Goal: Task Accomplishment & Management: Manage account settings

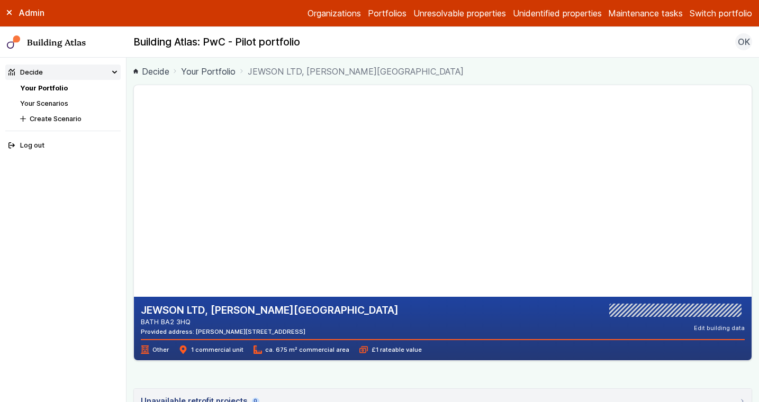
drag, startPoint x: 319, startPoint y: 334, endPoint x: 278, endPoint y: 331, distance: 41.4
click at [278, 331] on div "Provided address: Westmoreland, Station Road, BA2 3HQ" at bounding box center [270, 332] width 258 height 8
copy div "BA2 3HQ"
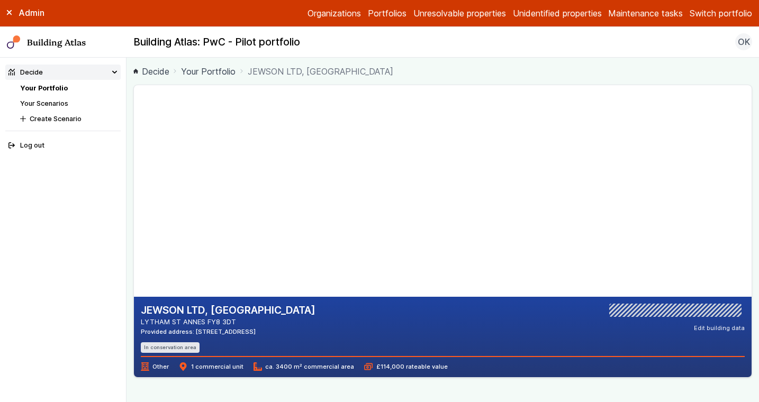
drag, startPoint x: 240, startPoint y: 322, endPoint x: 206, endPoint y: 324, distance: 33.4
click at [206, 324] on address "LYTHAM ST ANNES FY8 3DT" at bounding box center [228, 322] width 175 height 10
copy address "FY8 3DT"
click at [479, 343] on div "JEWSON LTD, KILNHOUSE LANE LYTHAM ST ANNES FY8 3DT Provided address: Kilnhouse …" at bounding box center [443, 328] width 604 height 49
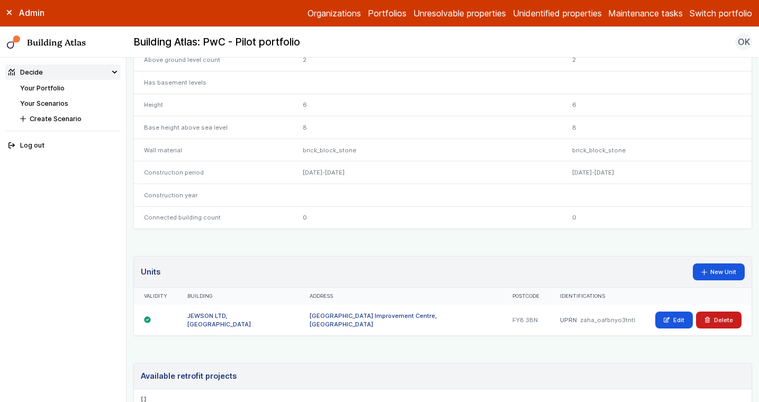
scroll to position [602, 0]
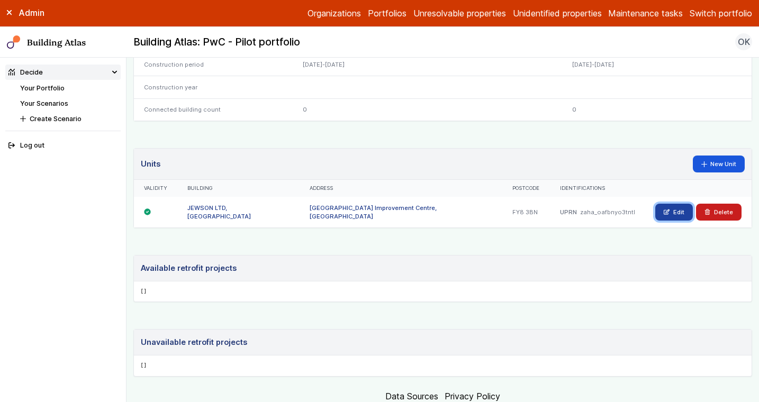
click at [671, 216] on link "Edit" at bounding box center [674, 212] width 38 height 17
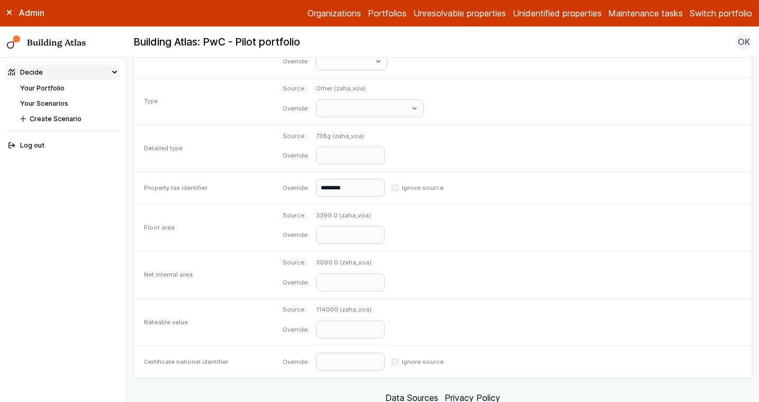
scroll to position [444, 0]
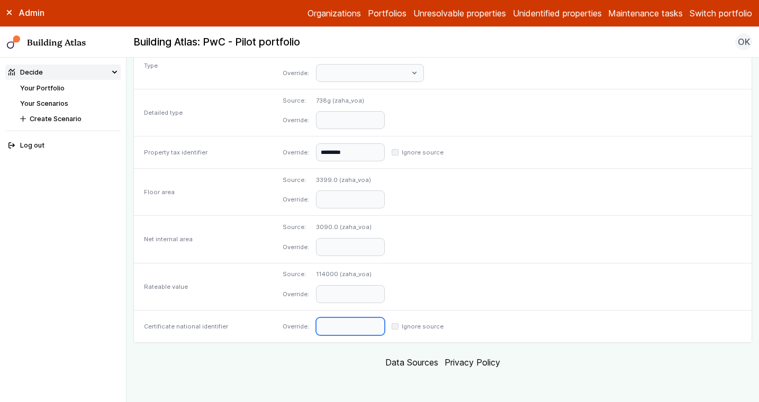
click at [385, 325] on input "text" at bounding box center [350, 327] width 69 height 18
paste input "**********"
type input "**********"
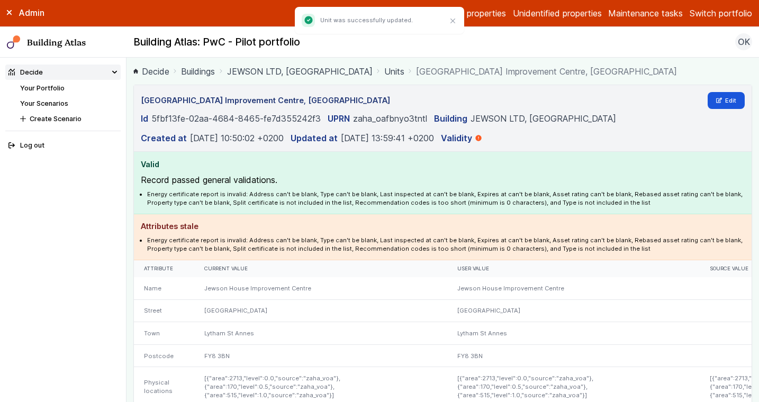
click at [290, 66] on link "JEWSON LTD, KILNHOUSE LANE" at bounding box center [300, 71] width 146 height 13
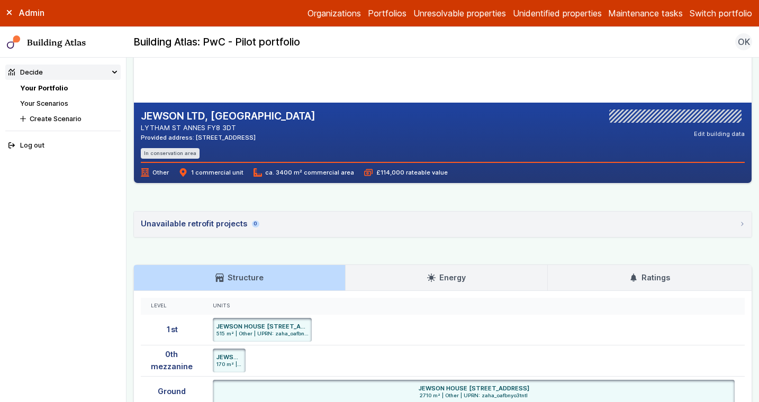
scroll to position [201, 0]
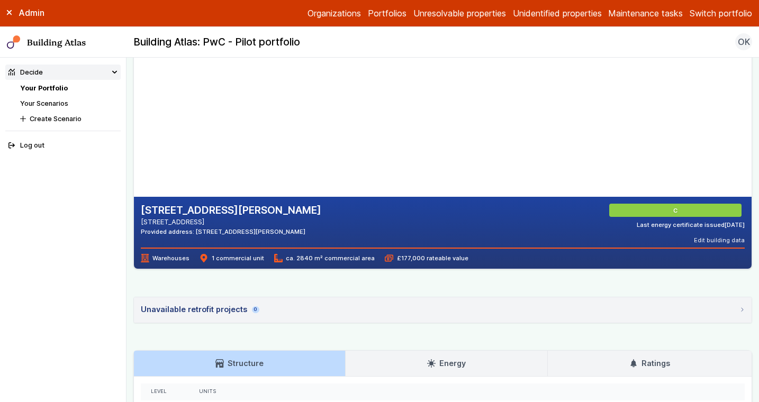
scroll to position [103, 0]
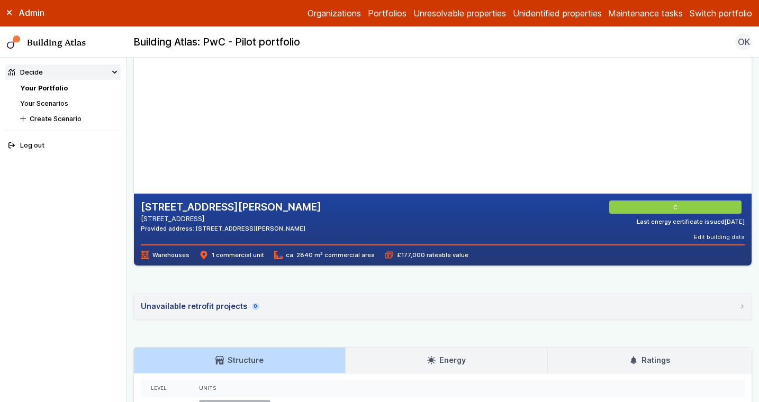
drag, startPoint x: 304, startPoint y: 227, endPoint x: 269, endPoint y: 228, distance: 34.4
click at [269, 228] on div "[STREET_ADDRESS][PERSON_NAME] [STREET_ADDRESS] Provided address: [STREET_ADDRES…" at bounding box center [443, 221] width 604 height 41
copy div "NN5 5JW"
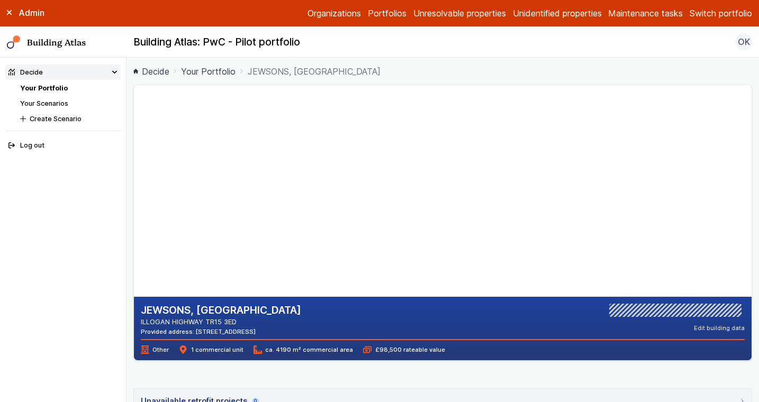
drag, startPoint x: 306, startPoint y: 332, endPoint x: 275, endPoint y: 333, distance: 30.7
click at [275, 333] on div "JEWSONS, [GEOGRAPHIC_DATA] ILLOGAN HIGHWAY TR15 3ED Provided address: [STREET_A…" at bounding box center [443, 320] width 604 height 32
copy div "TR15 3ED"
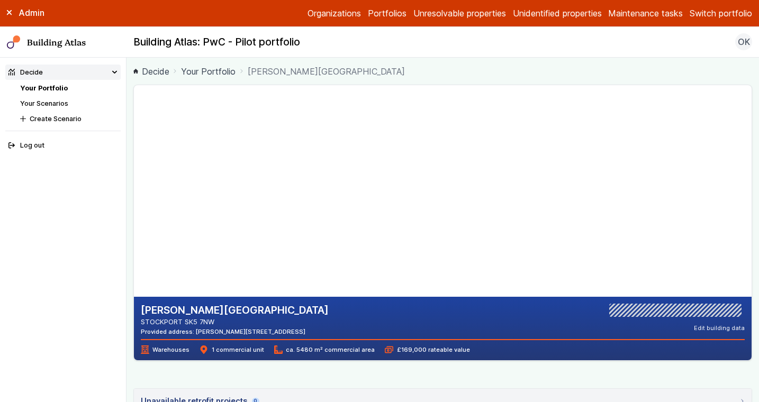
drag, startPoint x: 288, startPoint y: 330, endPoint x: 257, endPoint y: 330, distance: 30.7
click at [257, 330] on div "JEWSON, GREG STREET STOCKPORT SK5 7NW Provided address: Greg Street, Reddish, S…" at bounding box center [443, 320] width 604 height 32
copy div "SK5 7NW"
drag, startPoint x: 231, startPoint y: 239, endPoint x: 321, endPoint y: 184, distance: 105.5
click at [134, 184] on gmp-map-3d at bounding box center [134, 191] width 0 height 212
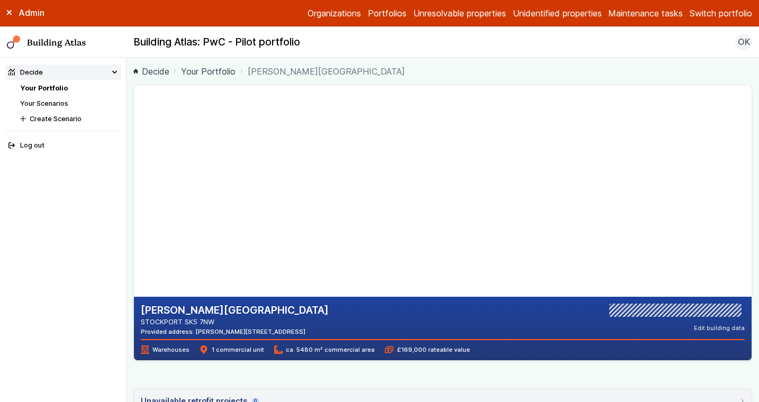
drag, startPoint x: 193, startPoint y: 268, endPoint x: 223, endPoint y: 202, distance: 73.2
click at [134, 202] on gmp-map-3d at bounding box center [134, 191] width 0 height 212
drag, startPoint x: 172, startPoint y: 247, endPoint x: 229, endPoint y: 163, distance: 101.0
click at [134, 162] on gmp-map-3d at bounding box center [134, 191] width 0 height 212
drag, startPoint x: 203, startPoint y: 198, endPoint x: 260, endPoint y: 175, distance: 62.2
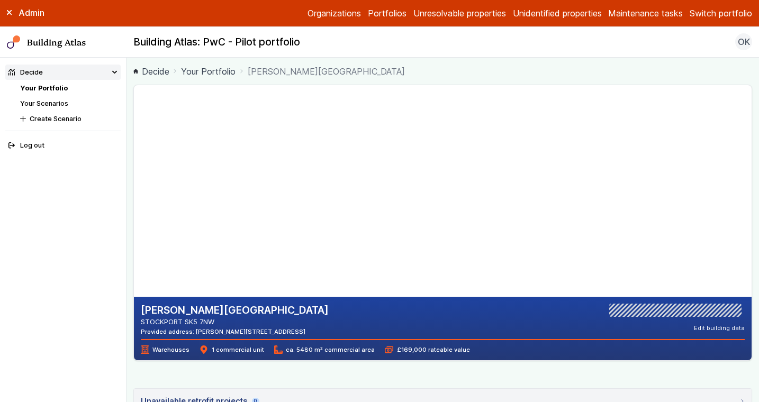
click at [134, 175] on gmp-map-3d at bounding box center [134, 191] width 0 height 212
drag, startPoint x: 157, startPoint y: 235, endPoint x: 329, endPoint y: 200, distance: 176.1
click at [134, 200] on gmp-map-3d at bounding box center [134, 191] width 0 height 212
drag, startPoint x: 218, startPoint y: 216, endPoint x: 321, endPoint y: 237, distance: 104.8
click at [134, 236] on gmp-map-3d at bounding box center [134, 191] width 0 height 212
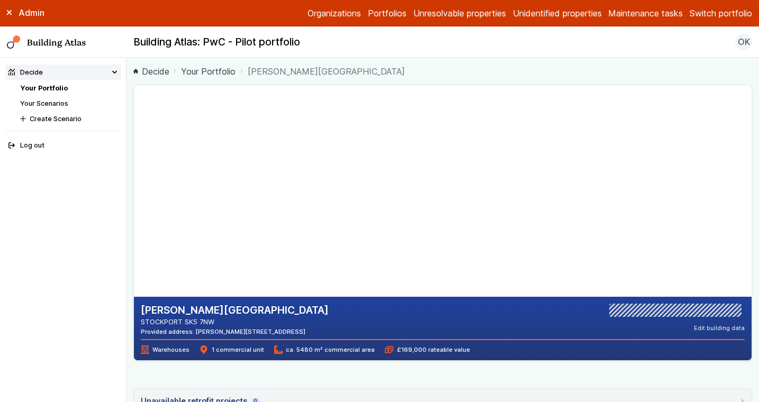
drag, startPoint x: 304, startPoint y: 188, endPoint x: 381, endPoint y: 161, distance: 80.7
click at [134, 161] on gmp-map-3d at bounding box center [134, 191] width 0 height 212
click at [134, 200] on gmp-map-3d at bounding box center [134, 191] width 0 height 212
drag, startPoint x: 259, startPoint y: 143, endPoint x: 356, endPoint y: 195, distance: 109.9
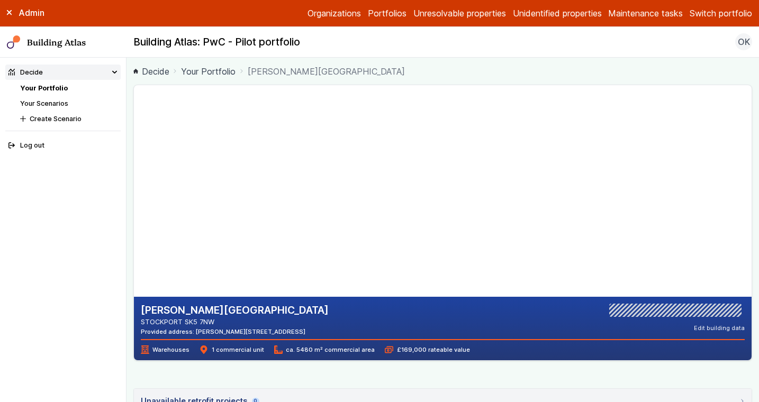
click at [134, 195] on gmp-map-3d at bounding box center [134, 191] width 0 height 212
drag, startPoint x: 369, startPoint y: 177, endPoint x: 240, endPoint y: 179, distance: 128.6
click at [134, 179] on gmp-map-3d at bounding box center [134, 191] width 0 height 212
drag, startPoint x: 329, startPoint y: 246, endPoint x: 304, endPoint y: 264, distance: 31.4
click at [134, 265] on gmp-map-3d at bounding box center [134, 191] width 0 height 212
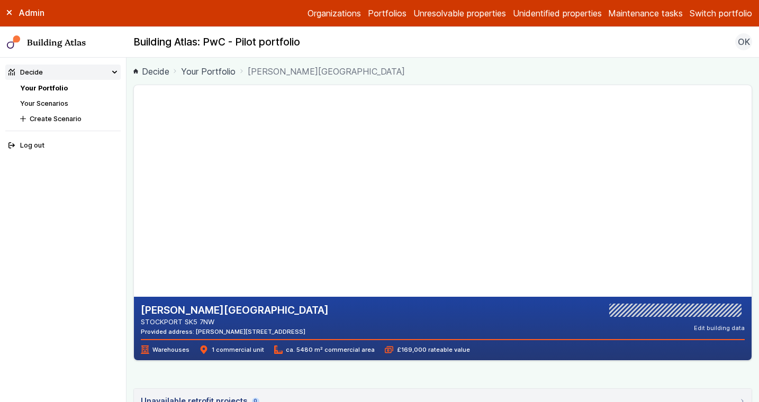
drag, startPoint x: 359, startPoint y: 242, endPoint x: 262, endPoint y: 167, distance: 123.0
click at [134, 167] on gmp-map-3d at bounding box center [134, 191] width 0 height 212
drag, startPoint x: 349, startPoint y: 207, endPoint x: 320, endPoint y: 182, distance: 38.7
click at [134, 182] on gmp-map-3d at bounding box center [134, 191] width 0 height 212
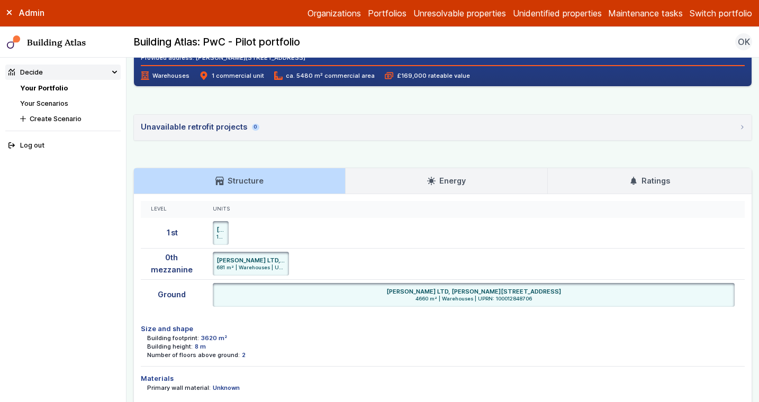
scroll to position [278, 0]
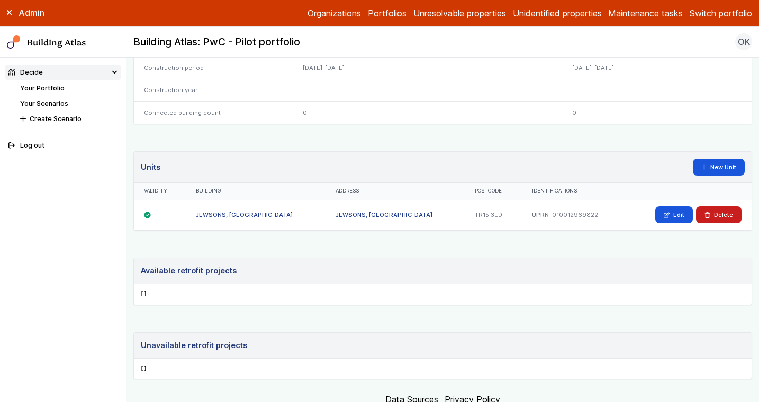
scroll to position [633, 0]
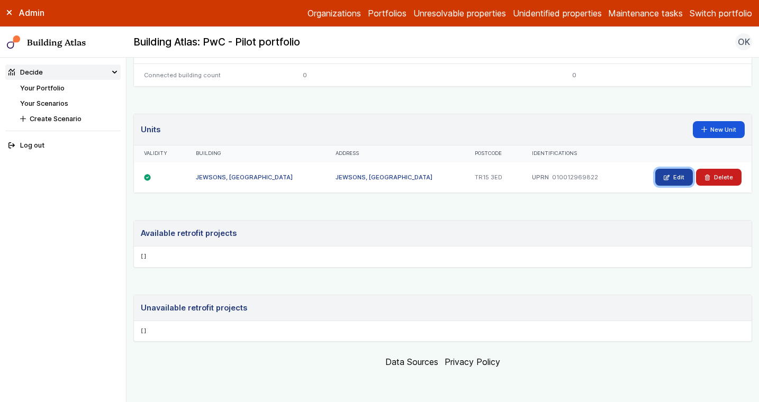
click at [676, 169] on link "Edit" at bounding box center [674, 177] width 38 height 17
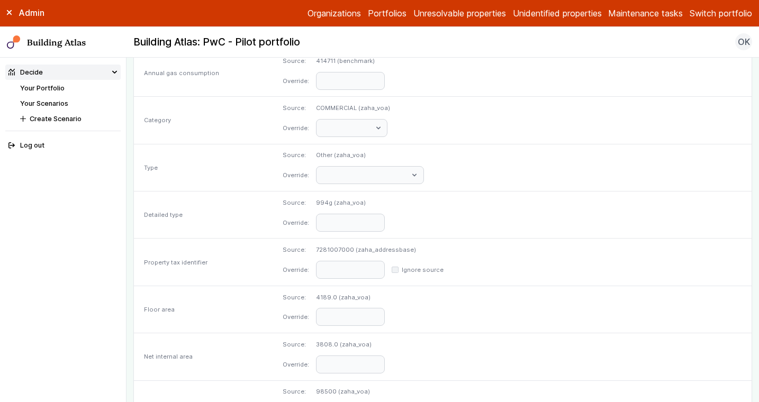
scroll to position [520, 0]
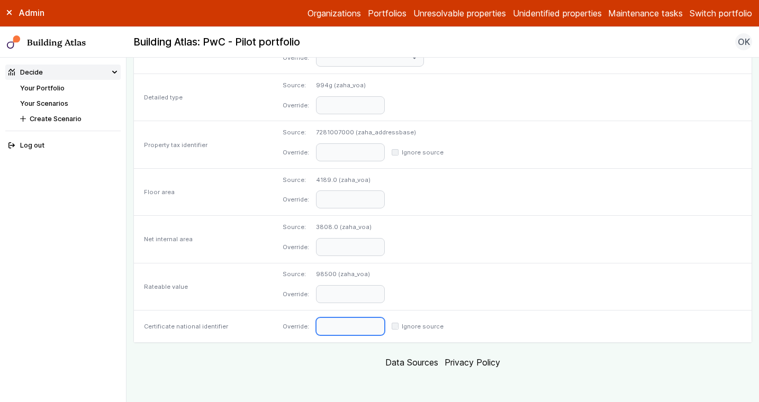
click at [385, 325] on input "text" at bounding box center [350, 327] width 69 height 18
paste input "**********"
type input "**********"
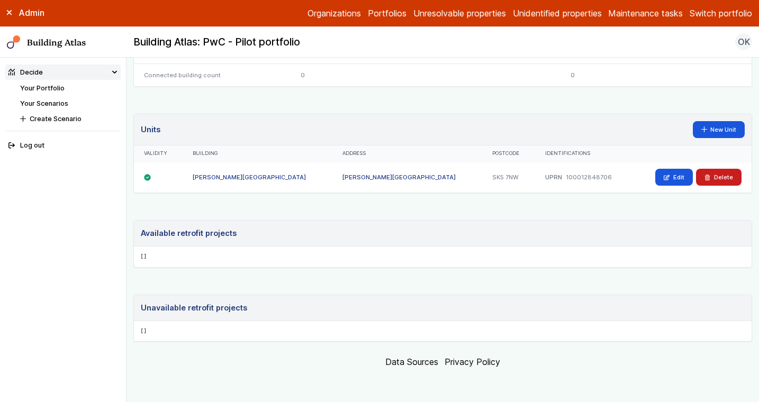
scroll to position [616, 0]
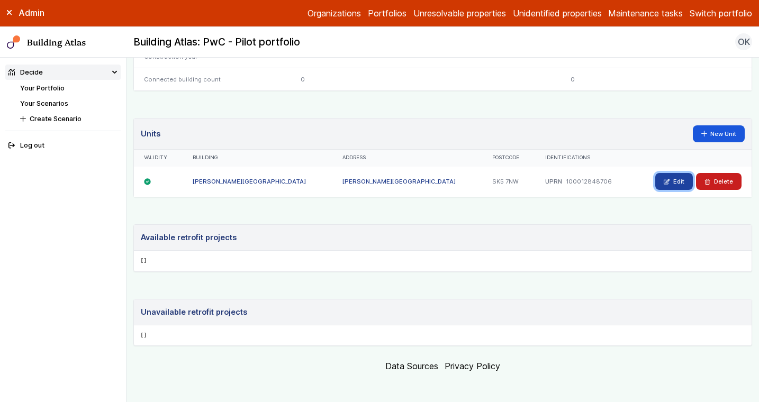
click at [675, 180] on link "Edit" at bounding box center [674, 181] width 38 height 17
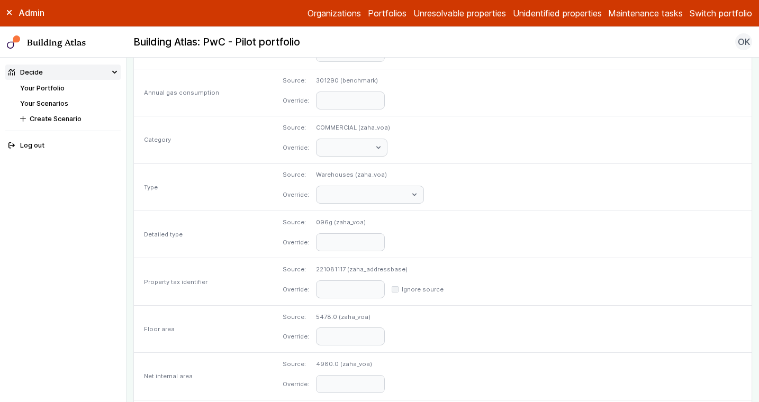
scroll to position [520, 0]
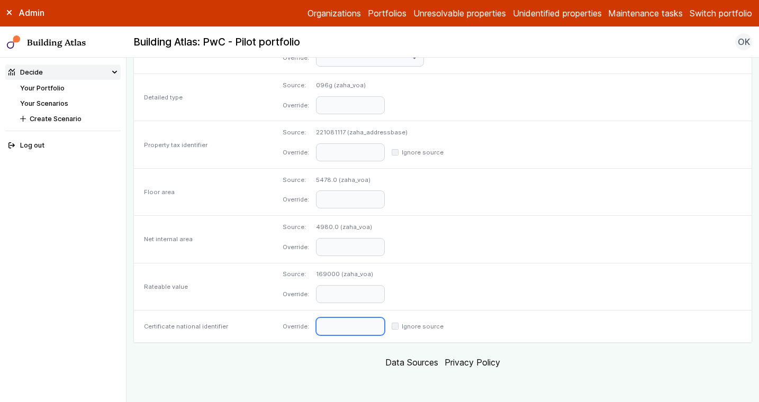
click at [385, 319] on input "text" at bounding box center [350, 327] width 69 height 18
paste input "**********"
type input "**********"
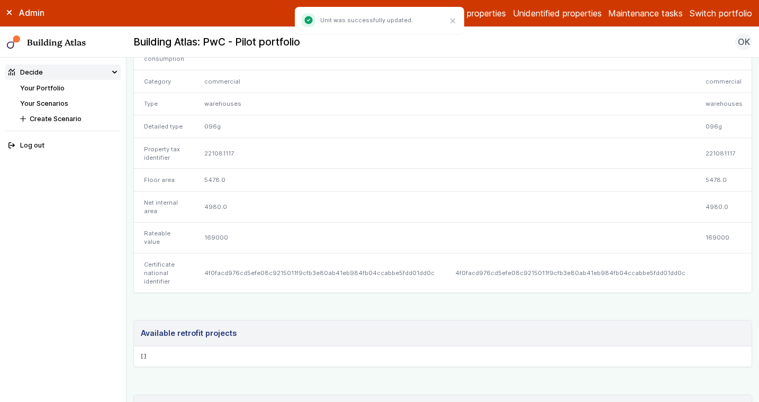
scroll to position [414, 0]
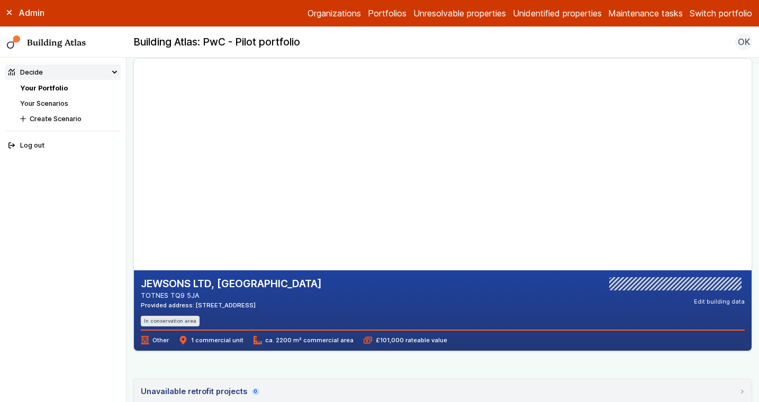
scroll to position [30, 0]
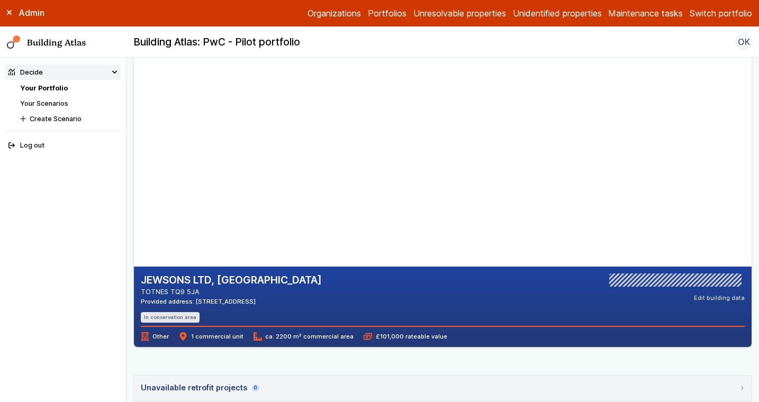
drag, startPoint x: 269, startPoint y: 304, endPoint x: 242, endPoint y: 304, distance: 27.0
click at [242, 304] on div "Provided address: [STREET_ADDRESS]" at bounding box center [231, 301] width 181 height 8
click at [276, 301] on div "Provided address: [STREET_ADDRESS]" at bounding box center [231, 301] width 181 height 8
drag, startPoint x: 267, startPoint y: 303, endPoint x: 238, endPoint y: 304, distance: 29.7
click at [238, 304] on div "Provided address: [STREET_ADDRESS]" at bounding box center [231, 301] width 181 height 8
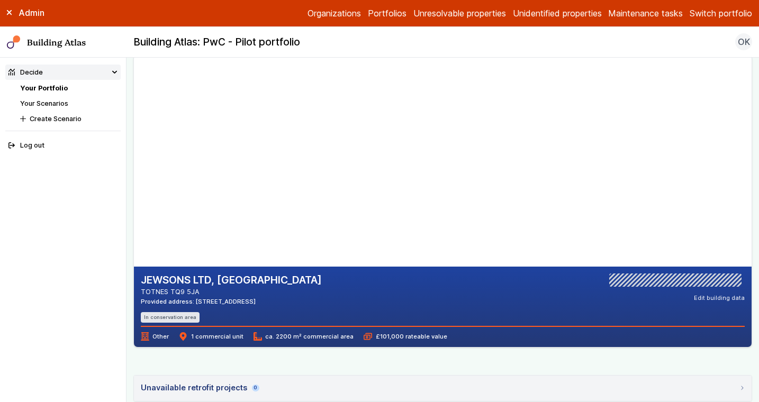
copy div "TQ9 5JA"
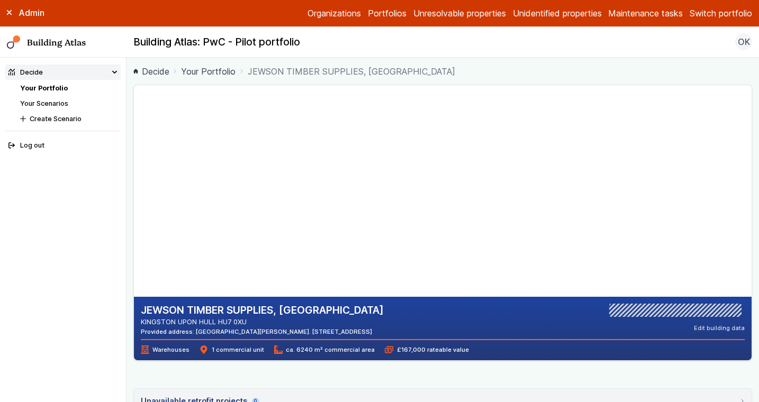
drag, startPoint x: 265, startPoint y: 324, endPoint x: 220, endPoint y: 324, distance: 45.0
click at [220, 324] on address "KINGSTON UPON HULL HU7 0XU" at bounding box center [262, 322] width 243 height 10
copy address "HU7 0XU"
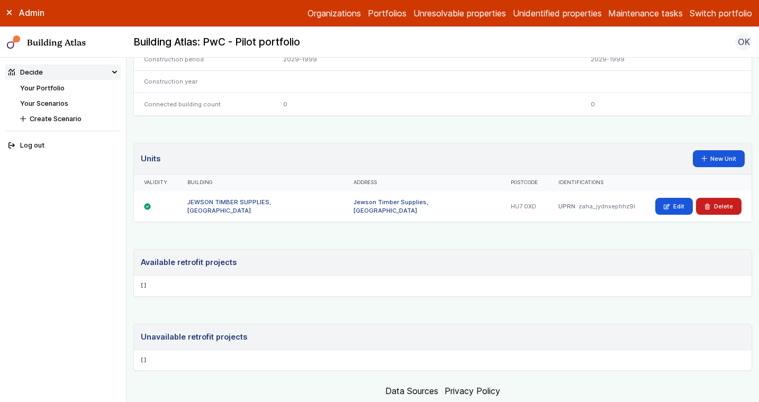
scroll to position [592, 0]
click at [674, 204] on link "Edit" at bounding box center [674, 205] width 38 height 17
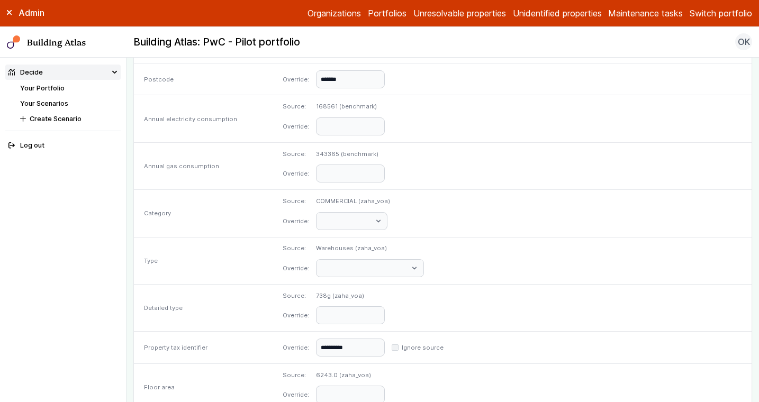
scroll to position [410, 0]
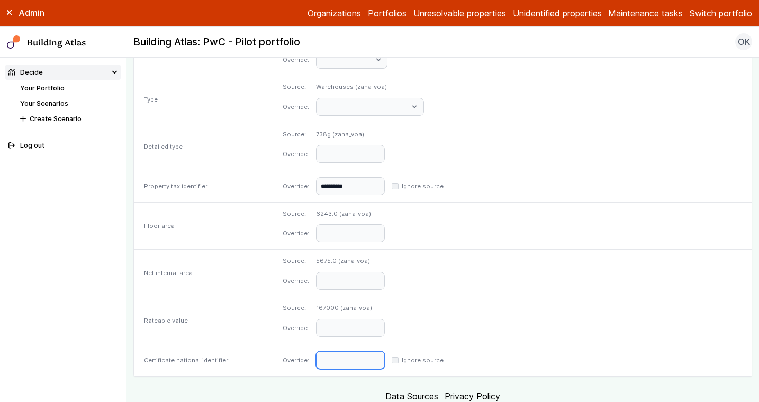
click at [385, 357] on input "text" at bounding box center [350, 360] width 69 height 18
paste input "**********"
type input "**********"
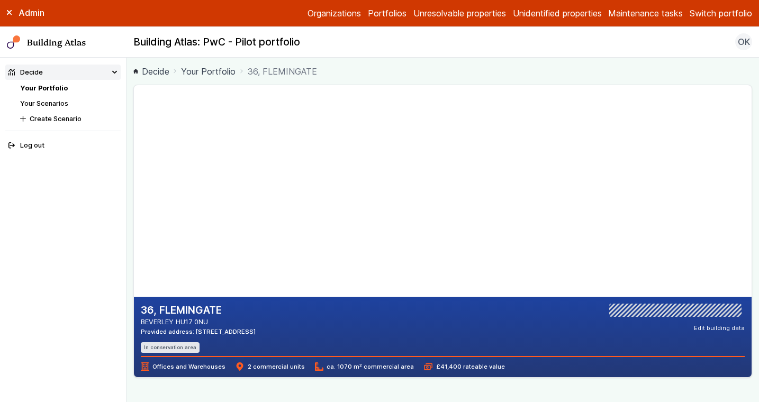
drag, startPoint x: 274, startPoint y: 329, endPoint x: 238, endPoint y: 332, distance: 36.7
click at [238, 332] on div "36, FLEMINGATE BEVERLEY HU17 0NU Provided address: 36 Flemingate, HU17 0NU In c…" at bounding box center [443, 328] width 604 height 49
copy div "HU17 0NU"
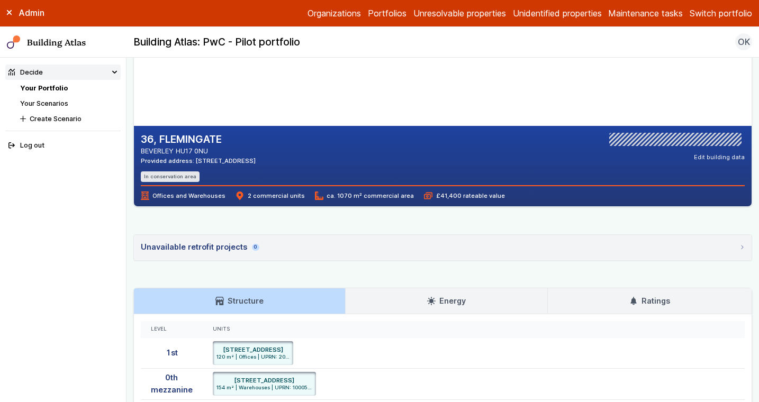
scroll to position [355, 0]
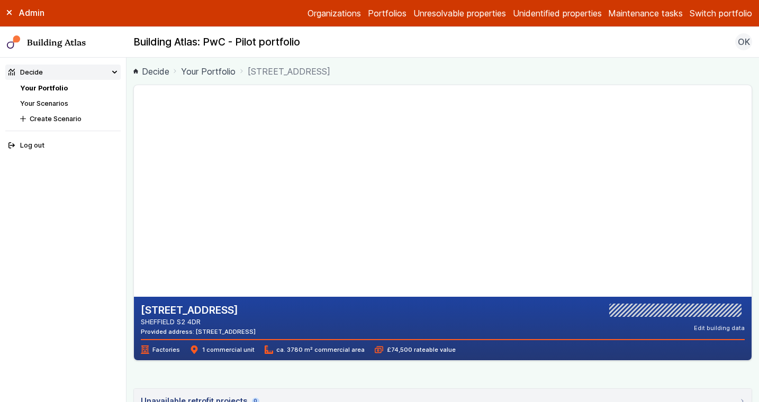
drag, startPoint x: 289, startPoint y: 330, endPoint x: 263, endPoint y: 331, distance: 26.5
click at [263, 331] on div "423-427, QUEENS ROAD SHEFFIELD S2 4DR Provided address: 425-453 Queens Road, S2…" at bounding box center [443, 320] width 604 height 32
copy div "S2 4DR"
click at [488, 379] on div "423-427, QUEENS ROAD SHEFFIELD S2 4DR Provided address: 425-453 Queens Road, S2…" at bounding box center [442, 367] width 619 height 565
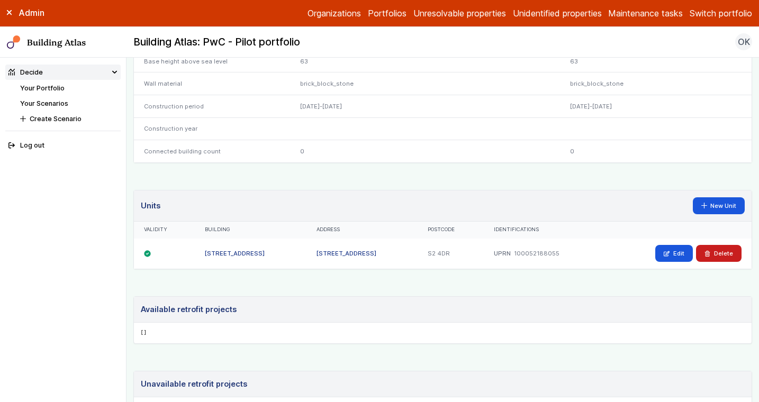
scroll to position [573, 0]
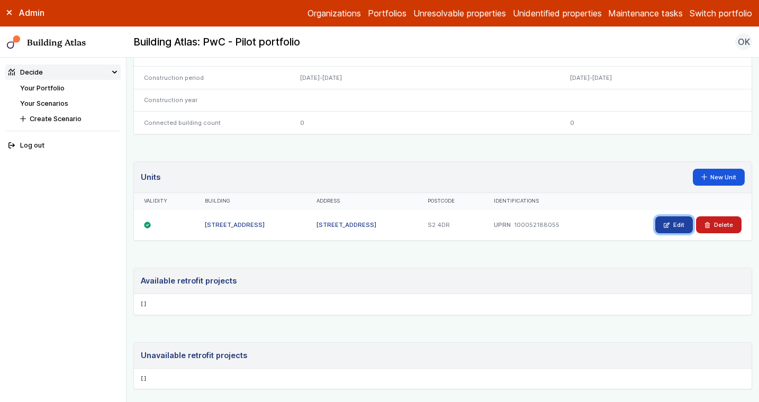
click at [670, 228] on link "Edit" at bounding box center [674, 224] width 38 height 17
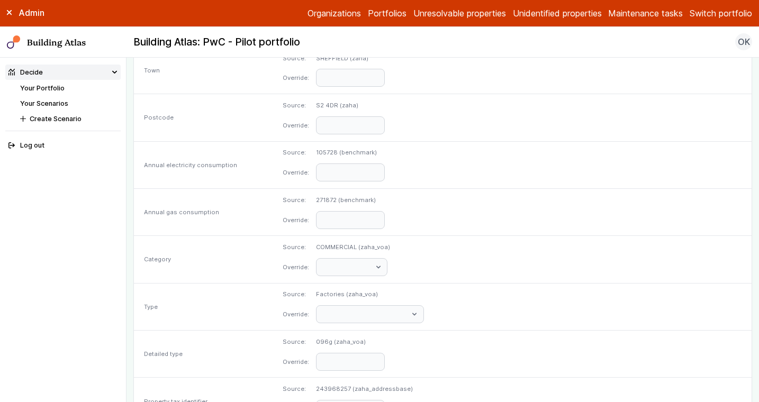
scroll to position [520, 0]
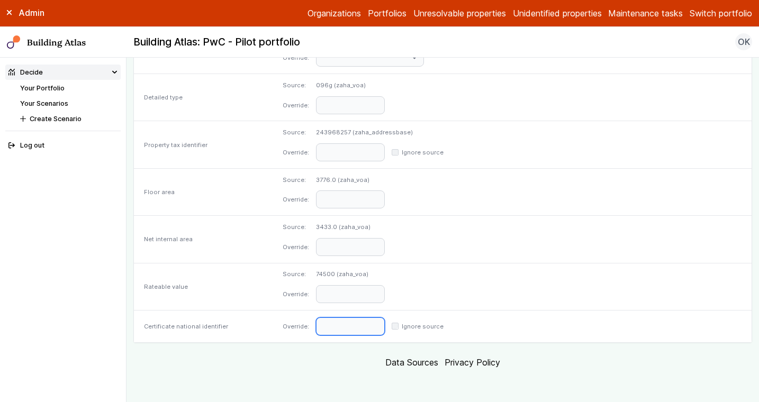
click at [385, 323] on input "text" at bounding box center [350, 327] width 69 height 18
paste input "**********"
type input "**********"
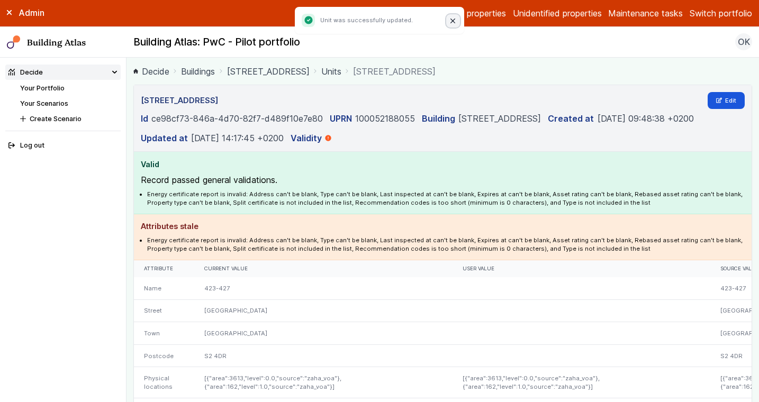
click at [454, 20] on icon "Close" at bounding box center [452, 21] width 5 height 5
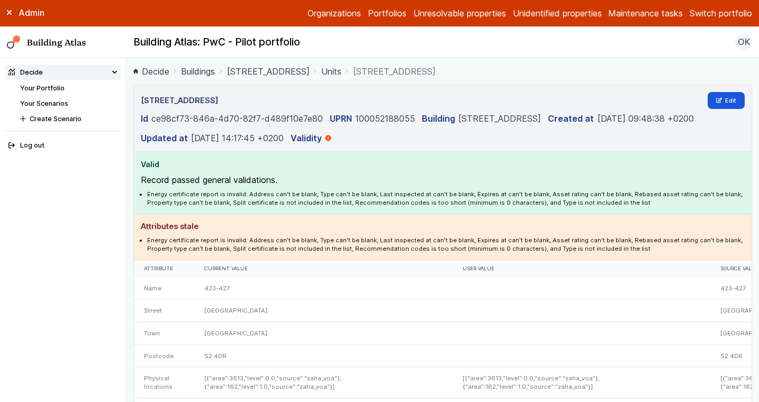
click at [391, 16] on link "Portfolios" at bounding box center [387, 13] width 39 height 13
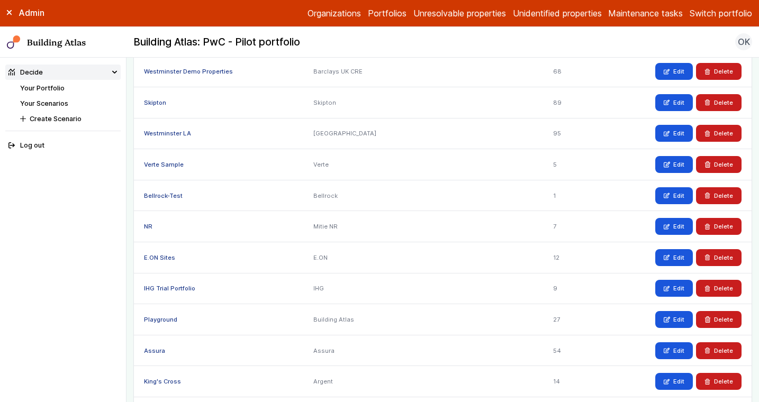
scroll to position [42, 0]
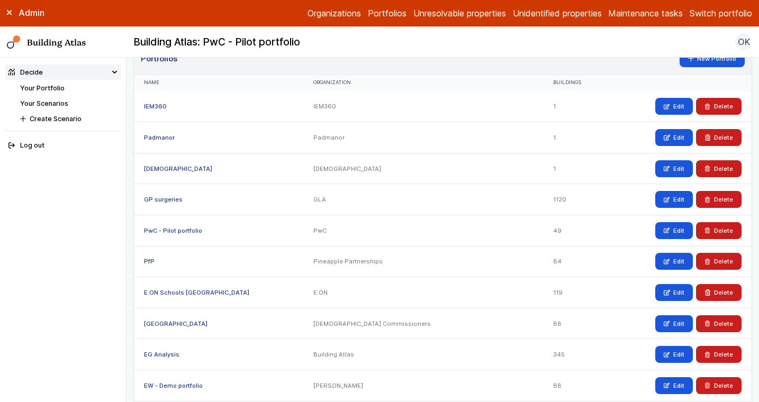
click at [187, 230] on link "PwC - Pilot portfolio" at bounding box center [173, 230] width 58 height 7
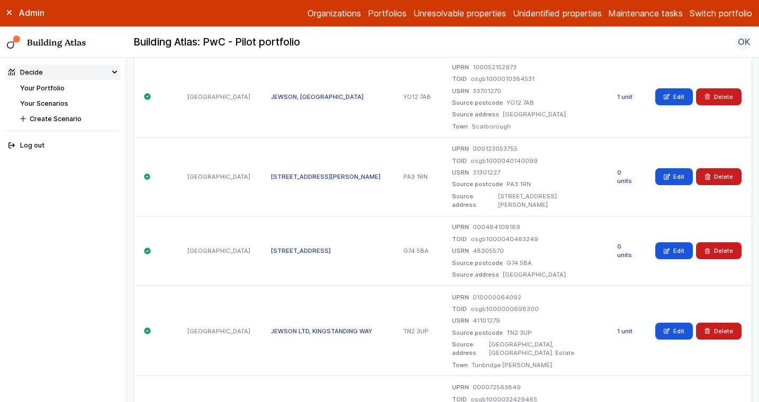
scroll to position [3746, 0]
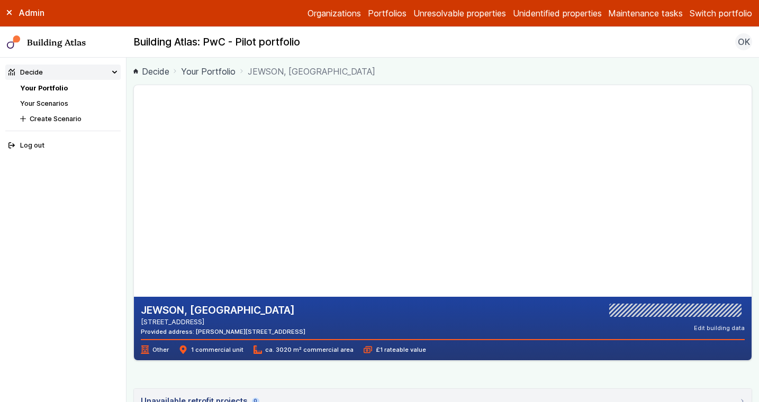
drag, startPoint x: 324, startPoint y: 331, endPoint x: 291, endPoint y: 332, distance: 33.3
click at [291, 332] on div "JEWSON, [GEOGRAPHIC_DATA] [STREET_ADDRESS] Provided address: [PERSON_NAME][STRE…" at bounding box center [443, 320] width 604 height 32
copy div "BN6 9LG"
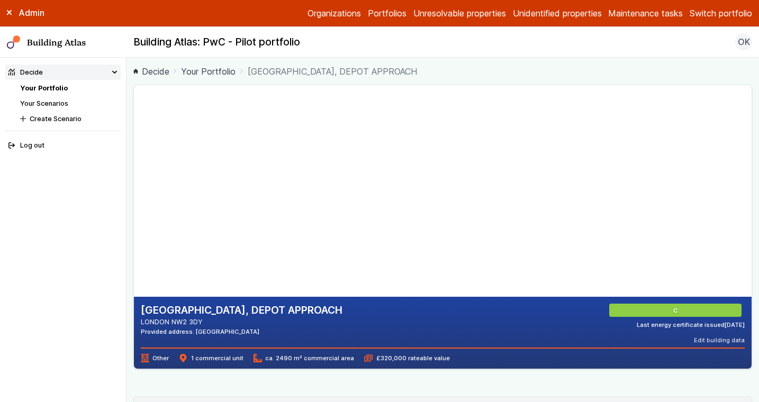
drag, startPoint x: 259, startPoint y: 333, endPoint x: 218, endPoint y: 330, distance: 40.9
click at [218, 330] on div "Provided address: [GEOGRAPHIC_DATA]" at bounding box center [242, 332] width 202 height 8
copy div "NW2 3DY"
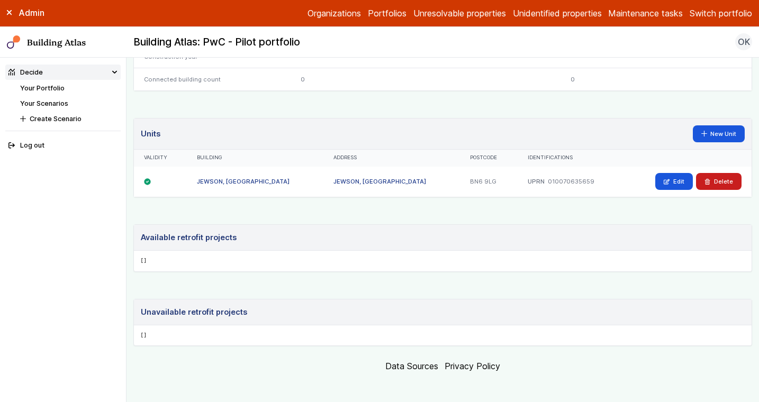
scroll to position [609, 0]
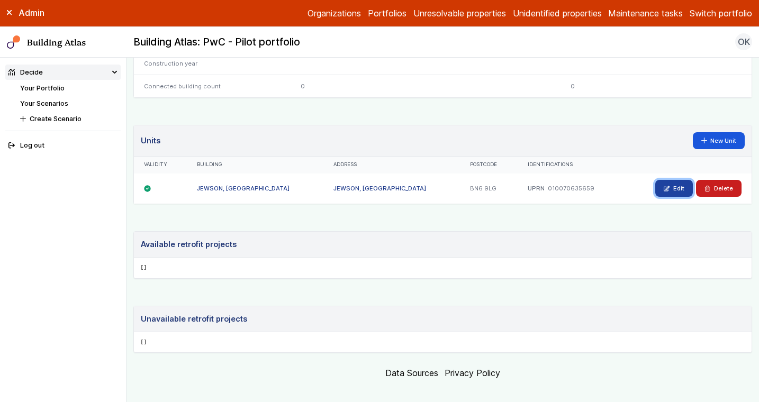
click at [678, 187] on link "Edit" at bounding box center [674, 188] width 38 height 17
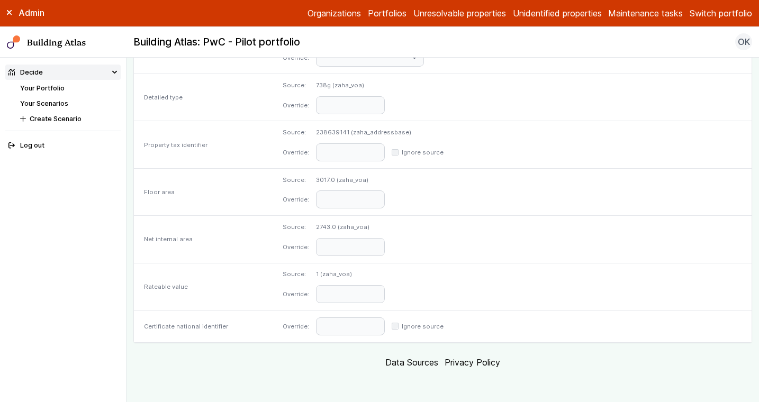
scroll to position [520, 0]
click at [385, 323] on input "text" at bounding box center [350, 327] width 69 height 18
paste input "**********"
type input "**********"
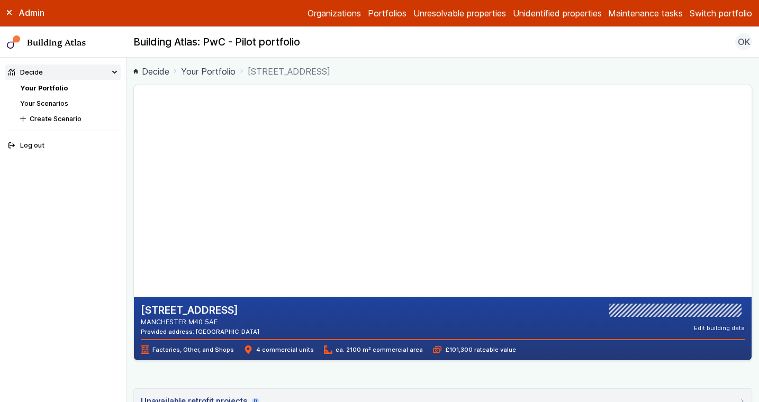
drag, startPoint x: 250, startPoint y: 332, endPoint x: 219, endPoint y: 333, distance: 30.7
click at [219, 333] on div "1, BECKFORD STREET MANCHESTER M40 5AE Provided address: Jewson, M40 5AJ Edit bu…" at bounding box center [443, 320] width 604 height 32
copy div "M40 5AJ"
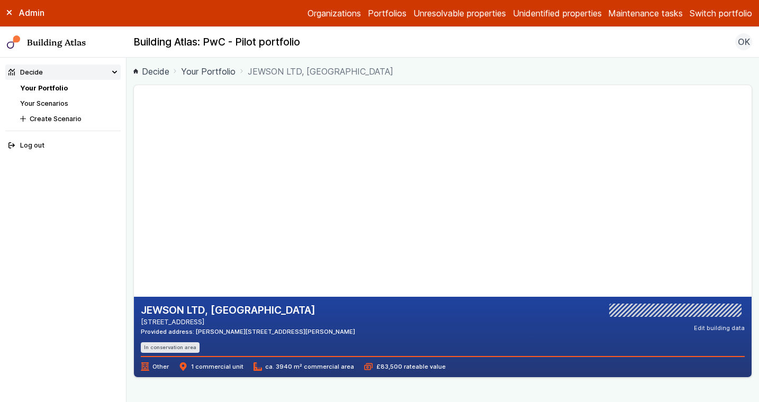
drag, startPoint x: 375, startPoint y: 331, endPoint x: 344, endPoint y: 332, distance: 31.2
click at [344, 332] on div "JEWSON LTD, [GEOGRAPHIC_DATA] [STREET_ADDRESS] Provided address: [PERSON_NAME][…" at bounding box center [443, 328] width 604 height 49
click at [387, 336] on div "JEWSON LTD, [GEOGRAPHIC_DATA] [STREET_ADDRESS] Provided address: [PERSON_NAME][…" at bounding box center [443, 328] width 604 height 49
drag, startPoint x: 377, startPoint y: 329, endPoint x: 346, endPoint y: 331, distance: 30.7
click at [346, 331] on div "JEWSON LTD, [GEOGRAPHIC_DATA] [STREET_ADDRESS] Provided address: [PERSON_NAME][…" at bounding box center [443, 328] width 604 height 49
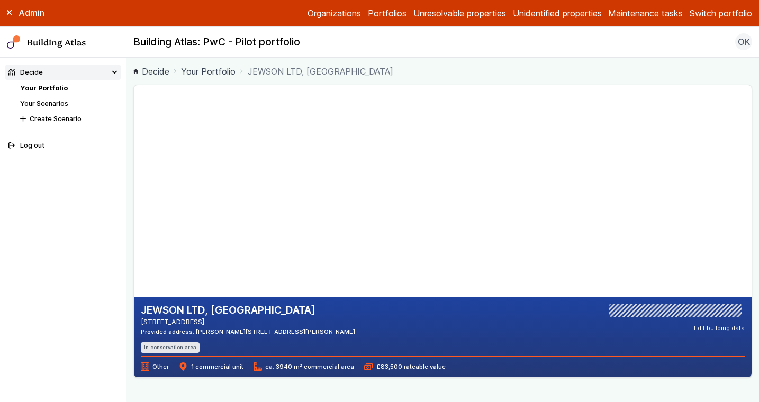
copy div "NE11 9JB"
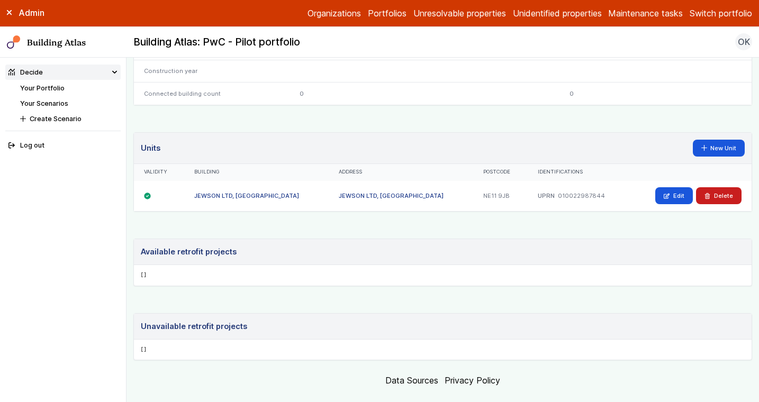
scroll to position [633, 0]
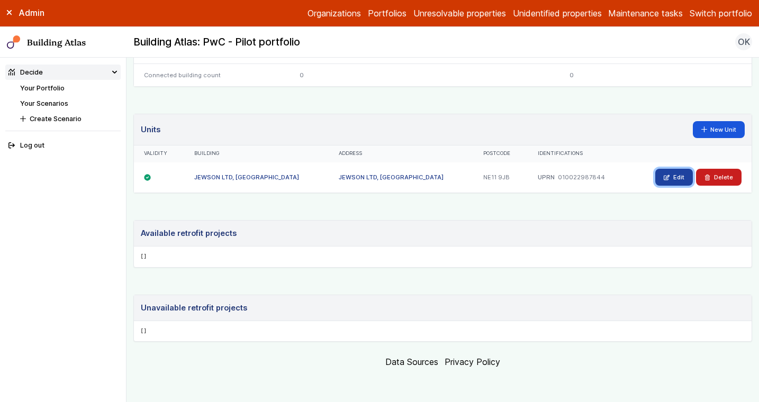
click at [673, 169] on link "Edit" at bounding box center [674, 177] width 38 height 17
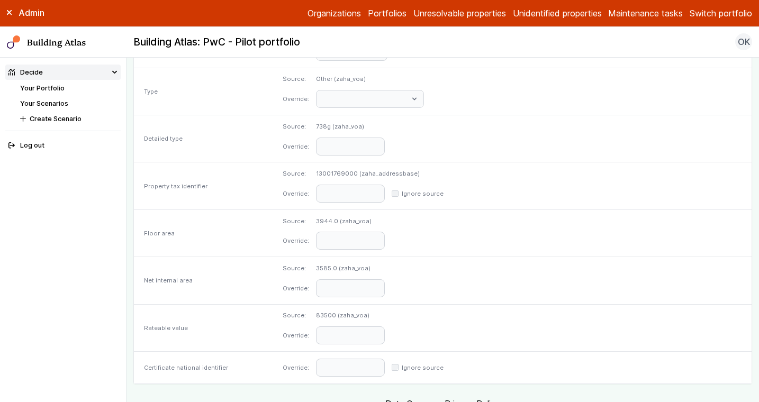
scroll to position [520, 0]
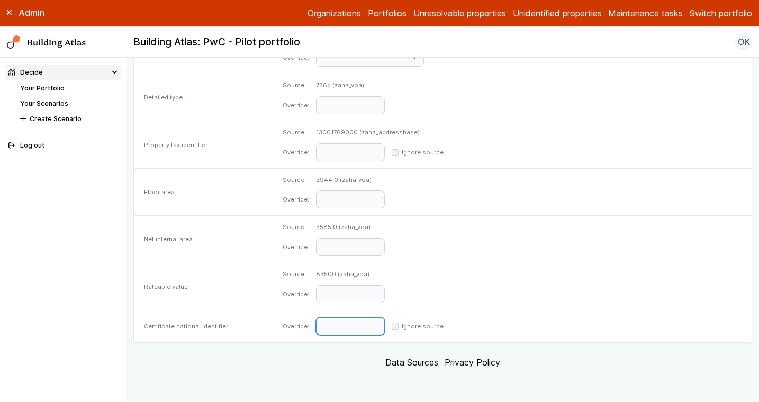
click at [385, 321] on input "text" at bounding box center [350, 327] width 69 height 18
paste input "**********"
type input "**********"
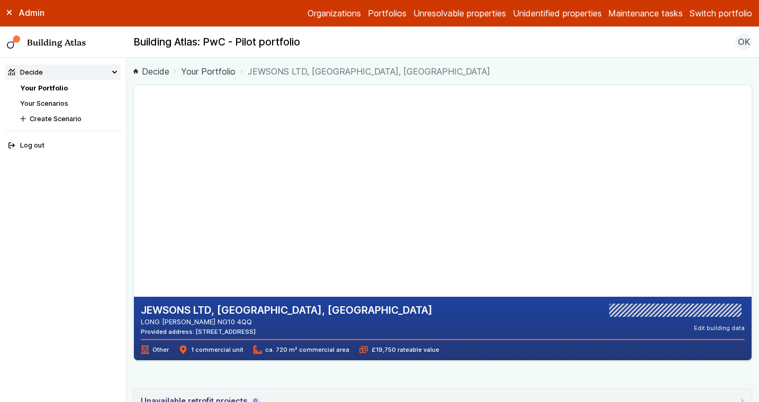
click at [534, 382] on div "JEWSONS LTD, BRIDGE COURT, BRIDGE STREET LONG EATON NG10 4QQ Provided address: …" at bounding box center [442, 367] width 619 height 565
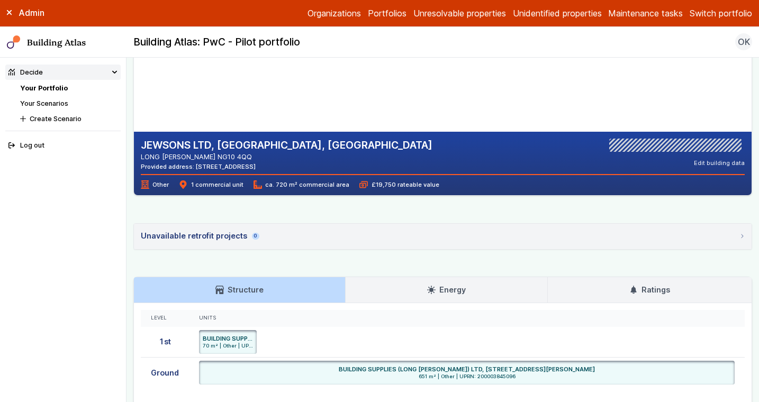
scroll to position [70, 0]
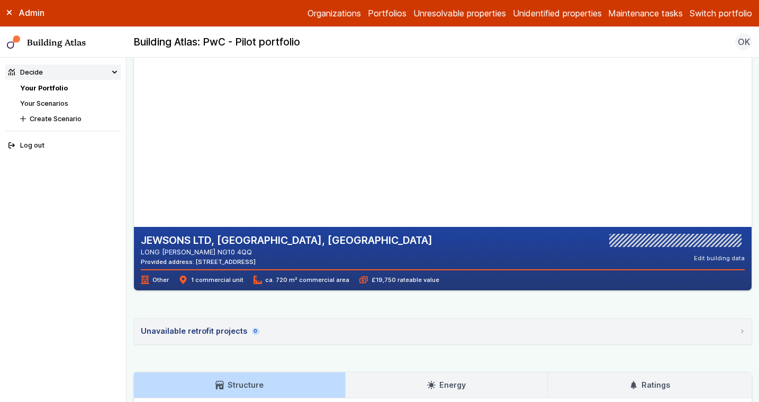
drag, startPoint x: 267, startPoint y: 258, endPoint x: 234, endPoint y: 257, distance: 32.8
click at [234, 258] on div "Provided address: Bridge Street, NG10 4QQ" at bounding box center [287, 262] width 292 height 8
copy div "NG10 4QQ"
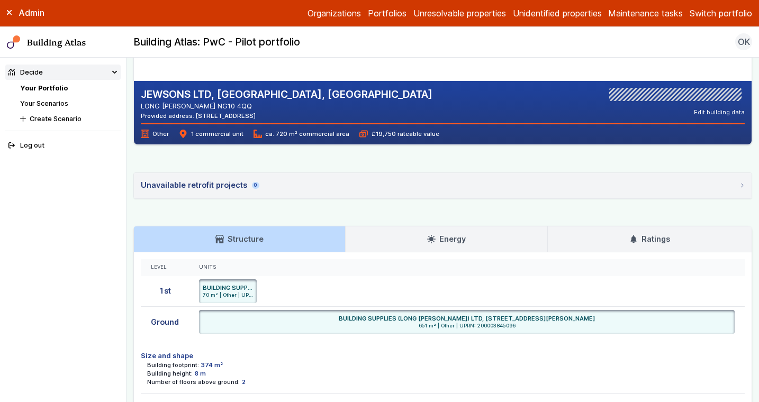
scroll to position [307, 0]
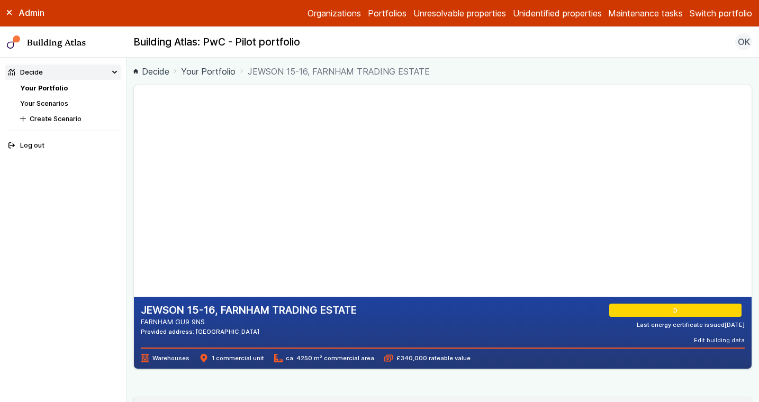
drag, startPoint x: 255, startPoint y: 333, endPoint x: 220, endPoint y: 333, distance: 35.5
click at [220, 333] on div "Provided address: Jewson, GU9 9NS" at bounding box center [249, 332] width 216 height 8
copy div "GU9 9NS"
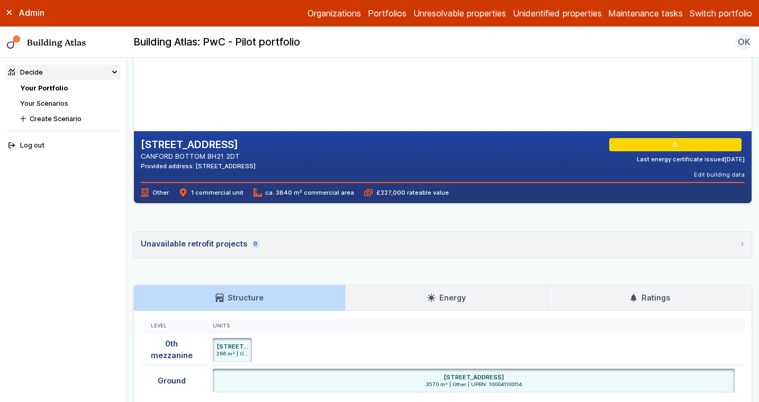
scroll to position [169, 0]
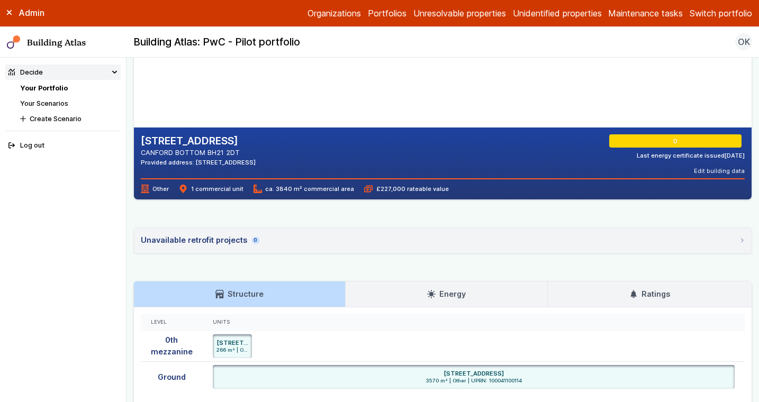
drag, startPoint x: 304, startPoint y: 160, endPoint x: 271, endPoint y: 163, distance: 33.4
click at [271, 163] on div "[STREET_ADDRESS] CANFORD BOTTOM BH21 2DT Provided address: [STREET_ADDRESS] D L…" at bounding box center [443, 154] width 604 height 41
copy div "BH21 2DT"
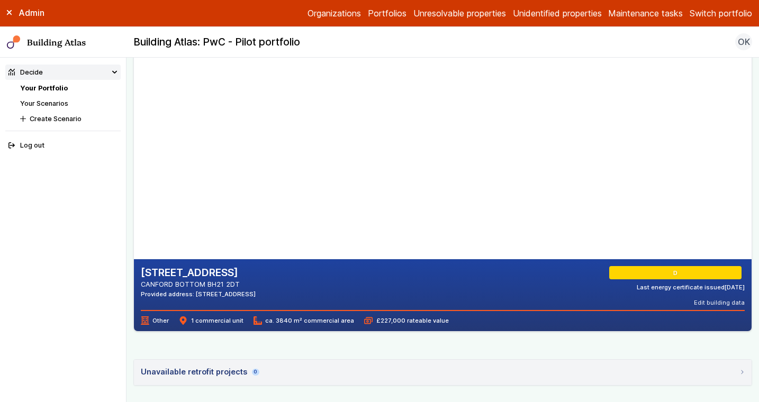
scroll to position [0, 0]
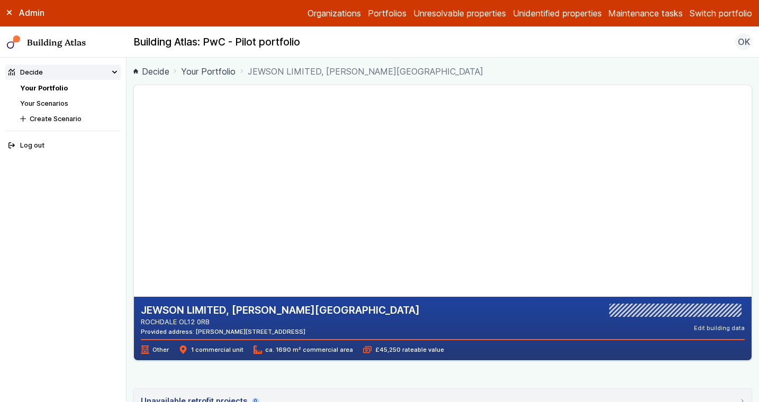
drag, startPoint x: 280, startPoint y: 327, endPoint x: 245, endPoint y: 331, distance: 36.2
click at [245, 331] on div "Provided address: [PERSON_NAME][STREET_ADDRESS]" at bounding box center [280, 332] width 279 height 8
drag, startPoint x: 242, startPoint y: 330, endPoint x: 305, endPoint y: 331, distance: 63.0
click at [305, 331] on div "Provided address: Whitworth Road, OL12 0RB" at bounding box center [280, 332] width 279 height 8
copy div "OL12 0RB"
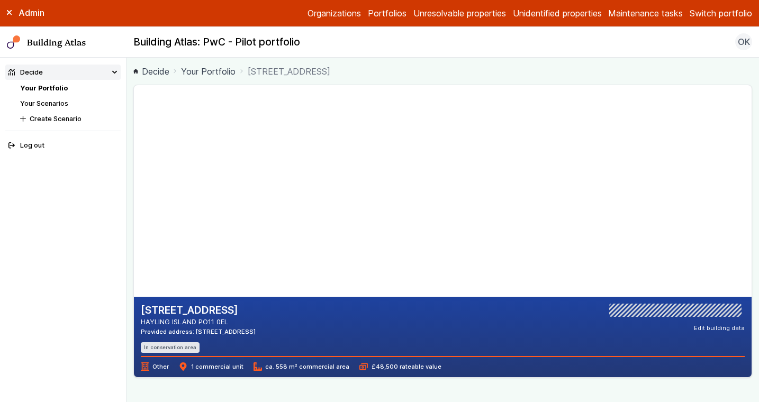
drag, startPoint x: 285, startPoint y: 333, endPoint x: 247, endPoint y: 332, distance: 38.1
click at [247, 332] on div "64A, STATION ROAD HAYLING ISLAND PO11 0EL Provided address: 64A Station Road, P…" at bounding box center [443, 328] width 604 height 49
copy div "PO11 0EL"
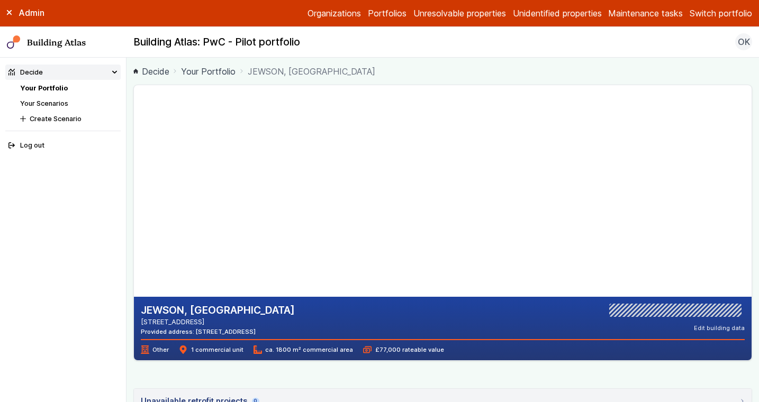
drag, startPoint x: 234, startPoint y: 322, endPoint x: 196, endPoint y: 322, distance: 37.6
click at [196, 322] on address "[STREET_ADDRESS]" at bounding box center [218, 322] width 154 height 10
copy address "YO12 7AB"
click at [460, 387] on div "JEWSON, [GEOGRAPHIC_DATA] [STREET_ADDRESS] Provided address: [STREET_ADDRESS] E…" at bounding box center [442, 351] width 619 height 533
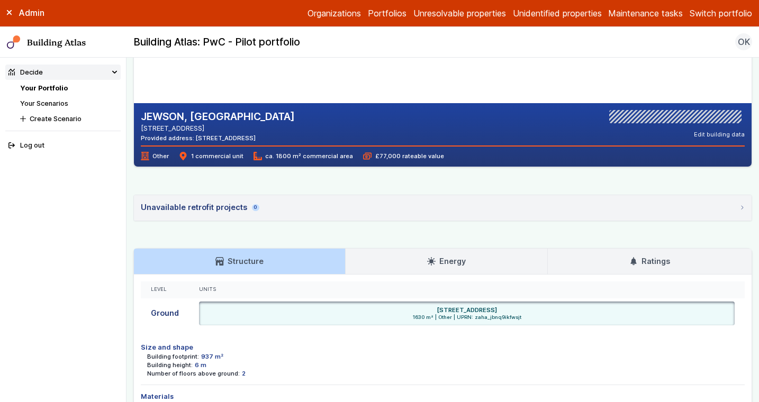
scroll to position [193, 0]
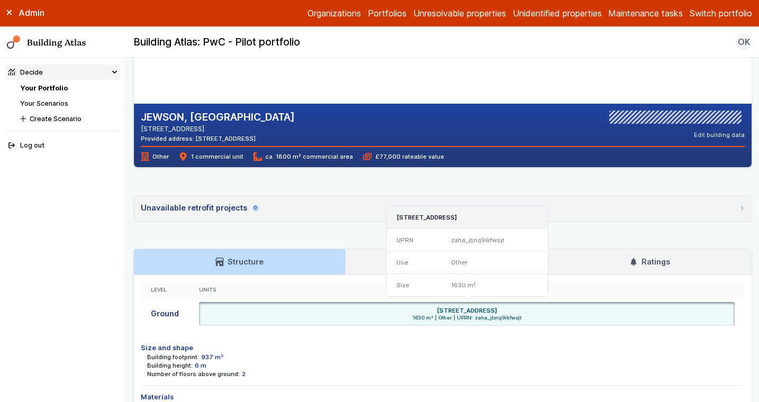
drag, startPoint x: 575, startPoint y: 306, endPoint x: 542, endPoint y: 310, distance: 33.5
click at [542, 310] on div "[STREET_ADDRESS]" at bounding box center [467, 310] width 529 height 8
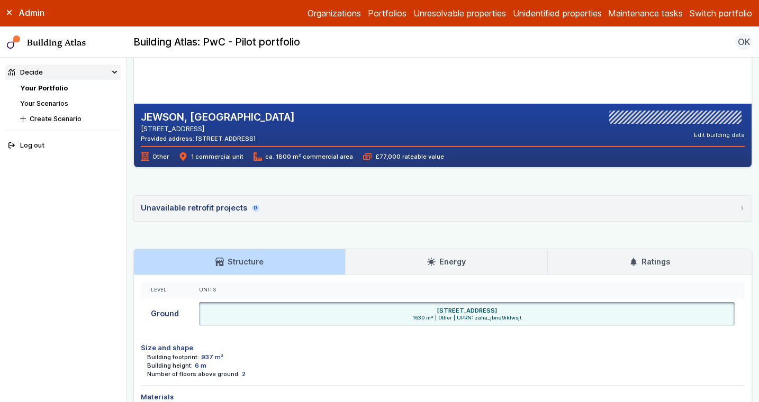
copy h6 "YO12 7AL"
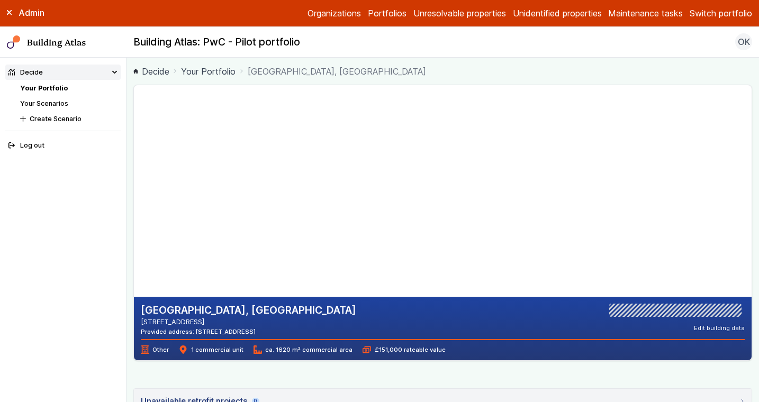
drag, startPoint x: 304, startPoint y: 333, endPoint x: 276, endPoint y: 333, distance: 28.6
click at [276, 333] on div "Provided address: [STREET_ADDRESS]" at bounding box center [248, 332] width 215 height 8
copy div "B33 9AF"
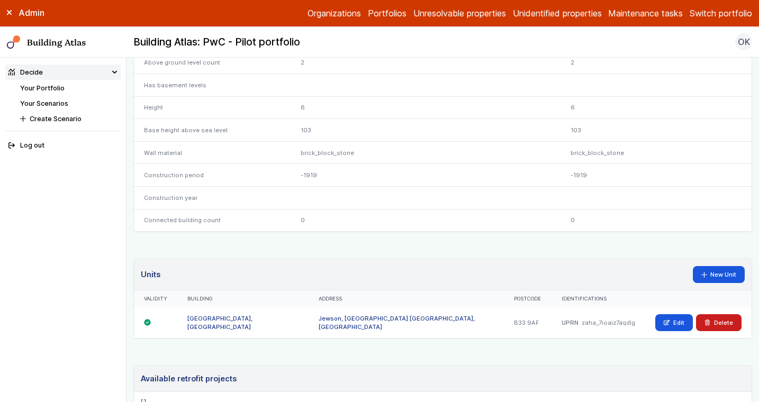
scroll to position [496, 0]
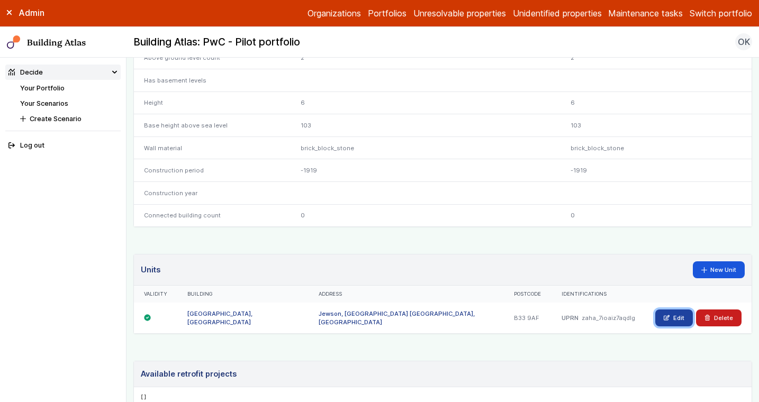
click at [676, 320] on link "Edit" at bounding box center [674, 318] width 38 height 17
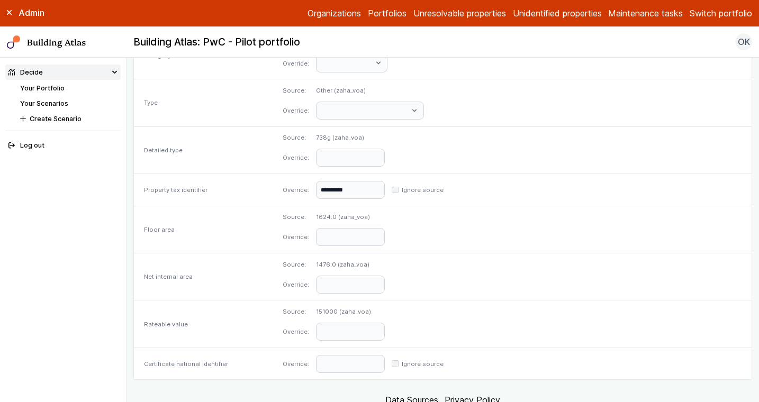
scroll to position [444, 0]
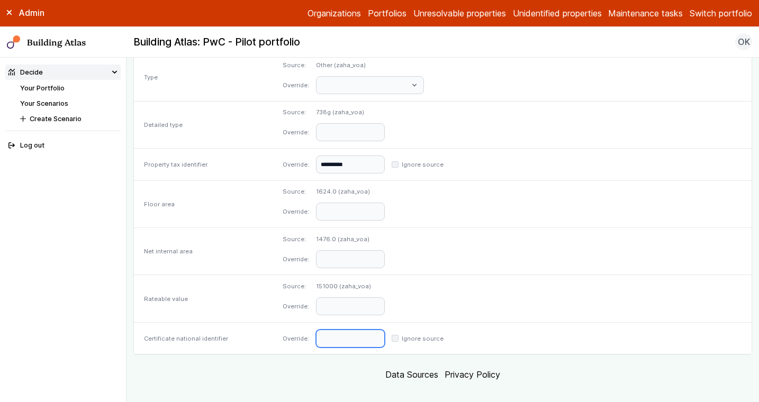
click at [385, 330] on input "text" at bounding box center [350, 339] width 69 height 18
paste input "**********"
type input "**********"
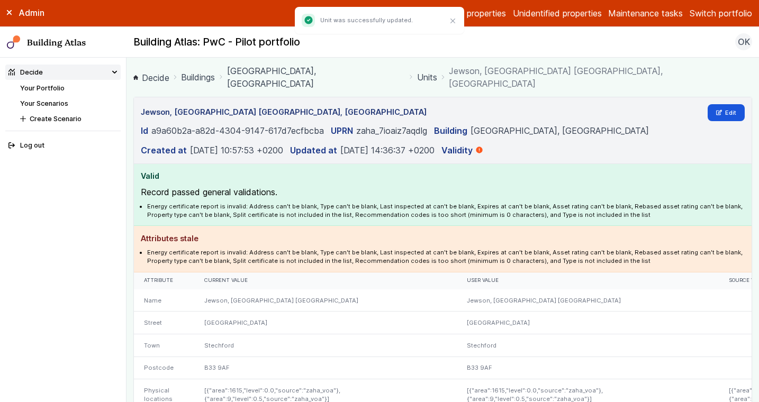
click at [268, 70] on link "[GEOGRAPHIC_DATA], [GEOGRAPHIC_DATA]" at bounding box center [316, 77] width 178 height 25
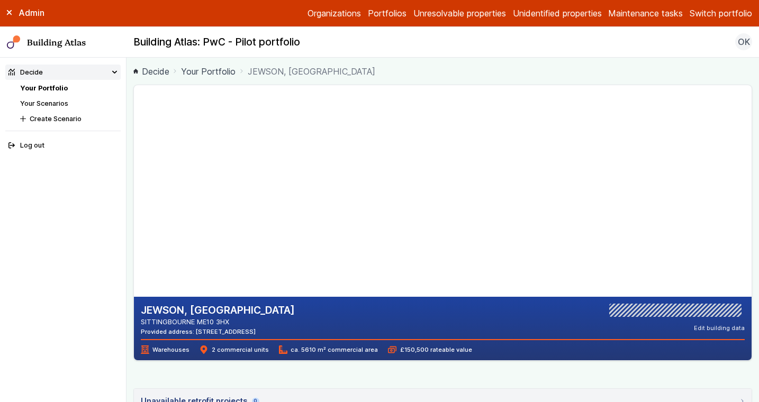
drag, startPoint x: 277, startPoint y: 334, endPoint x: 247, endPoint y: 332, distance: 29.7
click at [247, 332] on div "Provided address: Crown Quay Lane, ME10 3HX" at bounding box center [218, 332] width 154 height 8
copy div "ME10 3HX"
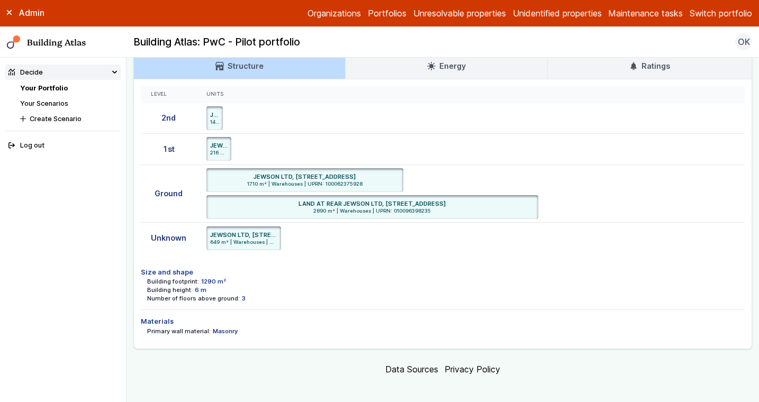
scroll to position [388, 0]
click at [531, 155] on ul "JEWSON LTD, CROWN QUAY LANE, SITTINGBOURNE, KENT ME10 3HX 216 m² | Warehouses |…" at bounding box center [470, 150] width 528 height 24
click at [330, 237] on ul "JEWSON LTD, CROWN QUAY LANE, SITTINGBOURNE, KENT ME10 3HX 649 m² | Warehouses |…" at bounding box center [470, 240] width 528 height 24
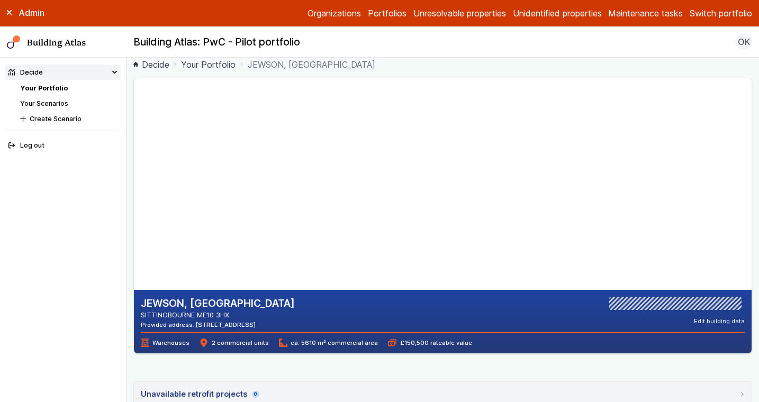
scroll to position [3, 0]
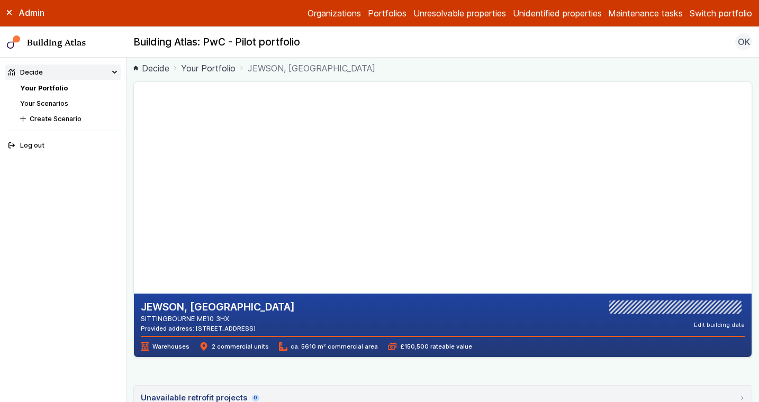
click at [408, 371] on div "JEWSON, CROWN QUAY LANE SITTINGBOURNE ME10 3HX Provided address: Crown Quay Lan…" at bounding box center [442, 409] width 619 height 654
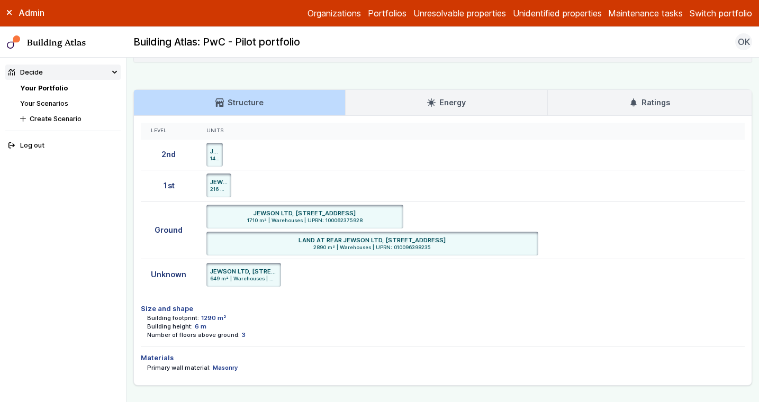
scroll to position [396, 0]
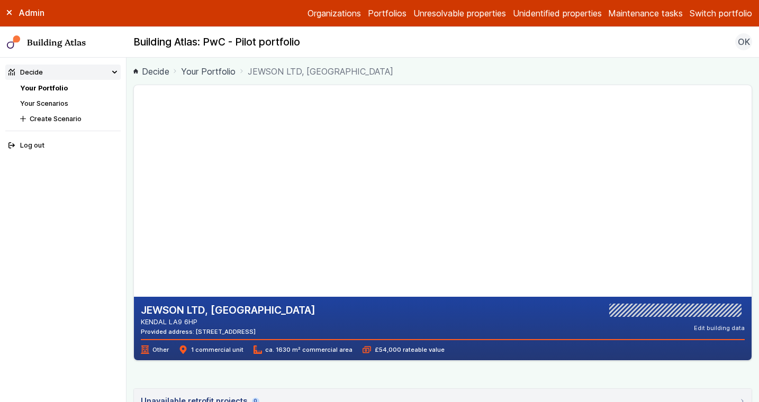
drag, startPoint x: 296, startPoint y: 328, endPoint x: 257, endPoint y: 332, distance: 39.4
click at [257, 332] on div "JEWSON LTD, [GEOGRAPHIC_DATA] KENDAL LA9 6HP Provided address: [STREET_ADDRESS]…" at bounding box center [443, 320] width 604 height 32
copy div "LA9 6HP"
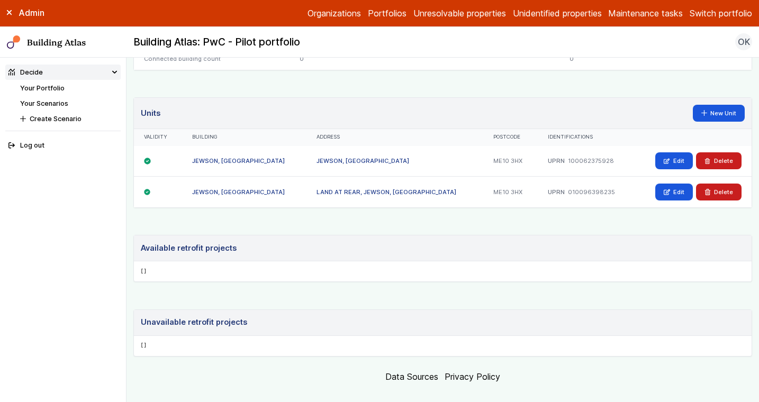
scroll to position [637, 0]
click at [718, 191] on button "Delete" at bounding box center [719, 191] width 46 height 17
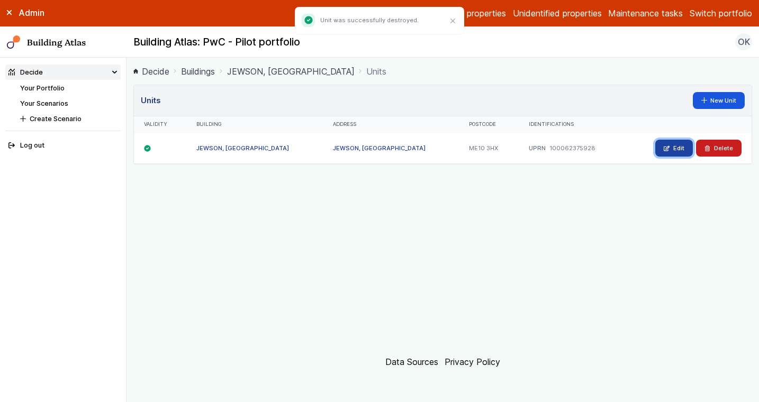
click at [676, 146] on link "Edit" at bounding box center [674, 148] width 38 height 17
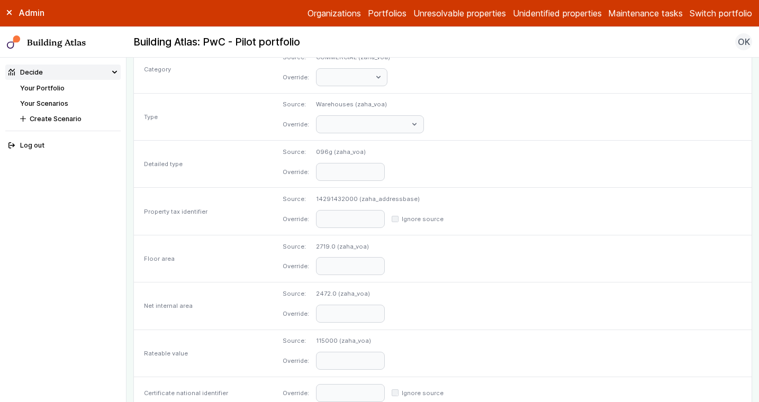
scroll to position [520, 0]
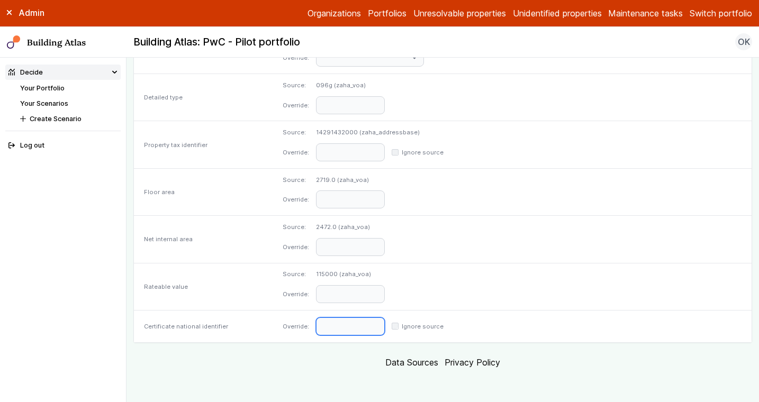
click at [385, 318] on input "text" at bounding box center [350, 327] width 69 height 18
paste input "**********"
type input "**********"
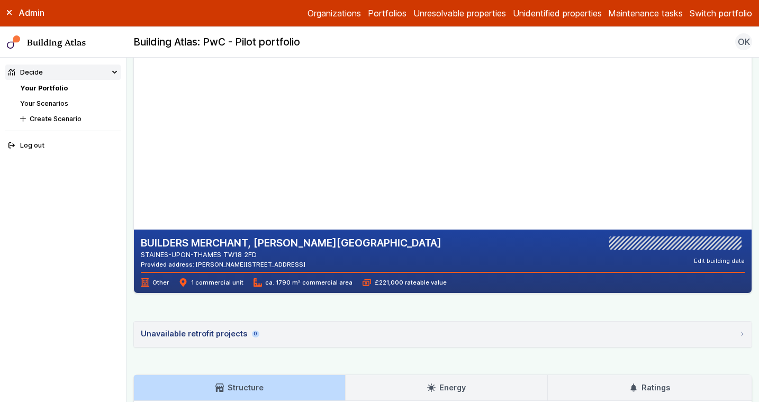
scroll to position [71, 0]
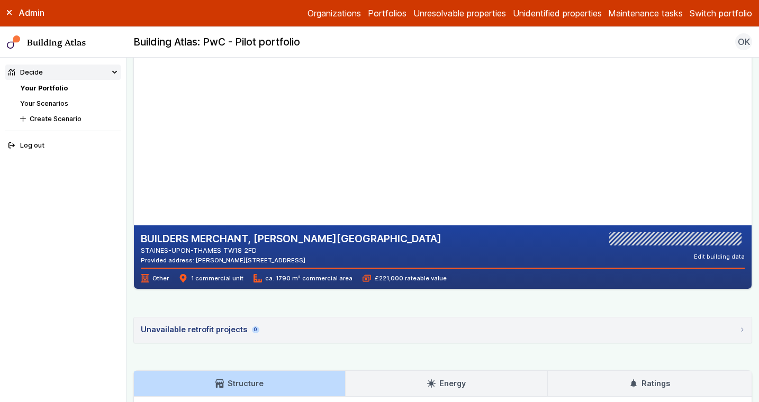
drag, startPoint x: 272, startPoint y: 262, endPoint x: 238, endPoint y: 263, distance: 33.9
click at [238, 263] on div "Provided address: Gresham Road, TW18 2FD" at bounding box center [291, 260] width 301 height 8
copy div "TW18 2FD"
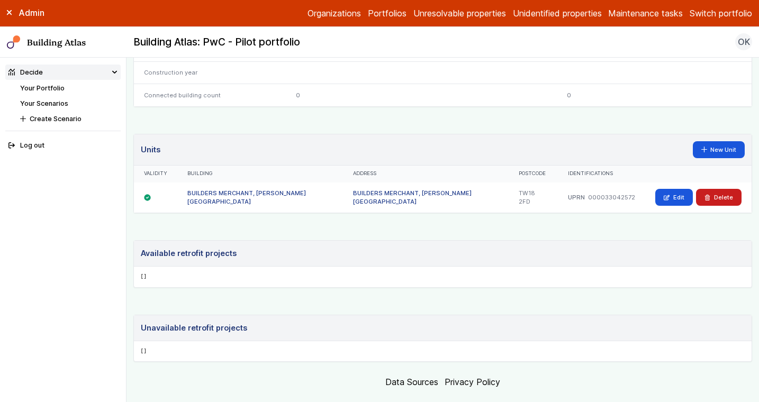
scroll to position [633, 0]
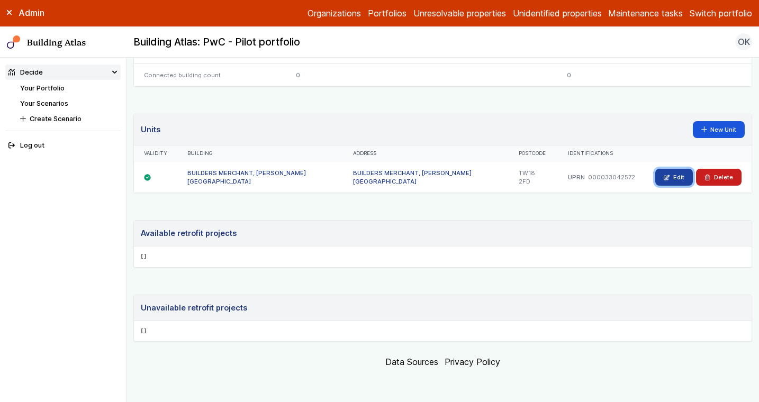
click at [673, 169] on link "Edit" at bounding box center [674, 177] width 38 height 17
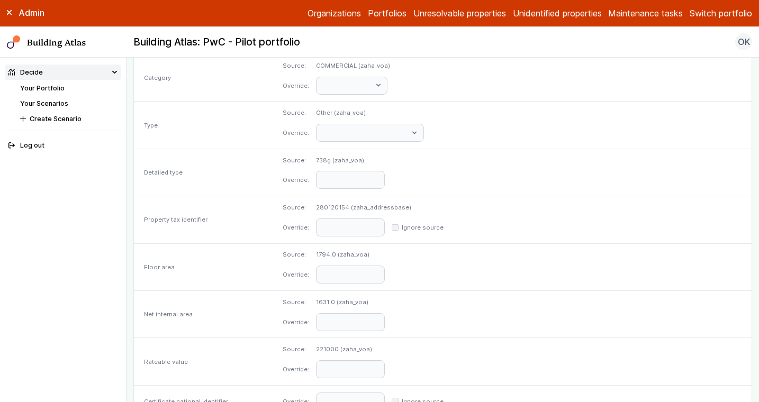
scroll to position [520, 0]
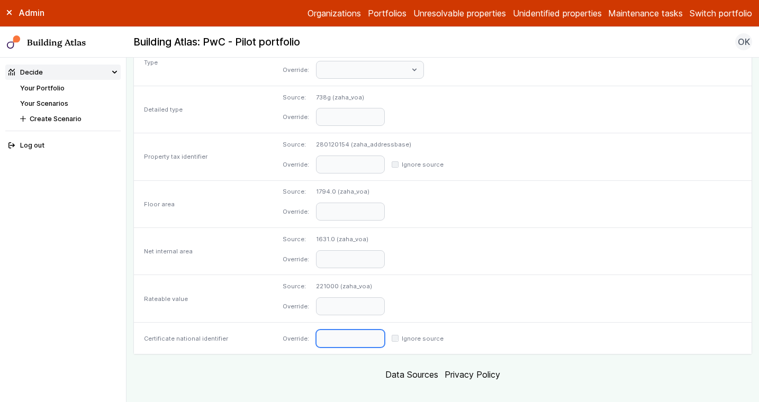
click at [385, 330] on input "text" at bounding box center [350, 339] width 69 height 18
paste input "**********"
type input "**********"
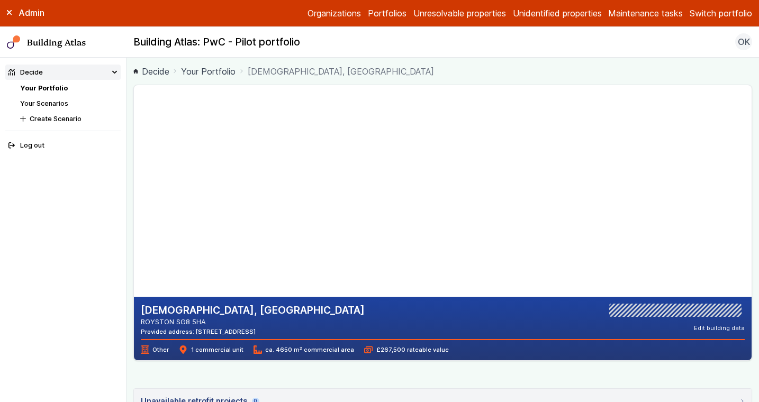
drag, startPoint x: 269, startPoint y: 333, endPoint x: 245, endPoint y: 333, distance: 24.3
click at [245, 333] on div "Provided address: 1 Orchard Road, SG8 5HA" at bounding box center [253, 332] width 224 height 8
drag, startPoint x: 241, startPoint y: 333, endPoint x: 274, endPoint y: 333, distance: 32.8
click at [274, 333] on div "Provided address: 1 Orchard Road, SG8 5HA" at bounding box center [253, 332] width 224 height 8
copy div "SG8 5HA"
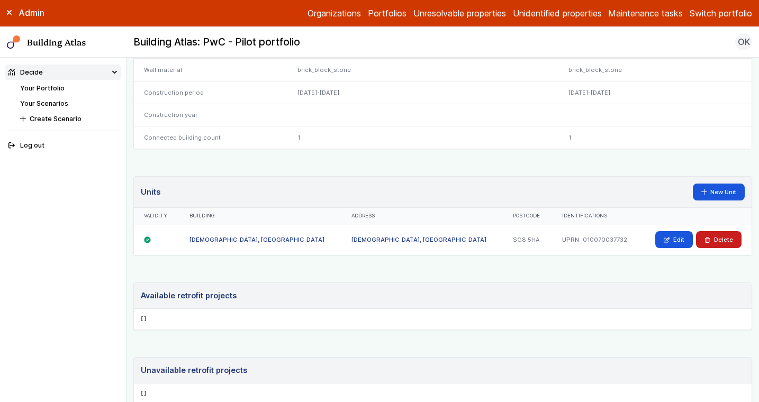
scroll to position [560, 0]
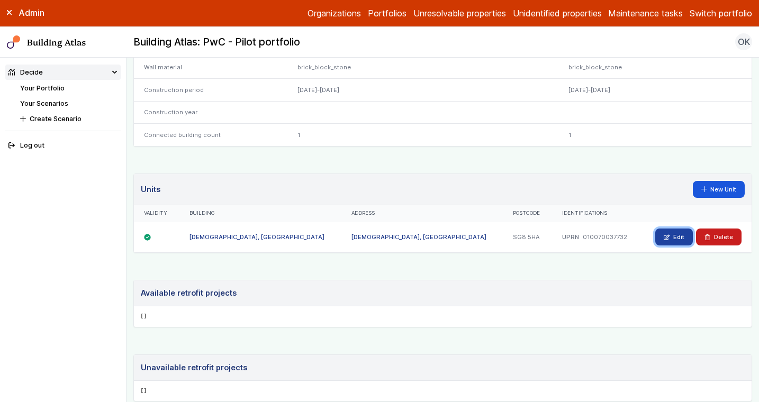
click at [664, 230] on link "Edit" at bounding box center [674, 237] width 38 height 17
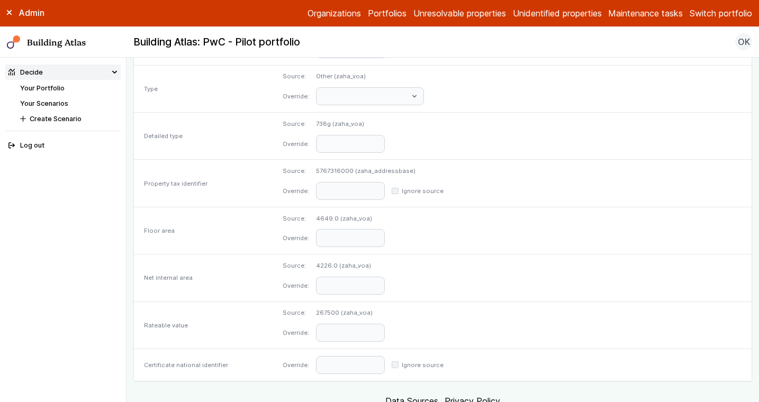
scroll to position [500, 0]
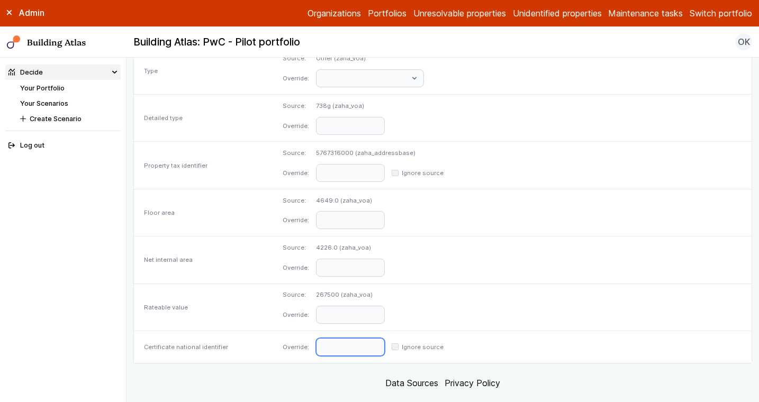
click at [385, 346] on input "text" at bounding box center [350, 347] width 69 height 18
paste input "**********"
type input "**********"
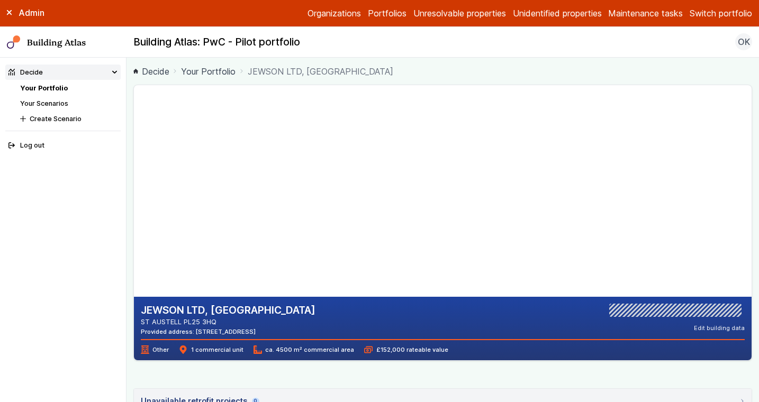
click at [356, 365] on div "JEWSON LTD, MANFIELD WAY ST AUSTELL PL25 3HQ Provided address: Manfield Way, Ho…" at bounding box center [442, 367] width 619 height 565
drag, startPoint x: 338, startPoint y: 331, endPoint x: 298, endPoint y: 334, distance: 39.8
click at [298, 334] on div "JEWSON LTD, MANFIELD WAY ST AUSTELL PL25 3HQ Provided address: Manfield Way, Ho…" at bounding box center [443, 320] width 604 height 32
copy div "PL25 3HQ"
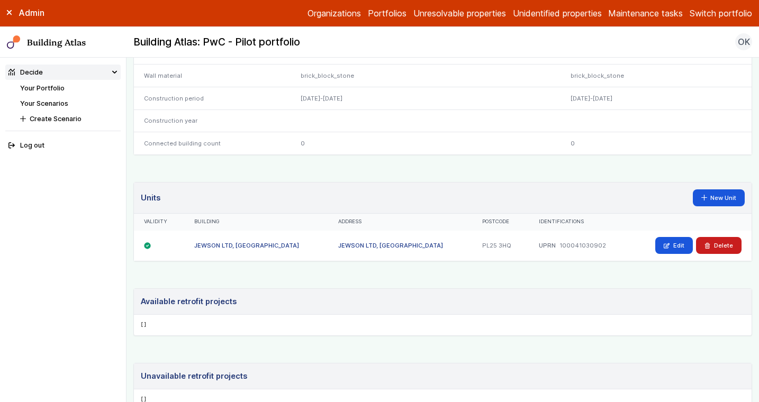
scroll to position [633, 0]
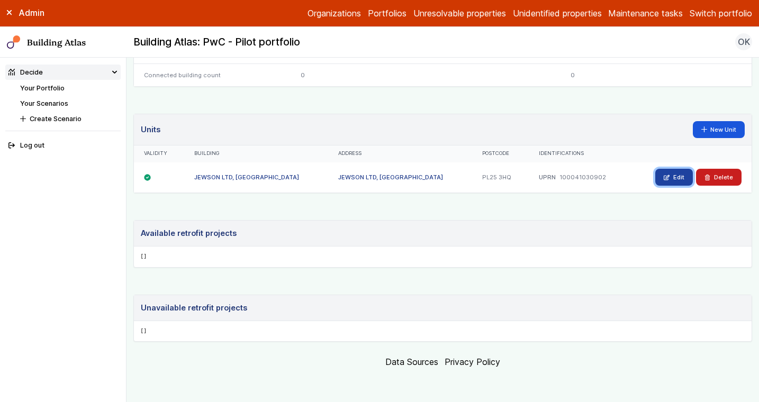
click at [677, 169] on link "Edit" at bounding box center [674, 177] width 38 height 17
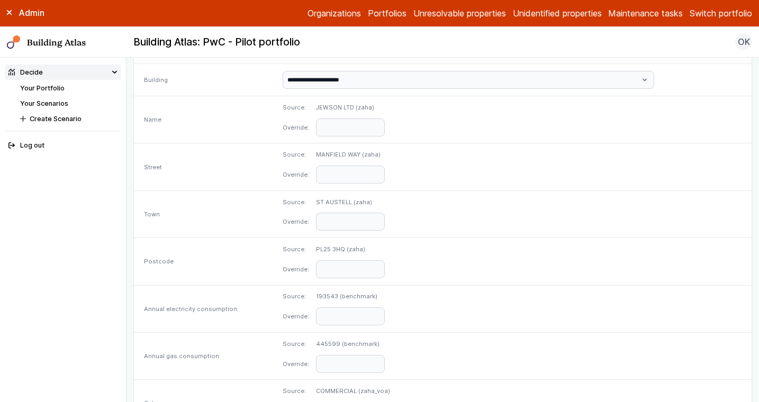
scroll to position [520, 0]
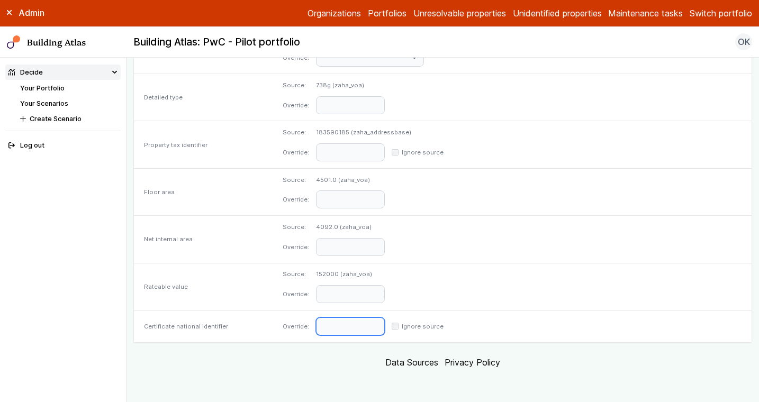
click at [385, 332] on input "text" at bounding box center [350, 327] width 69 height 18
paste input "**********"
type input "**********"
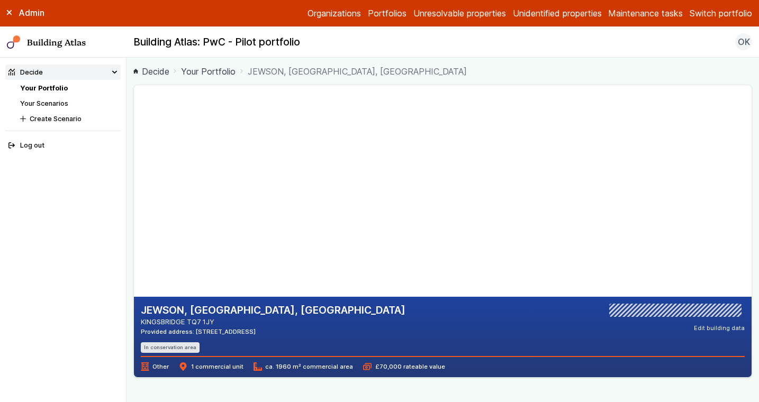
drag, startPoint x: 279, startPoint y: 329, endPoint x: 250, endPoint y: 329, distance: 28.6
click at [250, 329] on div "Provided address: [STREET_ADDRESS]" at bounding box center [273, 332] width 265 height 8
copy div "TQ7 1JY"
click at [498, 343] on div "JEWSON, [GEOGRAPHIC_DATA], [GEOGRAPHIC_DATA] KINGSBRIDGE TQ7 1JY Provided addre…" at bounding box center [443, 328] width 604 height 49
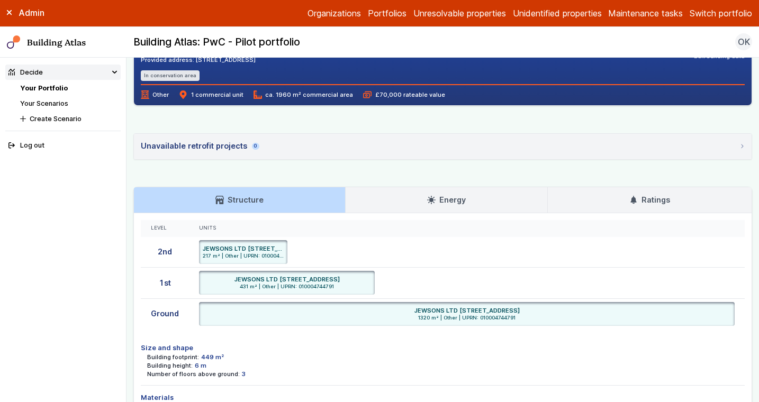
scroll to position [326, 0]
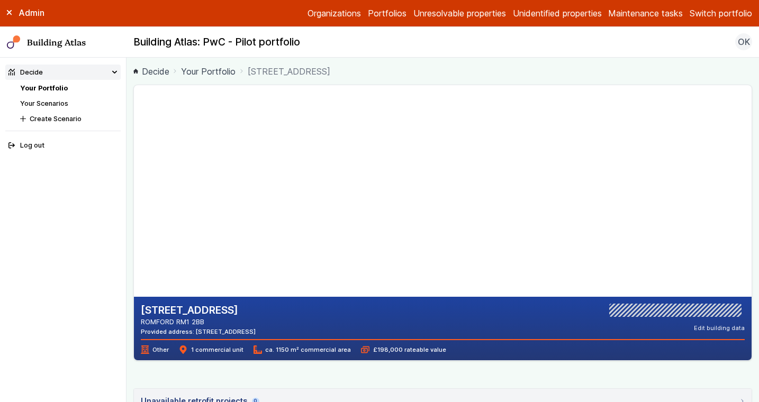
drag, startPoint x: 289, startPoint y: 333, endPoint x: 259, endPoint y: 334, distance: 30.2
click at [259, 334] on div "[STREET_ADDRESS] ROMFORD RM1 2BB Provided address: [STREET_ADDRESS] Edit buildi…" at bounding box center [443, 320] width 604 height 32
copy div "RM1 2AJ"
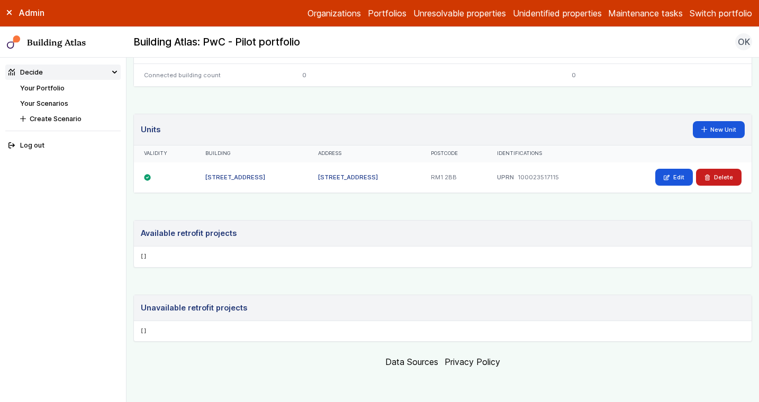
scroll to position [633, 0]
click at [666, 169] on link "Edit" at bounding box center [674, 177] width 38 height 17
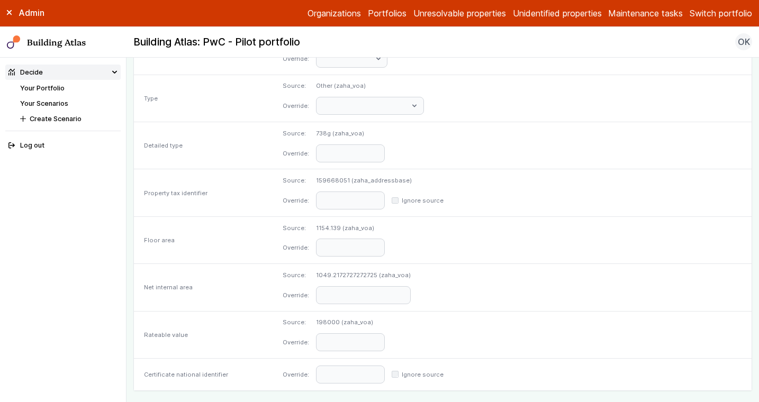
scroll to position [520, 0]
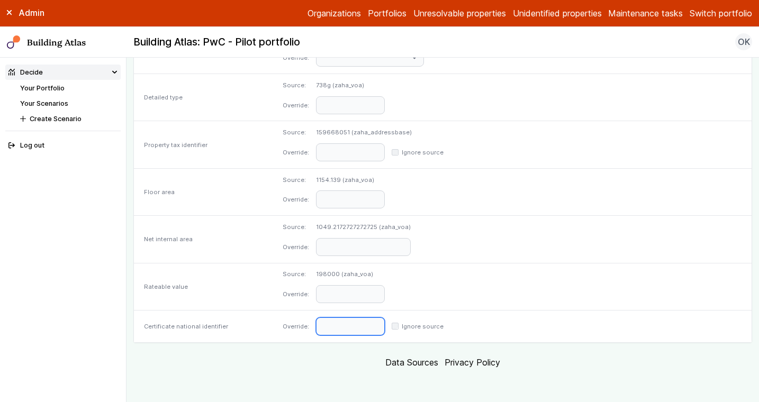
click at [385, 318] on input "text" at bounding box center [350, 327] width 69 height 18
paste input "**********"
type input "**********"
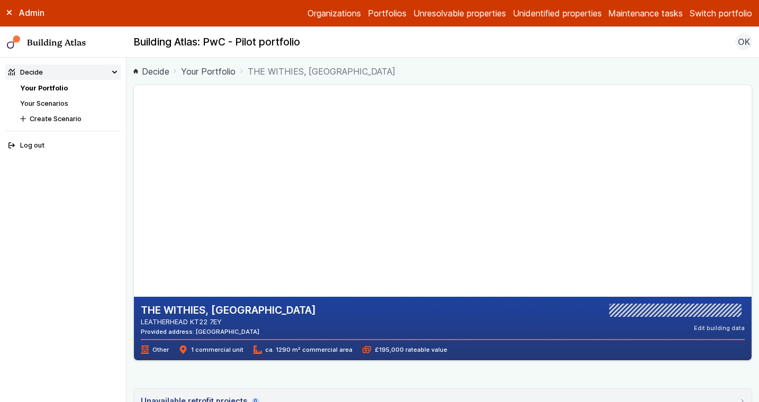
drag, startPoint x: 252, startPoint y: 331, endPoint x: 223, endPoint y: 332, distance: 29.2
click at [223, 332] on div "Provided address: Garlands, KT22 7EY" at bounding box center [228, 332] width 175 height 8
copy div "KT22 7EY"
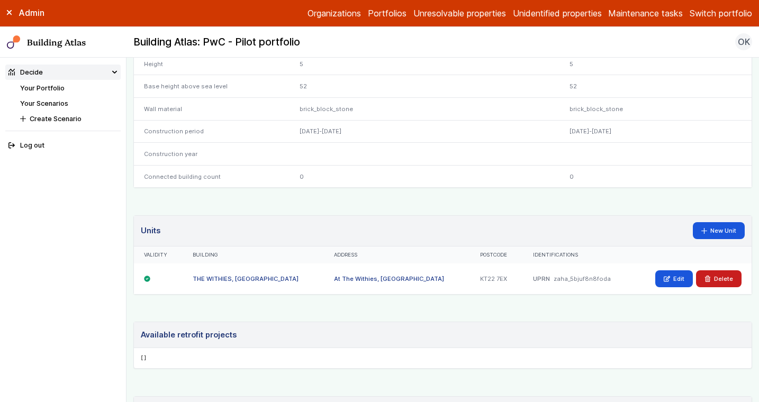
scroll to position [579, 0]
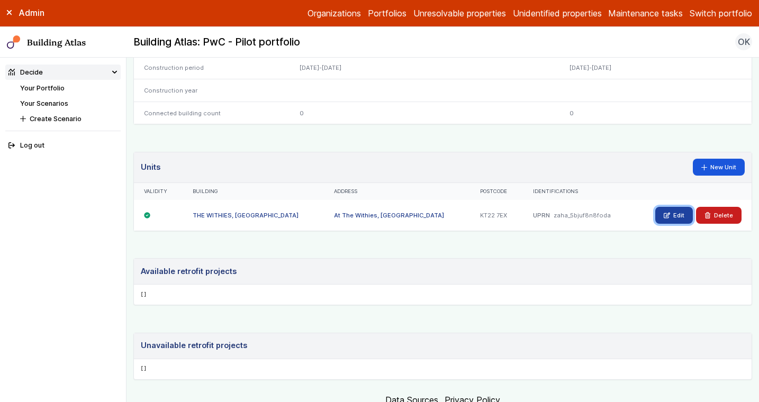
click at [667, 224] on link "Edit" at bounding box center [674, 215] width 38 height 17
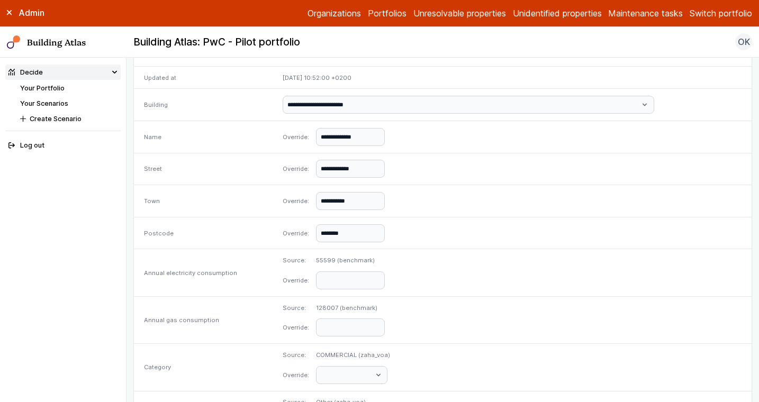
scroll to position [444, 0]
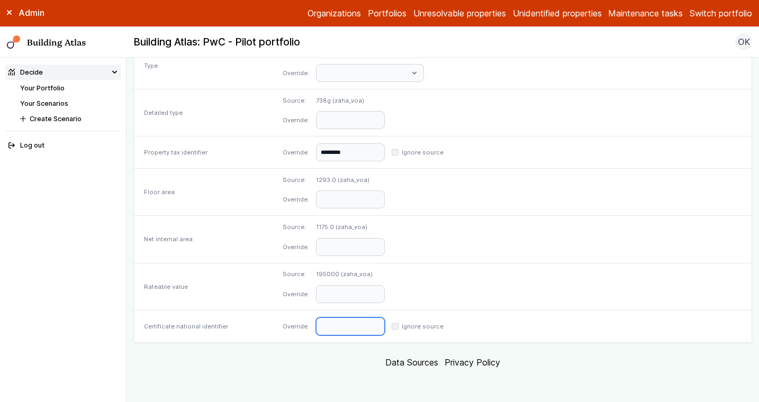
click at [385, 324] on input "text" at bounding box center [350, 327] width 69 height 18
paste input "**********"
type input "**********"
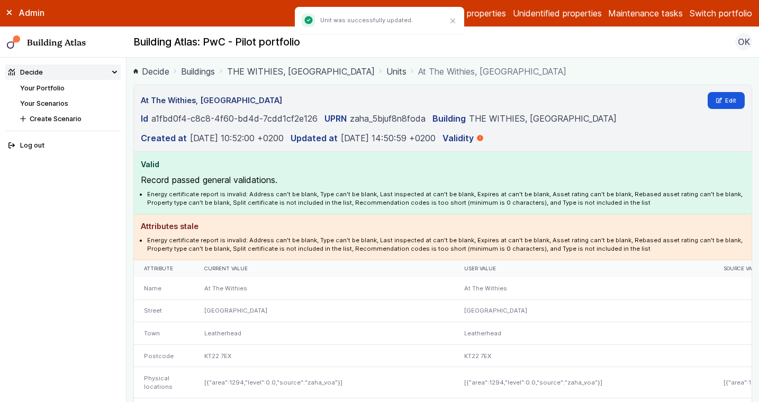
click at [51, 89] on link "Your Portfolio" at bounding box center [42, 88] width 44 height 8
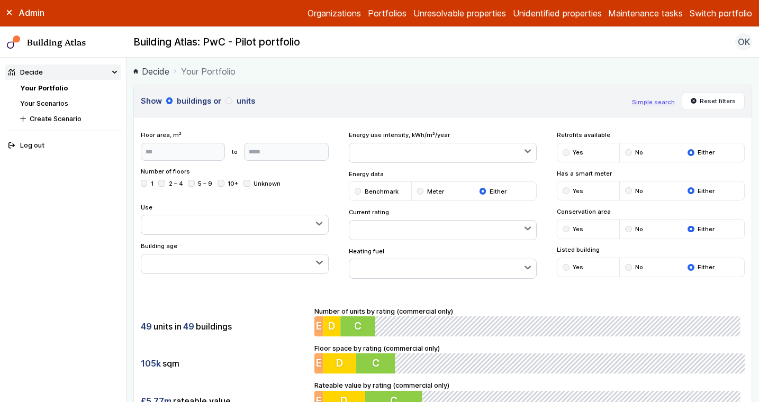
click at [51, 89] on link "Your Portfolio" at bounding box center [44, 88] width 48 height 8
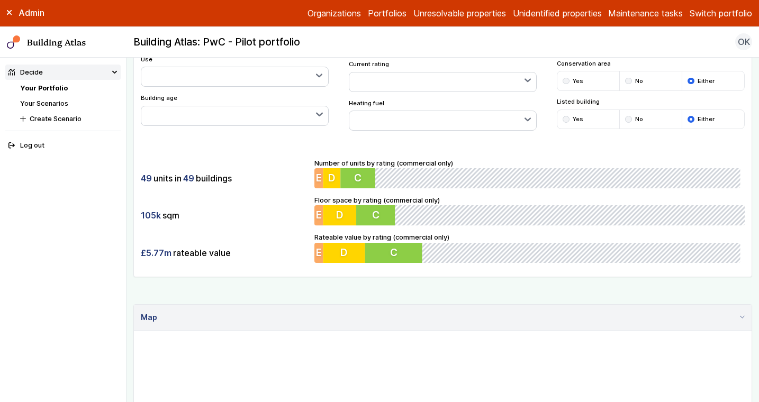
scroll to position [151, 0]
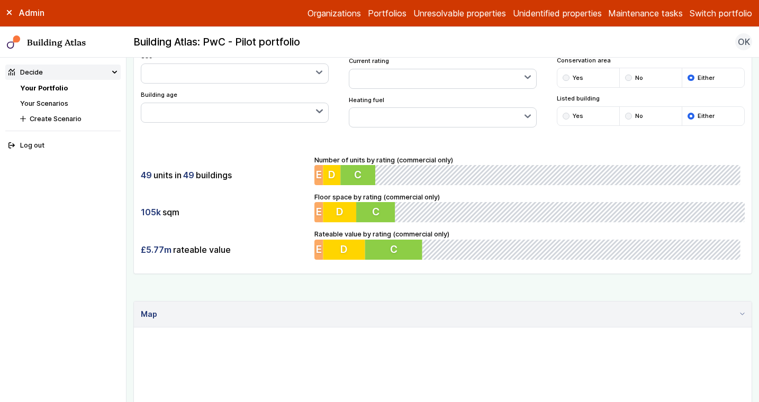
click at [66, 102] on link "Your Scenarios" at bounding box center [44, 103] width 48 height 8
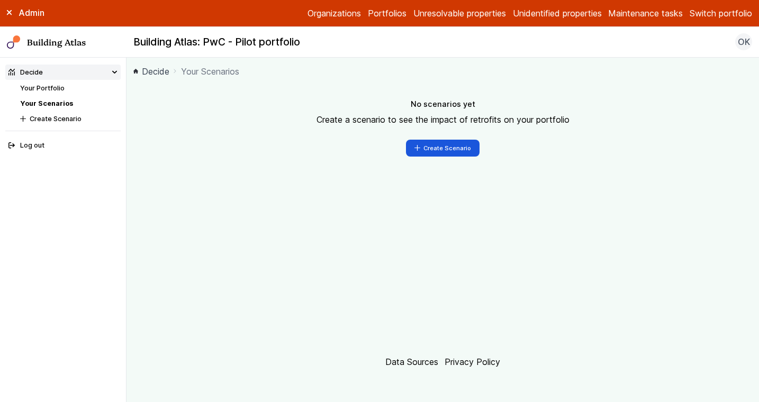
click at [59, 89] on link "Your Portfolio" at bounding box center [42, 88] width 44 height 8
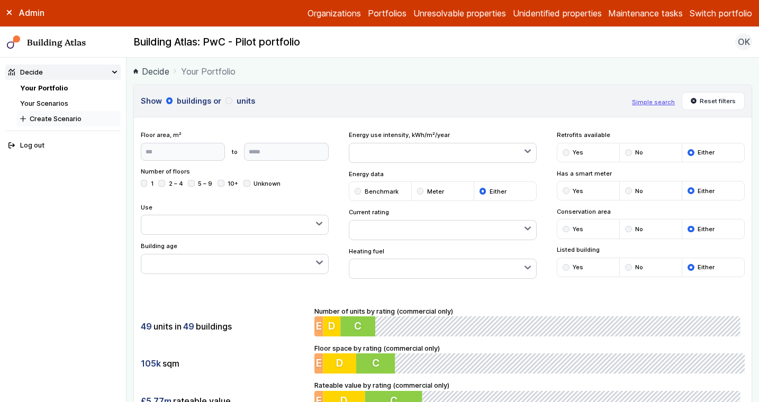
click at [56, 122] on button "Create Scenario" at bounding box center [69, 118] width 104 height 15
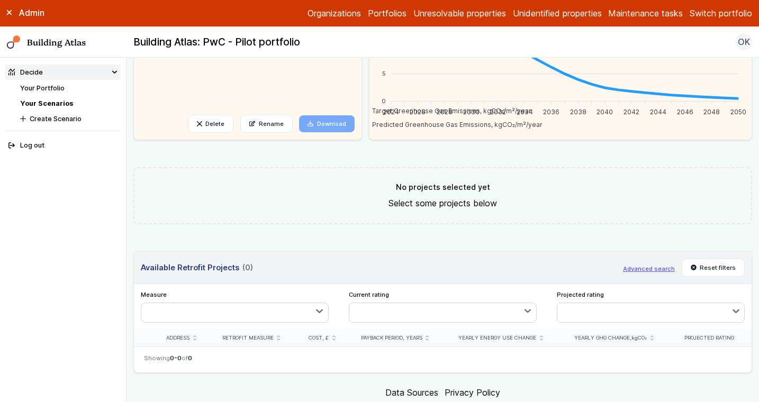
scroll to position [244, 0]
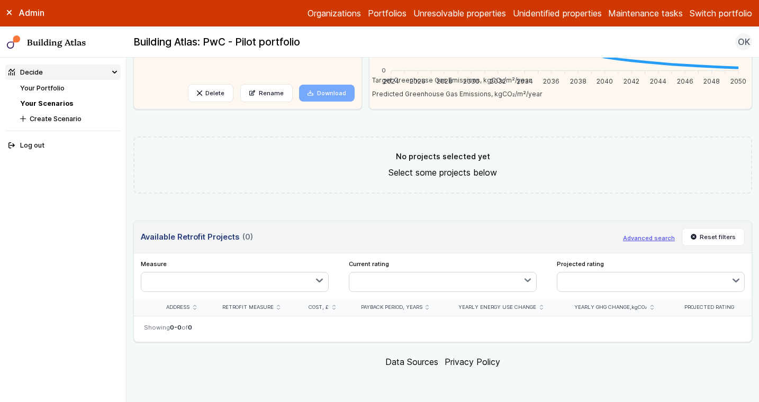
click at [55, 92] on link "Your Portfolio" at bounding box center [42, 88] width 44 height 8
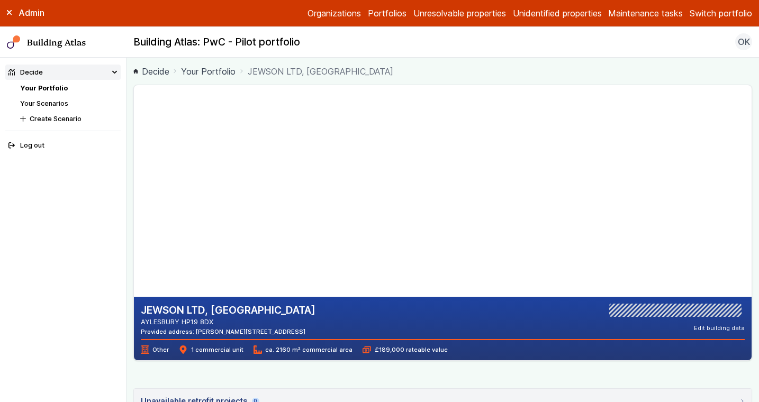
drag, startPoint x: 334, startPoint y: 332, endPoint x: 300, endPoint y: 331, distance: 33.9
click at [300, 331] on div "JEWSON LTD, GATEHOUSE WAY AYLESBURY HP19 8DX Provided address: Alton House Esta…" at bounding box center [443, 320] width 604 height 32
copy div "HP19 8DX"
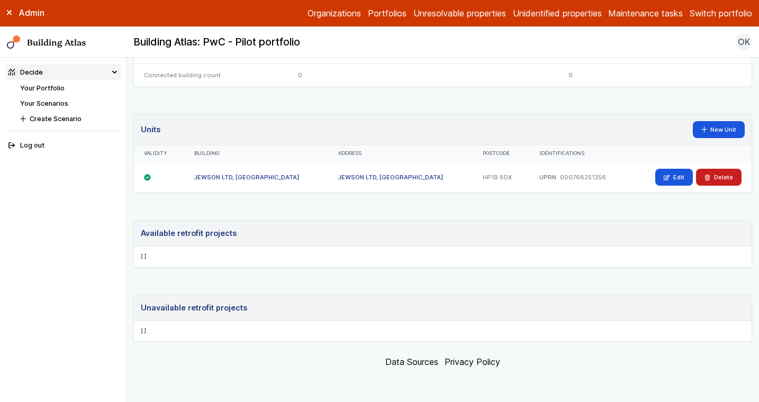
scroll to position [630, 0]
click at [667, 175] on icon at bounding box center [667, 178] width 6 height 6
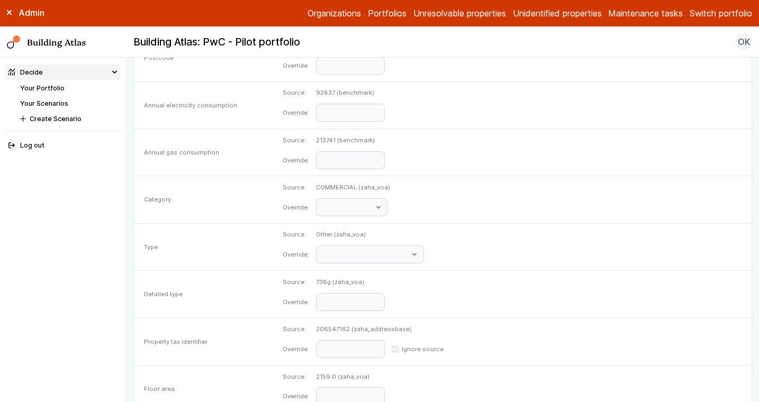
scroll to position [520, 0]
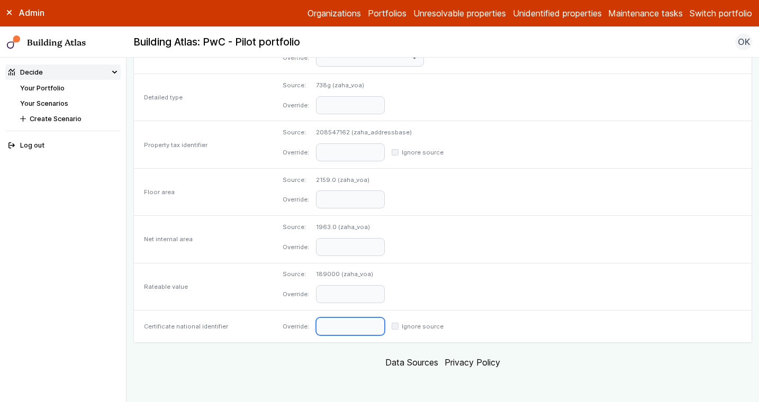
click at [385, 324] on input "text" at bounding box center [350, 327] width 69 height 18
paste input "**********"
type input "**********"
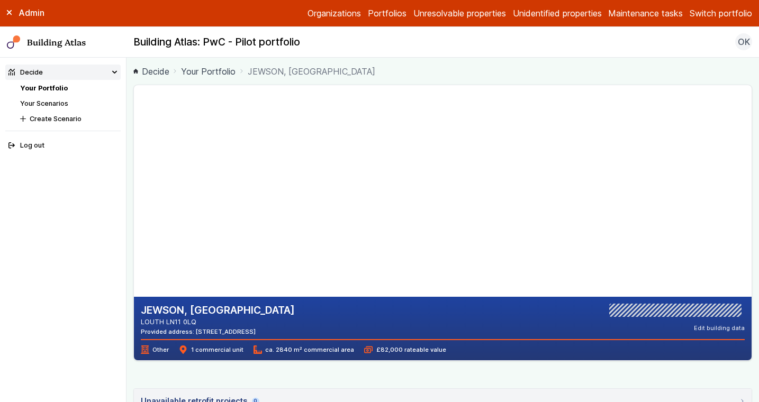
drag, startPoint x: 309, startPoint y: 330, endPoint x: 276, endPoint y: 330, distance: 32.8
click at [276, 330] on div "JEWSON, [GEOGRAPHIC_DATA] LOUTH LN11 0LQ Provided address: [STREET_ADDRESS] Edi…" at bounding box center [443, 320] width 604 height 32
copy div "LN11 0LQ"
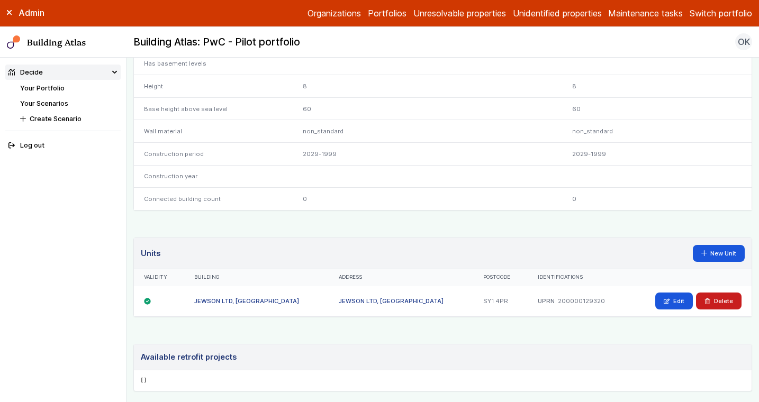
scroll to position [514, 0]
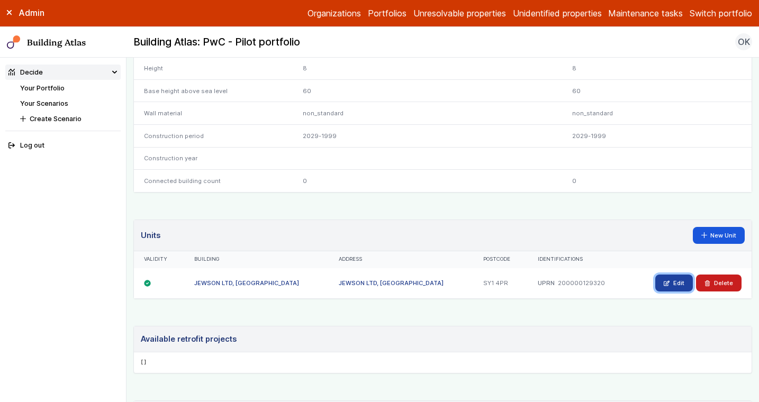
click at [673, 281] on link "Edit" at bounding box center [674, 283] width 38 height 17
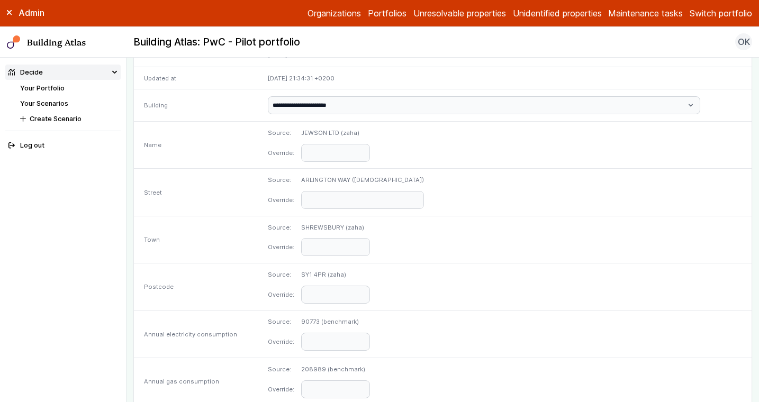
scroll to position [536, 0]
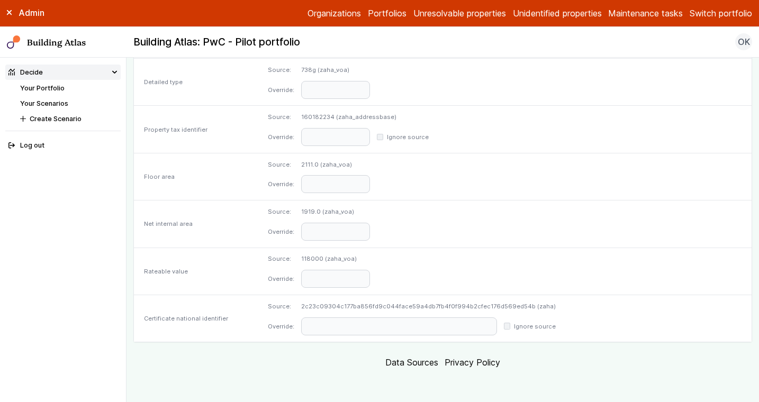
click at [551, 246] on div "Source: 1919.0 (zaha_voa) Override:" at bounding box center [505, 224] width 494 height 47
click at [473, 166] on dl "Source: 2111.0 (zaha_voa) Override:" at bounding box center [505, 176] width 474 height 33
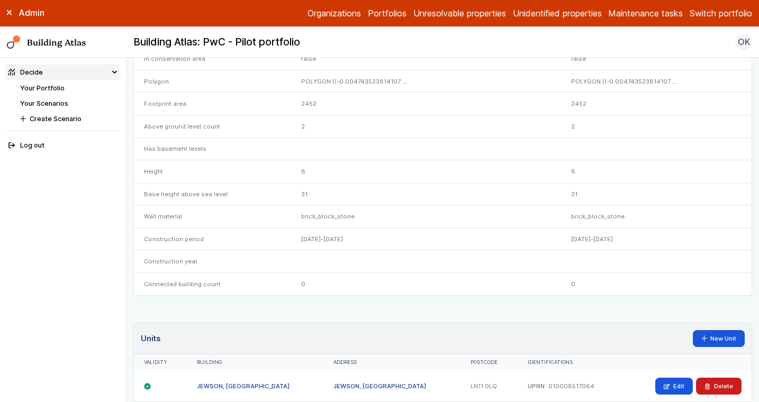
scroll to position [633, 0]
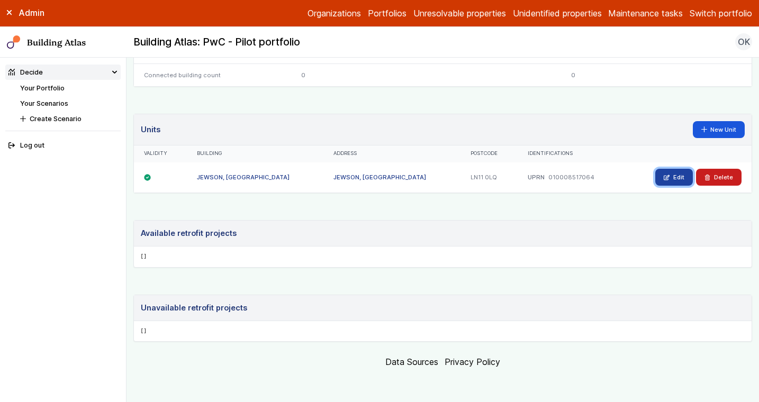
click at [667, 175] on icon at bounding box center [666, 177] width 5 height 5
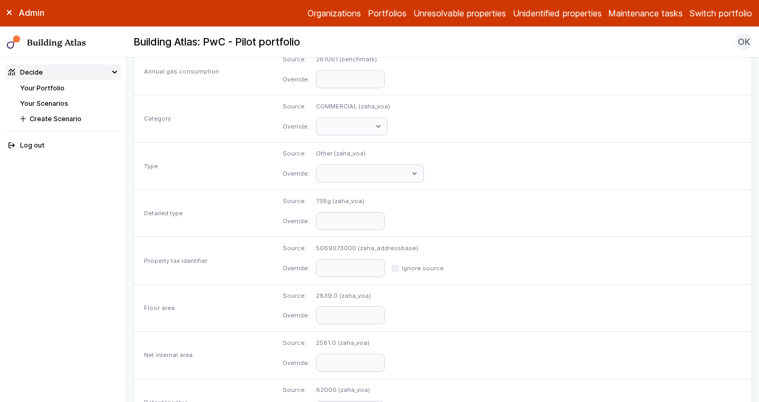
scroll to position [520, 0]
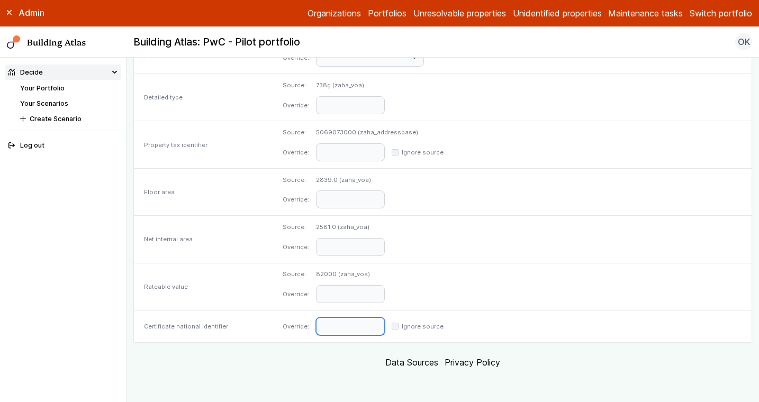
click at [385, 320] on input "text" at bounding box center [350, 327] width 69 height 18
paste input "**********"
type input "**********"
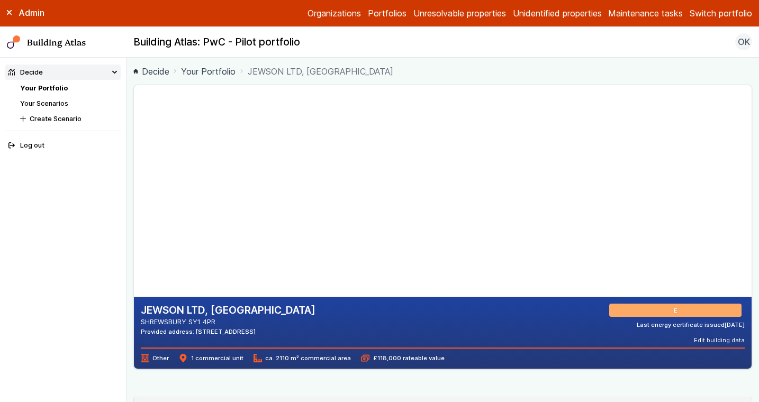
drag, startPoint x: 318, startPoint y: 333, endPoint x: 288, endPoint y: 332, distance: 29.6
click at [288, 332] on div "JEWSON LTD, ARLINGTON WAY SHREWSBURY SY1 4PR Provided address: Arlington Way, F…" at bounding box center [443, 324] width 604 height 41
copy div "SY1 4PR"
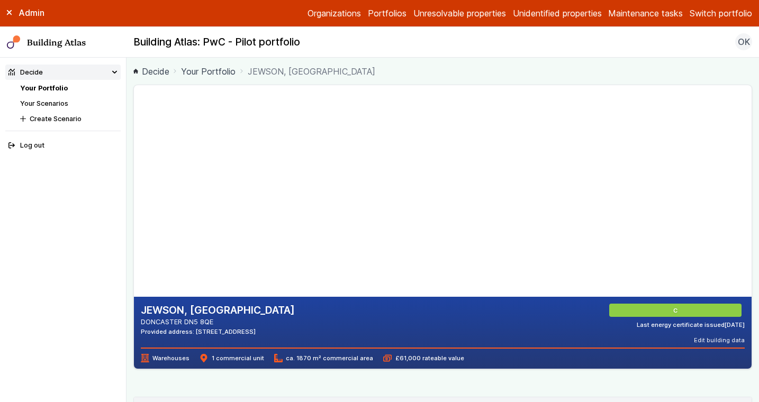
drag, startPoint x: 274, startPoint y: 331, endPoint x: 238, endPoint y: 331, distance: 36.5
click at [238, 331] on div "Provided address: [STREET_ADDRESS]" at bounding box center [218, 332] width 154 height 8
copy div "DN5 8QE"
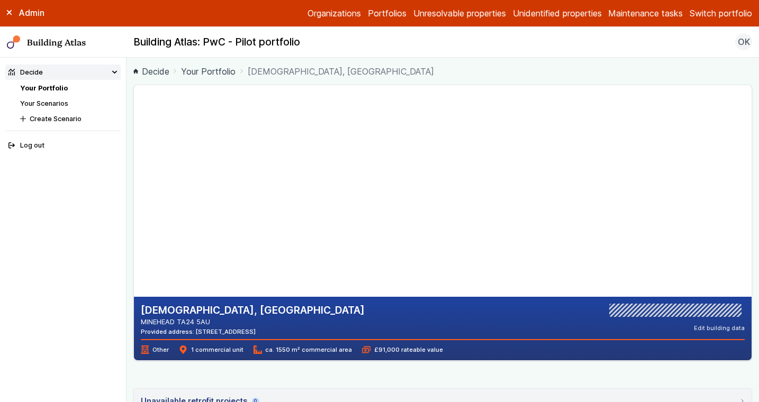
drag, startPoint x: 264, startPoint y: 333, endPoint x: 227, endPoint y: 333, distance: 37.6
click at [227, 333] on div "JEWSONS, MART ROAD MINEHEAD TA24 5AU Provided address: Mart Road, TA24 5AU Edit…" at bounding box center [443, 320] width 604 height 32
copy div "TA24 5AU"
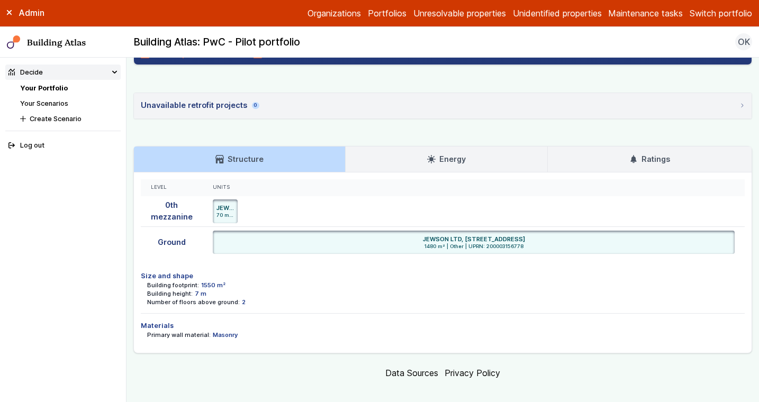
scroll to position [295, 0]
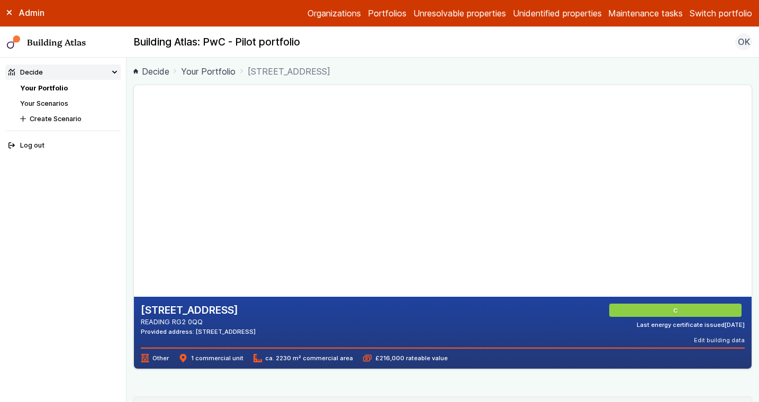
drag, startPoint x: 291, startPoint y: 330, endPoint x: 260, endPoint y: 330, distance: 30.2
click at [260, 330] on div "468, BASINGSTOKE ROAD READING RG2 0QQ Provided address: 468 Basingstoke Road, R…" at bounding box center [443, 324] width 604 height 41
copy div "RG2 0QQ"
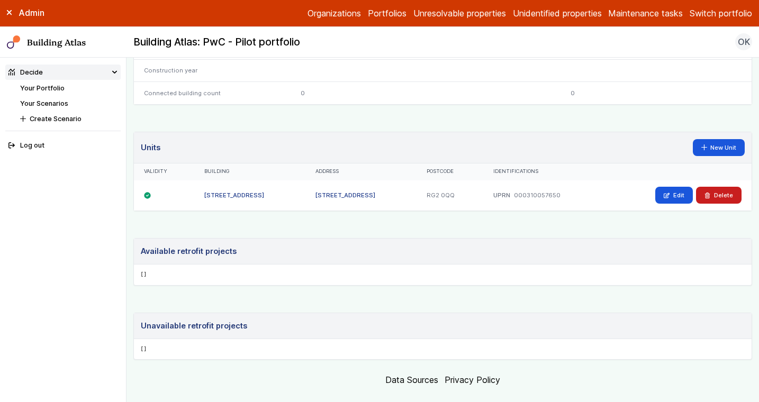
scroll to position [633, 0]
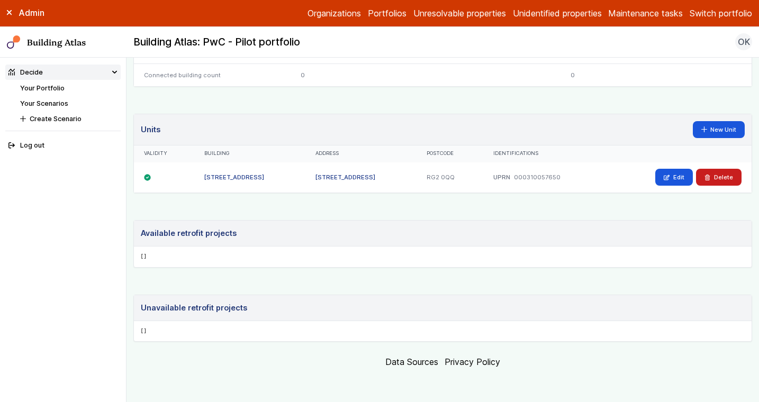
click at [653, 169] on div "Edit [GEOGRAPHIC_DATA]" at bounding box center [677, 177] width 127 height 17
click at [663, 169] on link "Edit" at bounding box center [674, 177] width 38 height 17
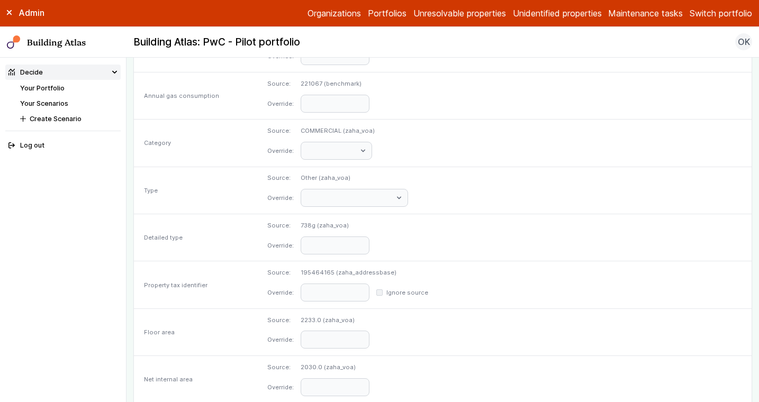
scroll to position [536, 0]
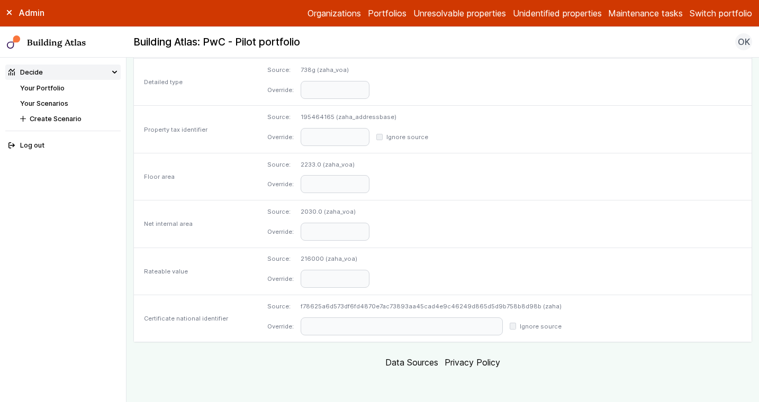
click at [510, 178] on dl "Source: 2233.0 (zaha_voa) Override:" at bounding box center [504, 176] width 474 height 33
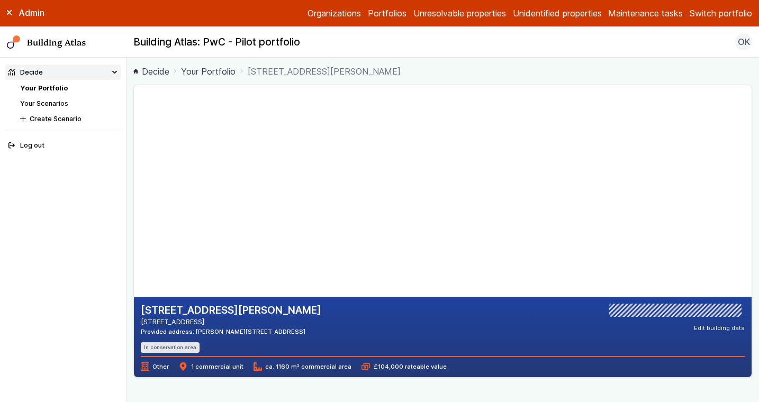
drag, startPoint x: 261, startPoint y: 331, endPoint x: 231, endPoint y: 332, distance: 30.2
click at [231, 332] on div "77, ALBERT ROAD DEAL CT14 9RA Provided address: Albert Road, CT14 9RA In conser…" at bounding box center [443, 328] width 604 height 49
copy div "CT14 9RA"
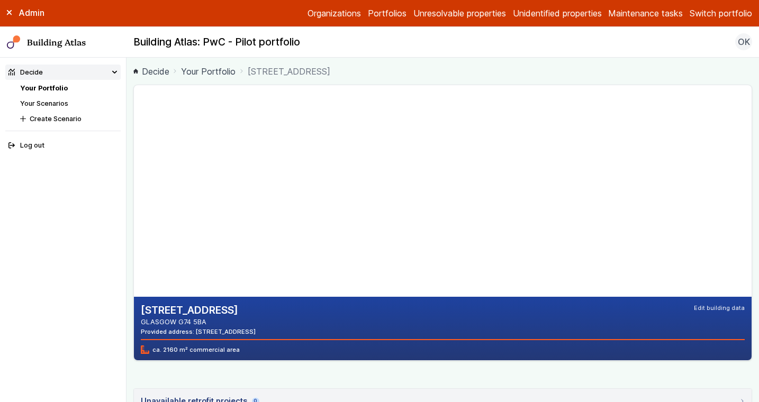
drag, startPoint x: 269, startPoint y: 331, endPoint x: 234, endPoint y: 332, distance: 34.9
click at [234, 332] on div "[STREET_ADDRESS] GLASGOW G74 5BA Provided address: [STREET_ADDRESS] Edit buildi…" at bounding box center [443, 320] width 604 height 32
click at [343, 330] on div "[STREET_ADDRESS] GLASGOW G74 5BA Provided address: [STREET_ADDRESS] Edit buildi…" at bounding box center [443, 320] width 604 height 32
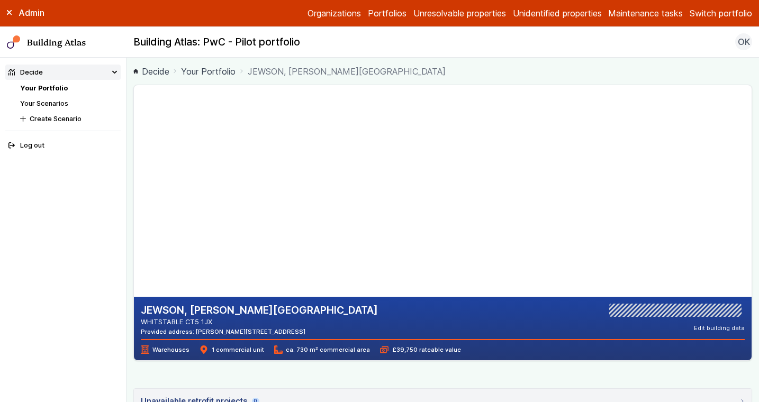
drag, startPoint x: 269, startPoint y: 331, endPoint x: 239, endPoint y: 331, distance: 30.7
click at [239, 331] on div "Provided address: [PERSON_NAME][STREET_ADDRESS]" at bounding box center [259, 332] width 237 height 8
copy div "CT5 1JX"
drag, startPoint x: 292, startPoint y: 331, endPoint x: 258, endPoint y: 330, distance: 33.4
click at [258, 330] on div "JEWSON, CRAWLEY ROAD HORSHAM RH12 4DP Provided address: Crawley Road, Roffey, R…" at bounding box center [443, 320] width 604 height 32
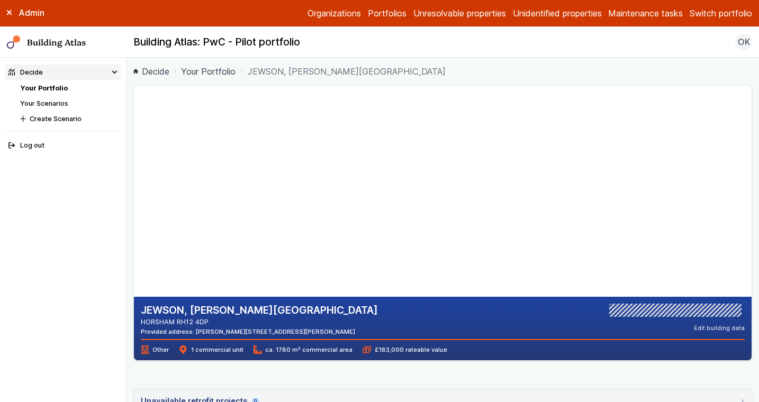
copy div "RH12 4DP"
click at [512, 318] on div "JEWSON, CRAWLEY ROAD HORSHAM RH12 4DP Provided address: Crawley Road, Roffey, R…" at bounding box center [443, 320] width 604 height 32
drag, startPoint x: 377, startPoint y: 241, endPoint x: 296, endPoint y: 196, distance: 92.9
click at [134, 195] on gmp-map-3d at bounding box center [134, 191] width 0 height 212
drag, startPoint x: 260, startPoint y: 205, endPoint x: 307, endPoint y: 201, distance: 46.8
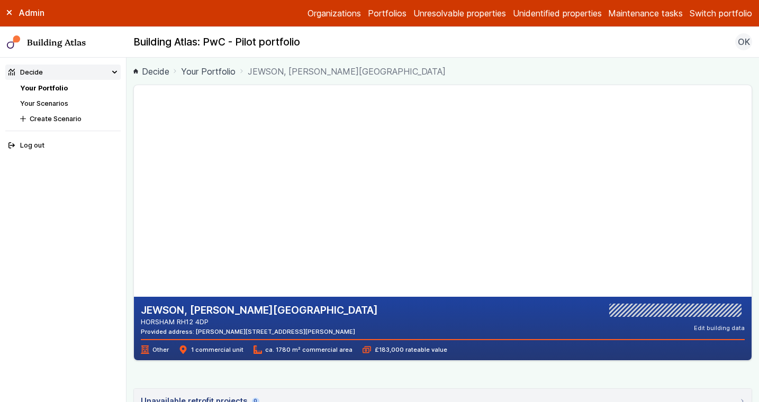
click at [134, 201] on gmp-map-3d at bounding box center [134, 191] width 0 height 212
drag, startPoint x: 304, startPoint y: 204, endPoint x: 290, endPoint y: 225, distance: 25.7
click at [134, 225] on gmp-map-3d at bounding box center [134, 191] width 0 height 212
drag, startPoint x: 214, startPoint y: 324, endPoint x: 141, endPoint y: 314, distance: 73.2
click at [141, 314] on div "JEWSON, CRAWLEY ROAD HORSHAM RH12 4DP Provided address: Crawley Road, Roffey, R…" at bounding box center [259, 320] width 237 height 32
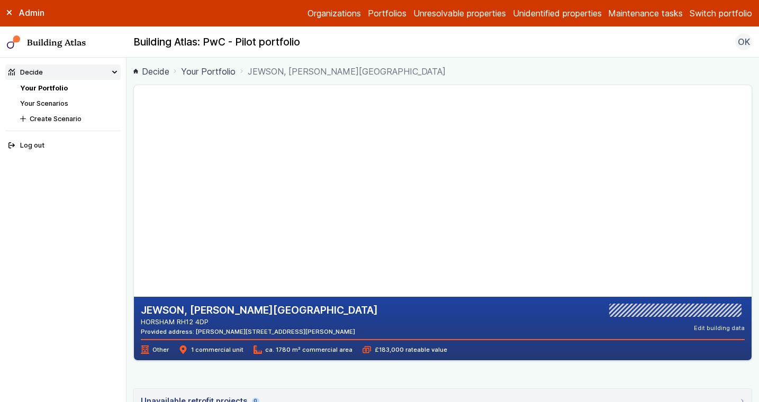
copy div "JEWSON, CRAWLEY ROAD HORSHAM RH12 4DP"
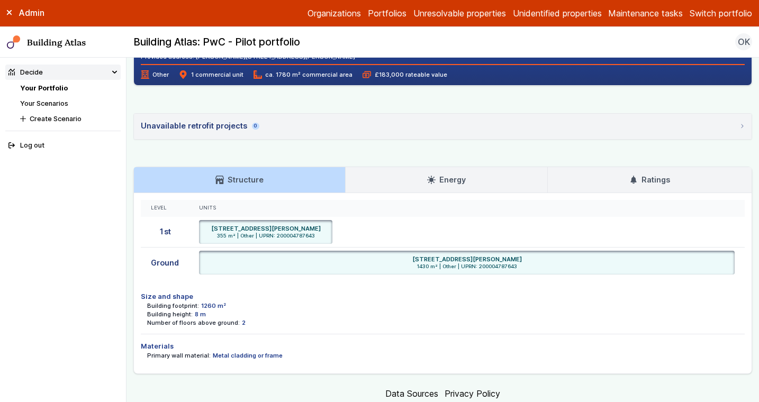
scroll to position [276, 0]
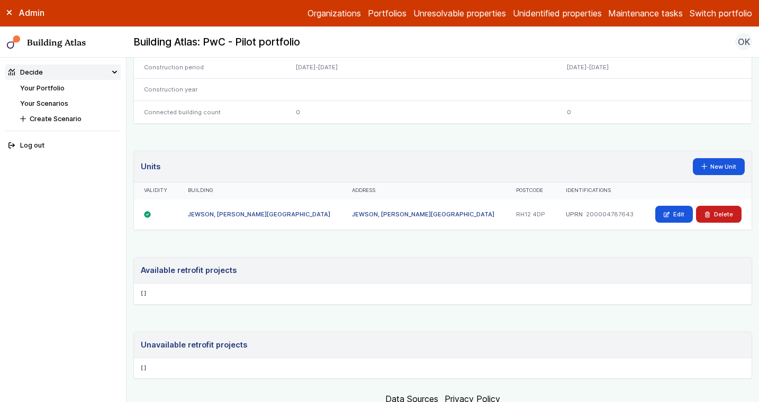
scroll to position [633, 0]
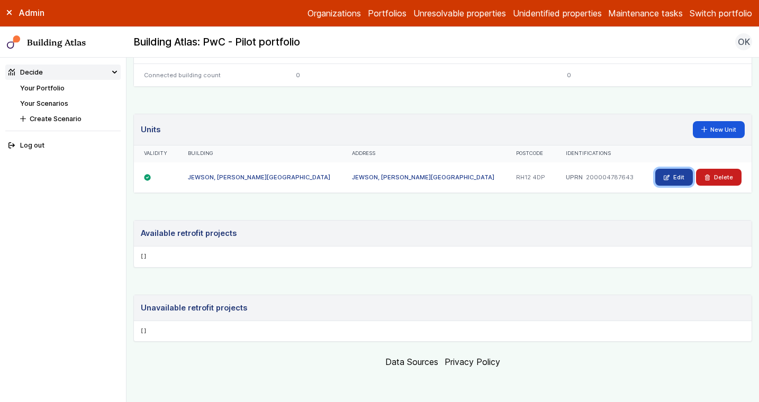
click at [669, 169] on link "Edit" at bounding box center [674, 177] width 38 height 17
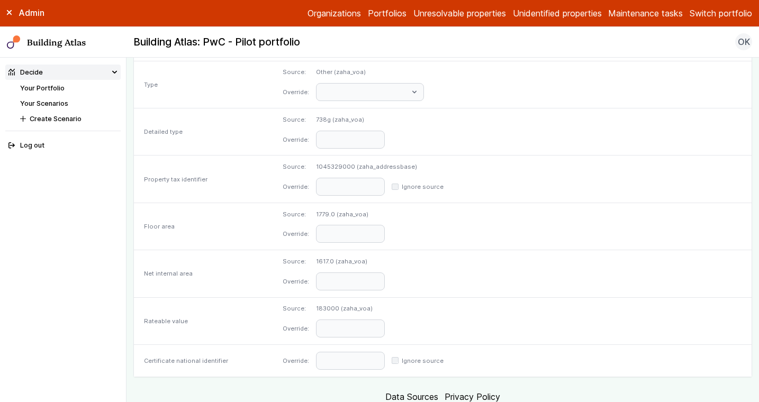
scroll to position [520, 0]
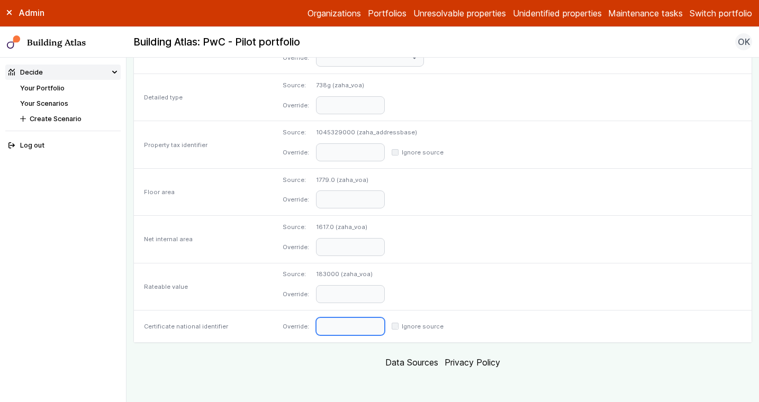
click at [385, 329] on input "text" at bounding box center [350, 327] width 69 height 18
paste input "**********"
type input "**********"
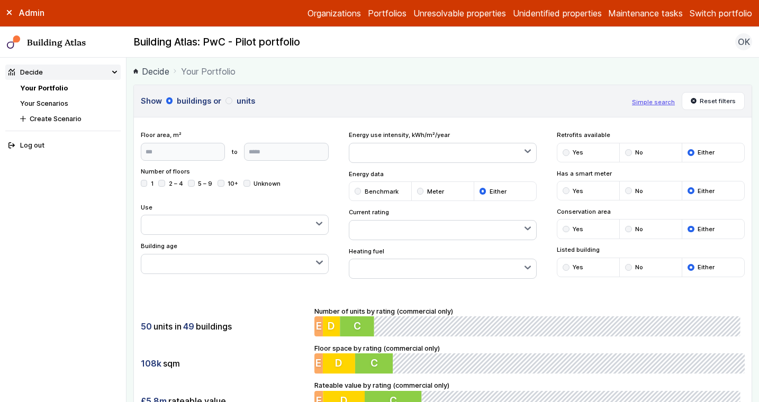
scroll to position [139, 0]
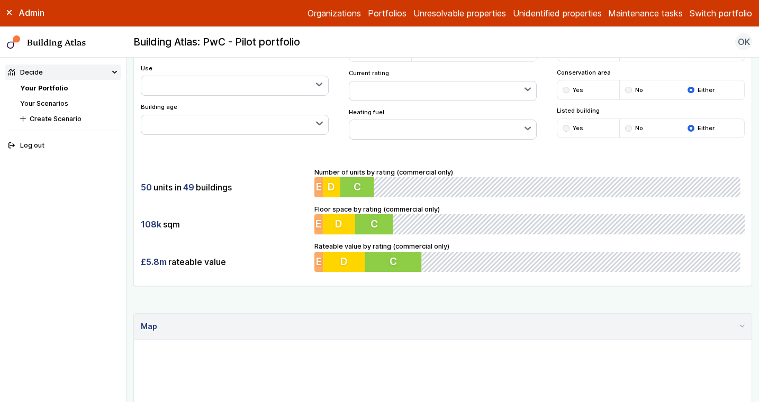
click at [377, 12] on link "Portfolios" at bounding box center [387, 13] width 39 height 13
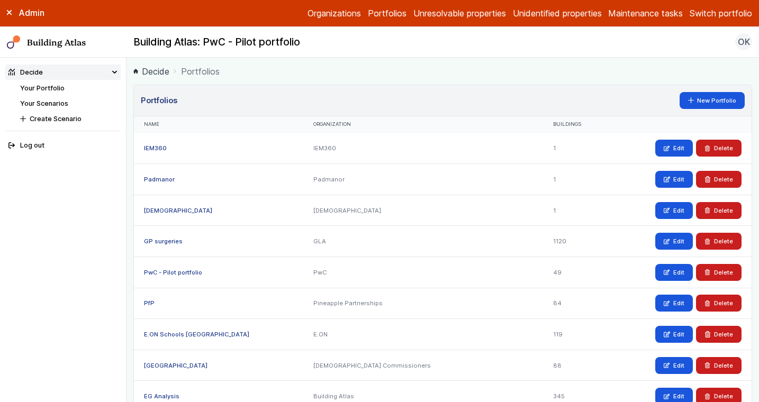
click at [187, 274] on link "PwC - Pilot portfolio" at bounding box center [173, 272] width 58 height 7
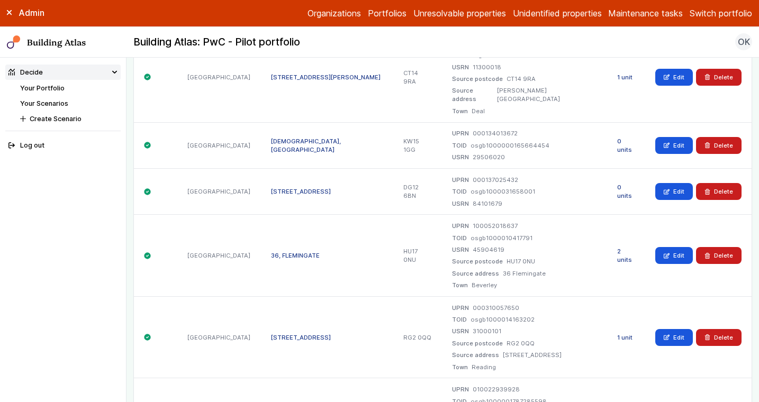
scroll to position [1395, 0]
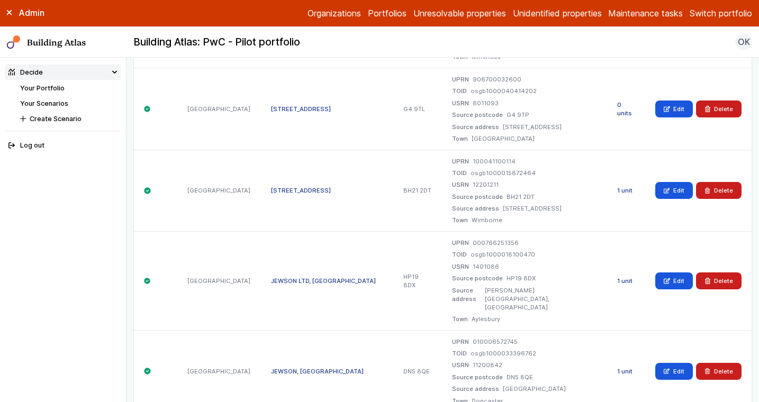
click at [621, 277] on link "1 unit" at bounding box center [624, 280] width 15 height 7
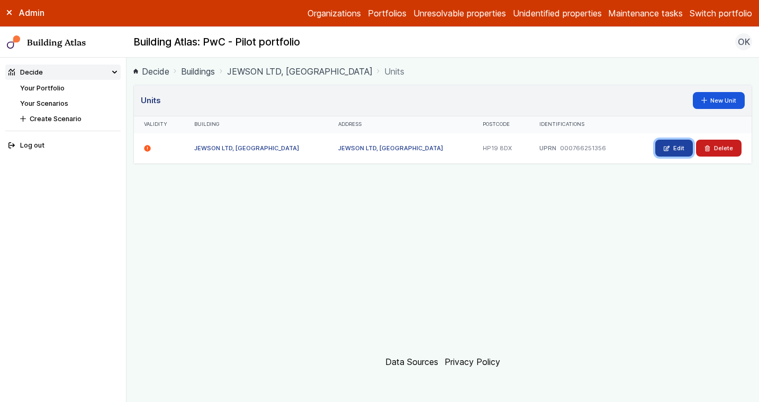
click at [676, 144] on link "Edit" at bounding box center [674, 148] width 38 height 17
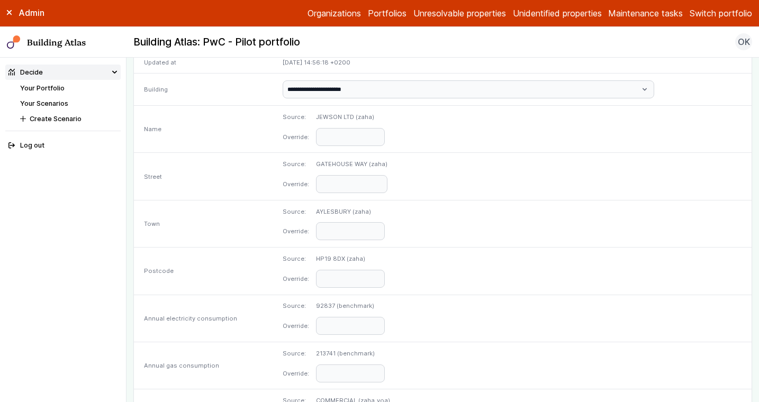
scroll to position [520, 0]
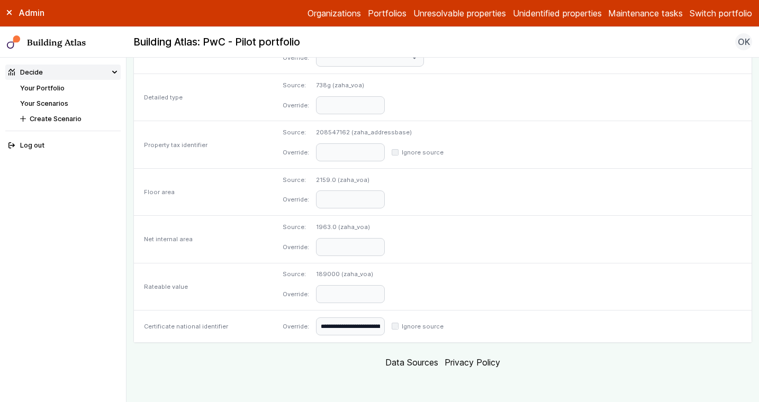
click at [46, 89] on link "Your Portfolio" at bounding box center [42, 88] width 44 height 8
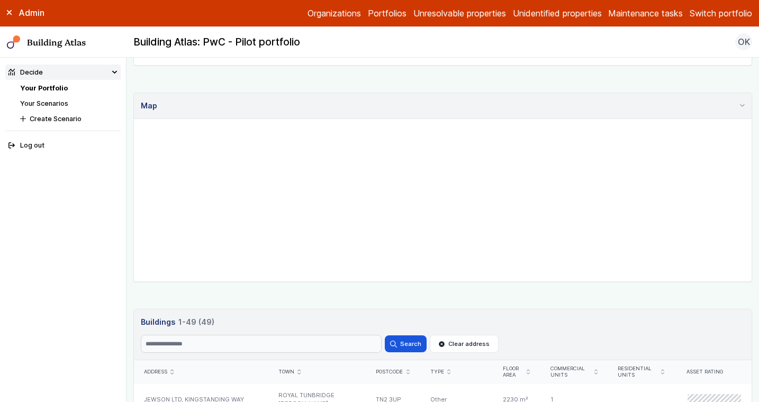
scroll to position [370, 0]
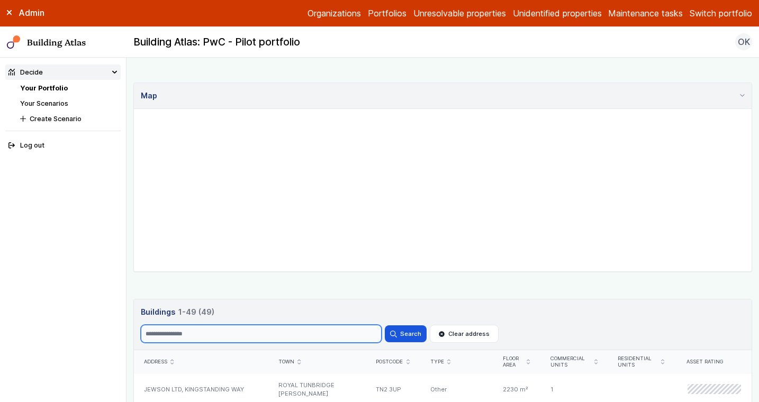
click at [194, 335] on input "Search" at bounding box center [261, 334] width 241 height 18
paste input "********"
type input "********"
click at [385, 325] on button "Search" at bounding box center [405, 333] width 41 height 17
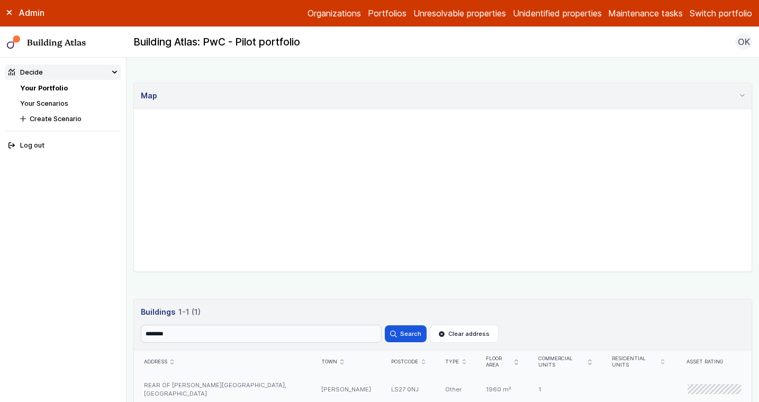
click at [268, 383] on div "REAR OF BARFIELD HOUSE, BRITANNIA ROAD" at bounding box center [222, 389] width 177 height 31
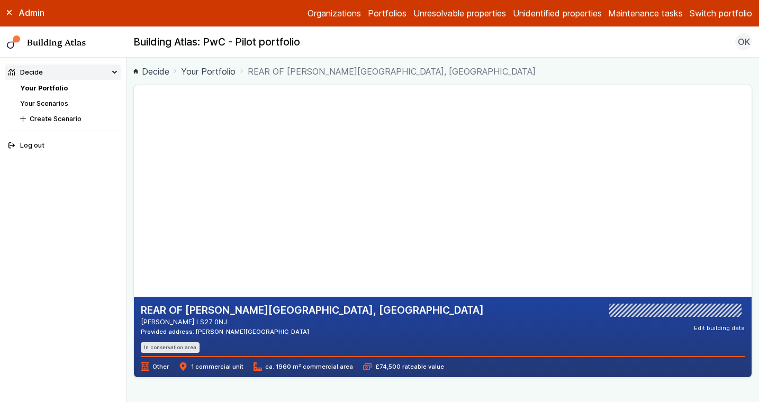
click at [40, 88] on link "Your Portfolio" at bounding box center [44, 88] width 48 height 8
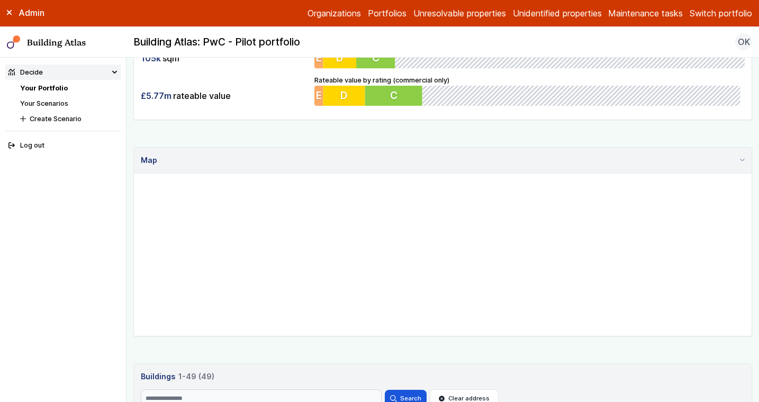
scroll to position [313, 0]
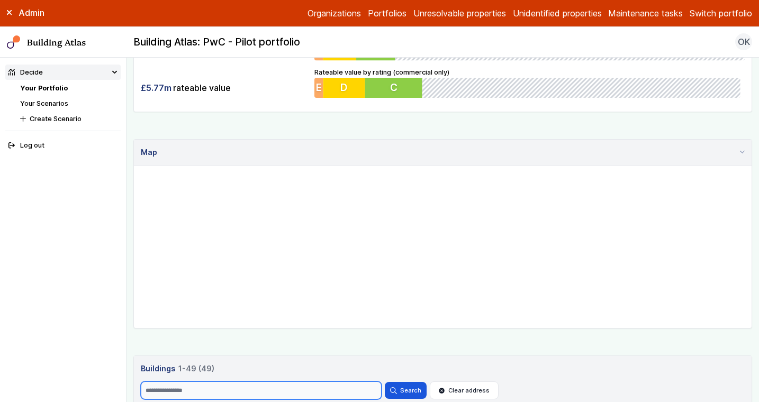
click at [206, 386] on input "Search" at bounding box center [261, 391] width 241 height 18
paste input "********"
type input "********"
click at [385, 382] on button "Search" at bounding box center [405, 390] width 41 height 17
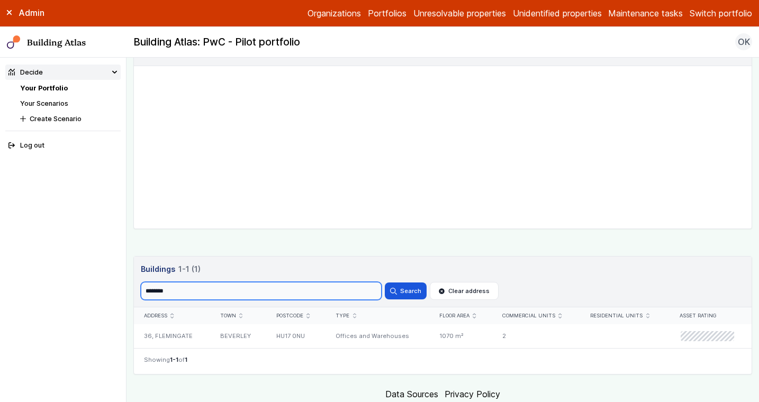
scroll to position [445, 0]
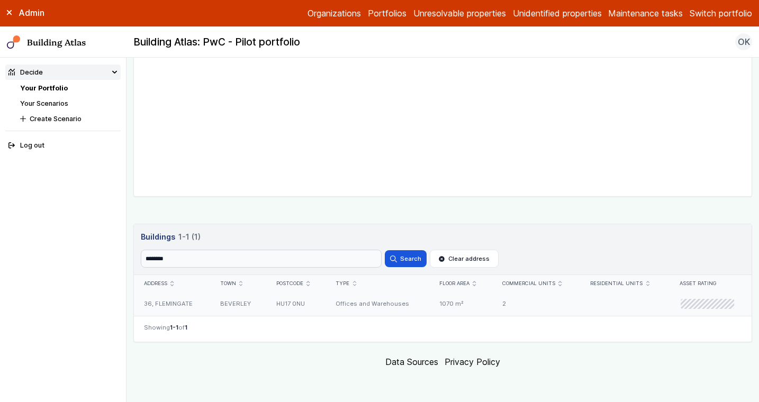
click at [201, 300] on div "36, FLEMINGATE" at bounding box center [172, 304] width 76 height 24
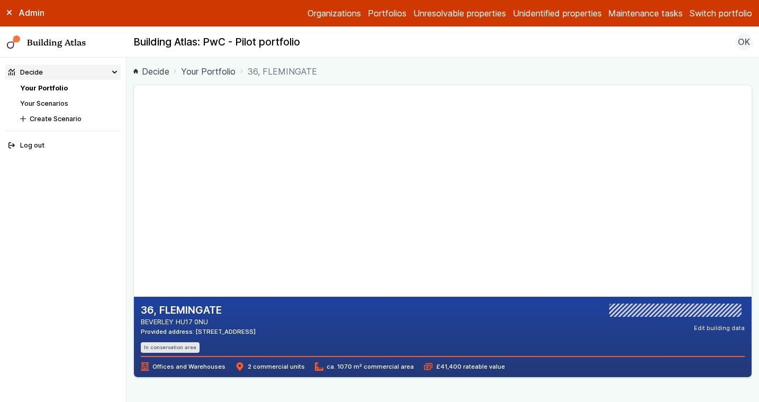
click at [48, 90] on link "Your Portfolio" at bounding box center [44, 88] width 48 height 8
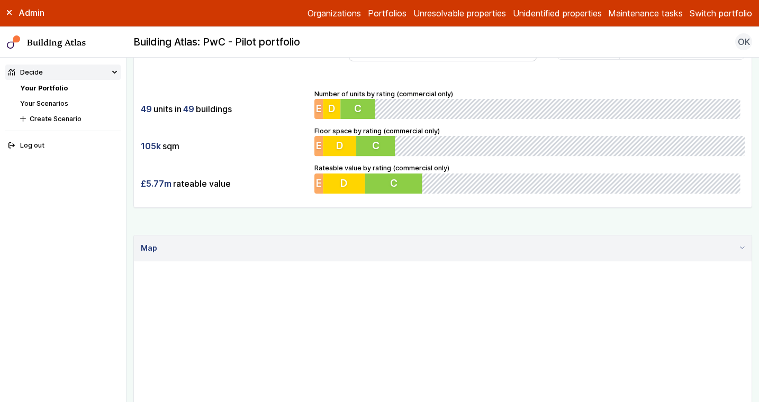
scroll to position [221, 0]
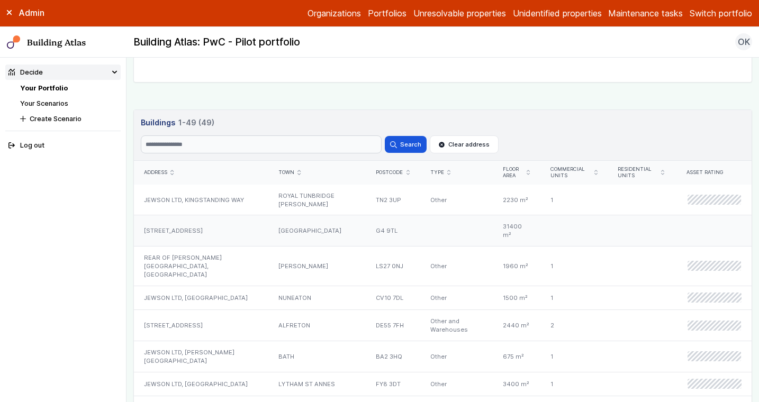
scroll to position [567, 0]
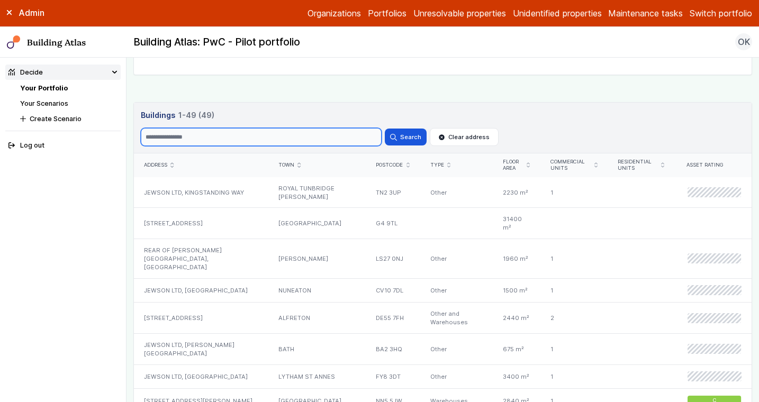
click at [277, 144] on input "Search" at bounding box center [261, 137] width 241 height 18
type input "********"
click at [385, 129] on button "Search" at bounding box center [405, 137] width 41 height 17
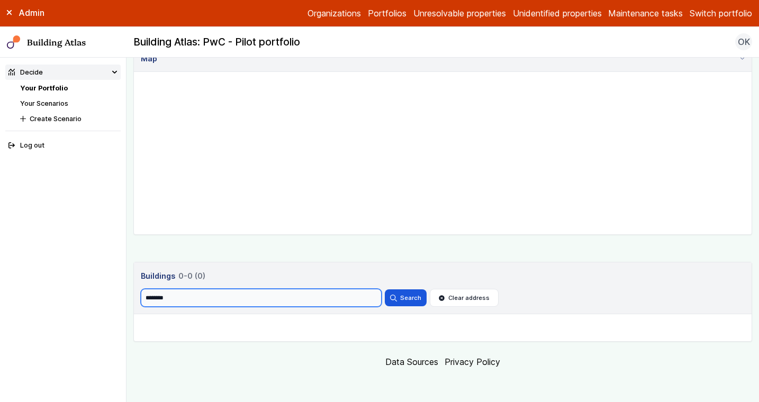
scroll to position [421, 0]
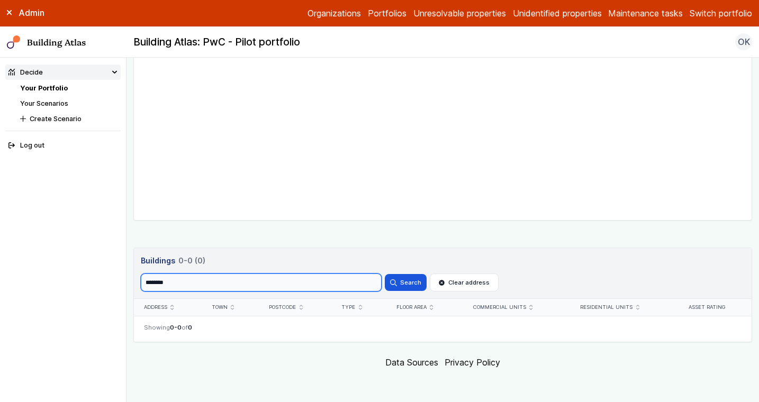
click at [279, 288] on input "********" at bounding box center [261, 283] width 241 height 18
click at [323, 279] on input "Search" at bounding box center [261, 283] width 241 height 18
type input "*******"
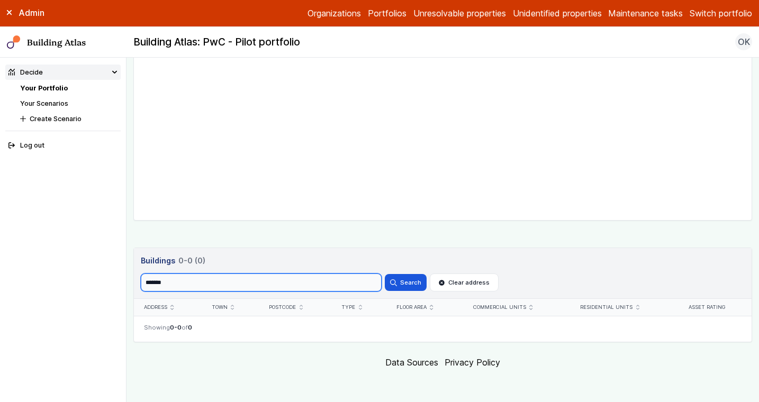
click at [385, 274] on button "Search" at bounding box center [405, 282] width 41 height 17
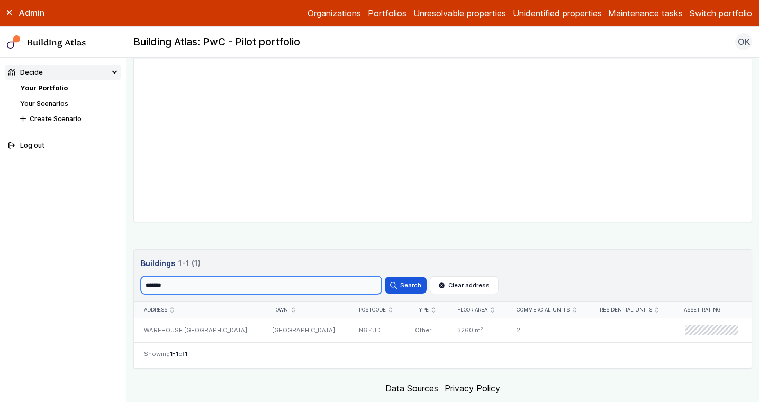
scroll to position [421, 0]
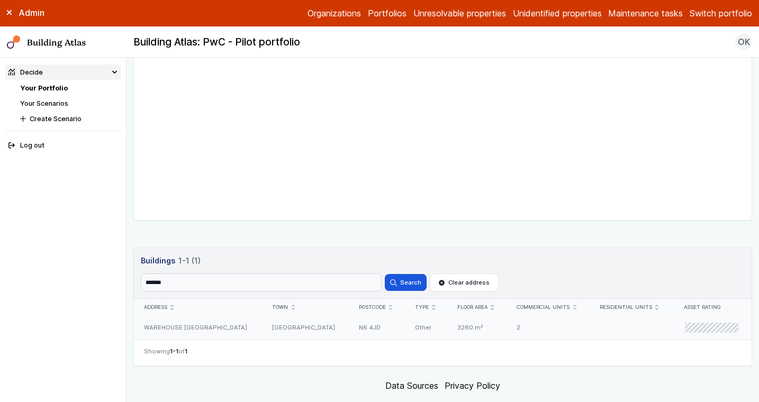
click at [270, 327] on div "LONDON" at bounding box center [305, 328] width 86 height 24
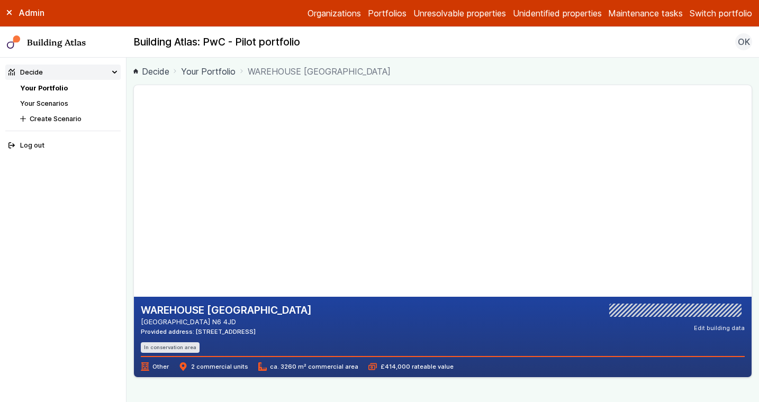
scroll to position [42, 0]
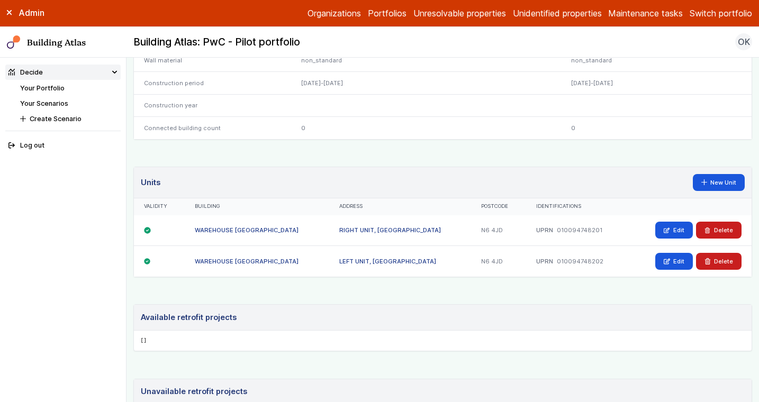
scroll to position [566, 0]
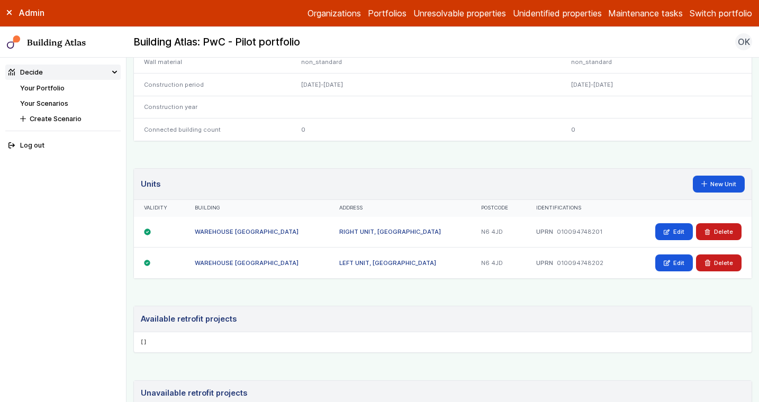
click at [65, 88] on li "Your Portfolio" at bounding box center [70, 88] width 101 height 10
click at [52, 88] on link "Your Portfolio" at bounding box center [42, 88] width 44 height 8
click at [667, 228] on link "Edit" at bounding box center [674, 231] width 38 height 17
click at [673, 263] on link "Edit" at bounding box center [674, 263] width 38 height 17
click at [45, 85] on link "Your Portfolio" at bounding box center [42, 88] width 44 height 8
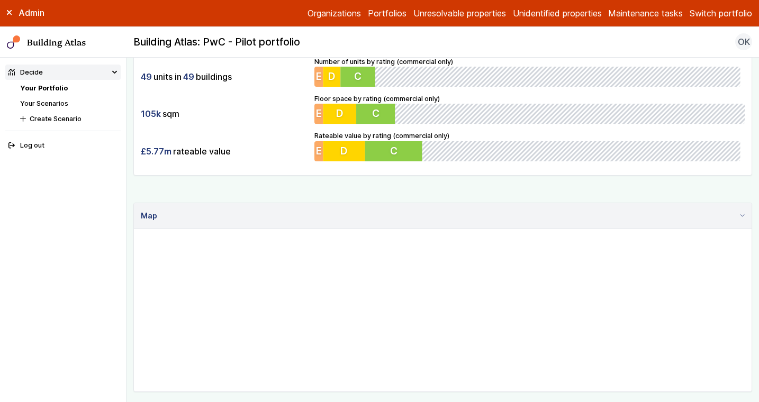
scroll to position [257, 0]
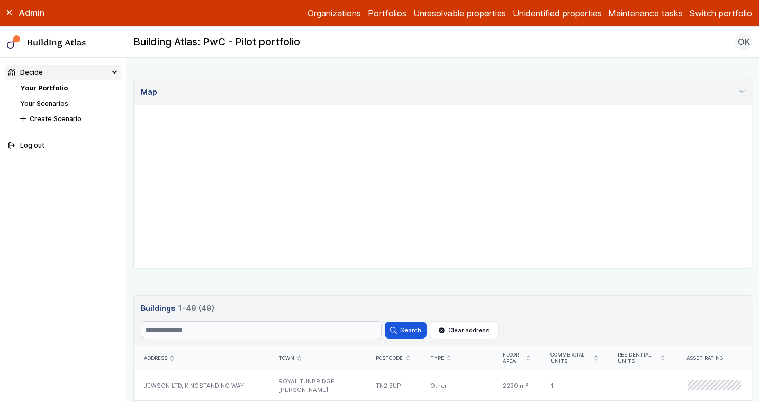
scroll to position [488, 0]
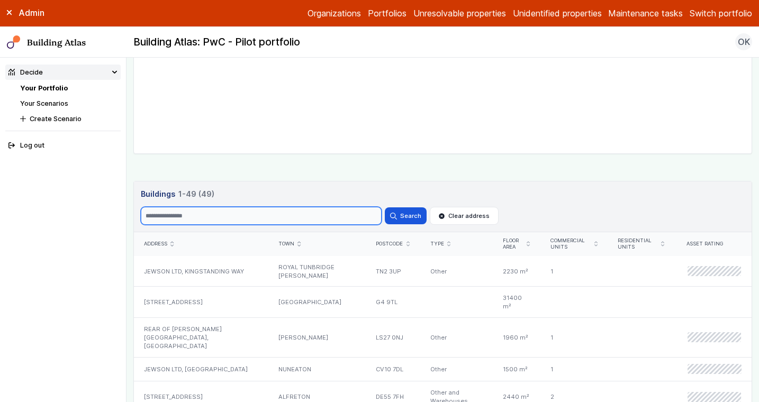
click at [206, 213] on input "Search" at bounding box center [261, 216] width 241 height 18
type input "****"
click at [385, 207] on button "Search" at bounding box center [405, 215] width 41 height 17
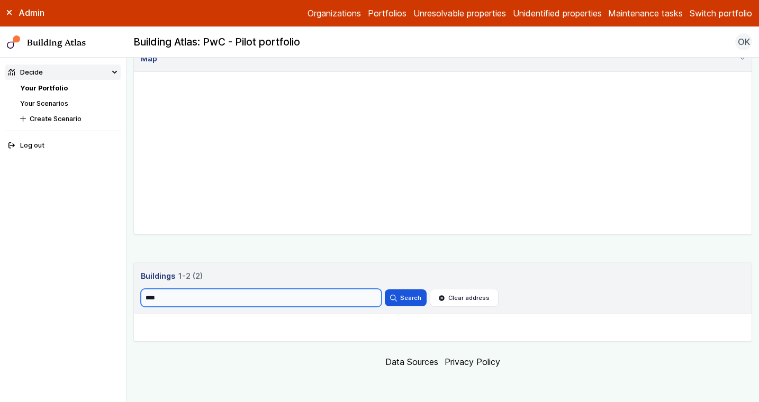
scroll to position [469, 0]
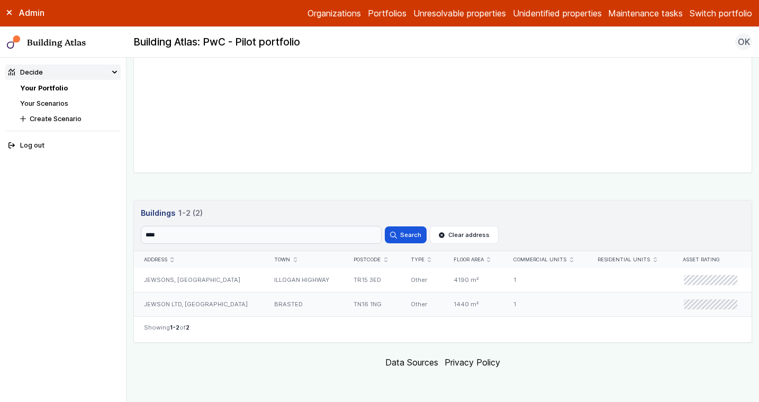
click at [274, 305] on div "BRASTED" at bounding box center [303, 304] width 79 height 24
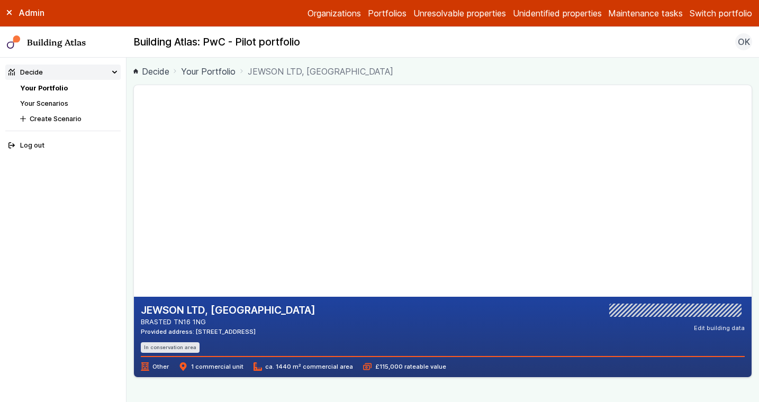
scroll to position [14, 0]
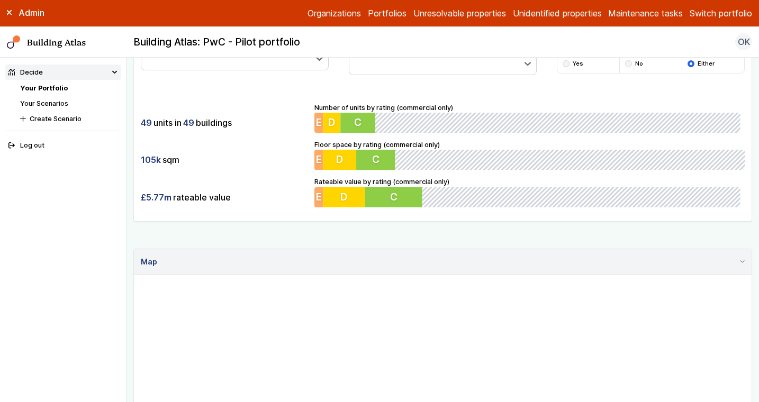
scroll to position [366, 0]
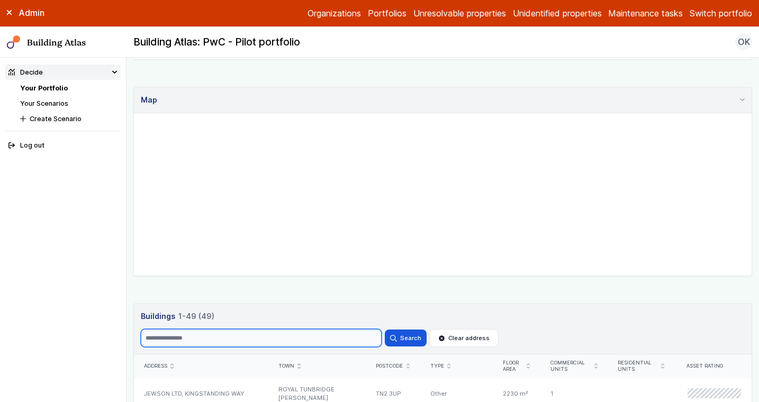
click at [181, 334] on input "Search" at bounding box center [261, 338] width 241 height 18
type input "*******"
click at [385, 330] on button "Search" at bounding box center [405, 338] width 41 height 17
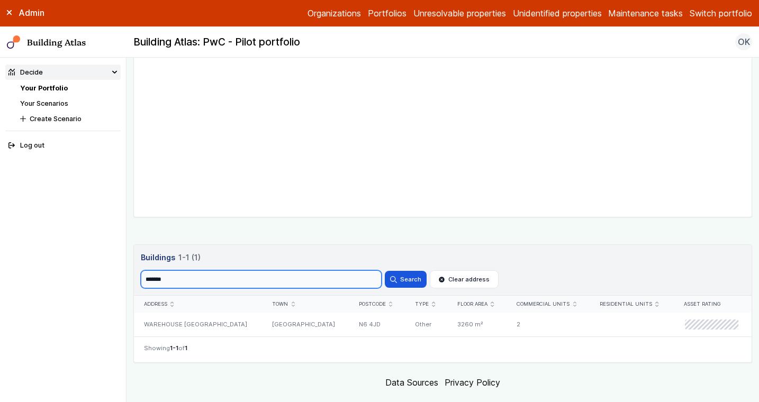
scroll to position [445, 0]
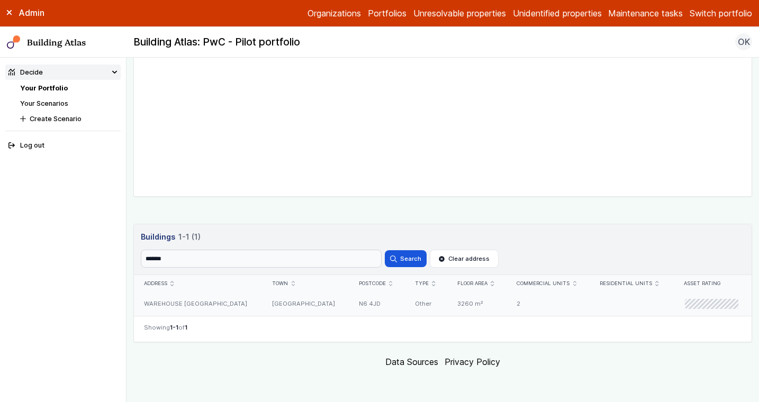
click at [213, 310] on div "WAREHOUSE 460, ARCHWAY ROAD" at bounding box center [198, 304] width 128 height 24
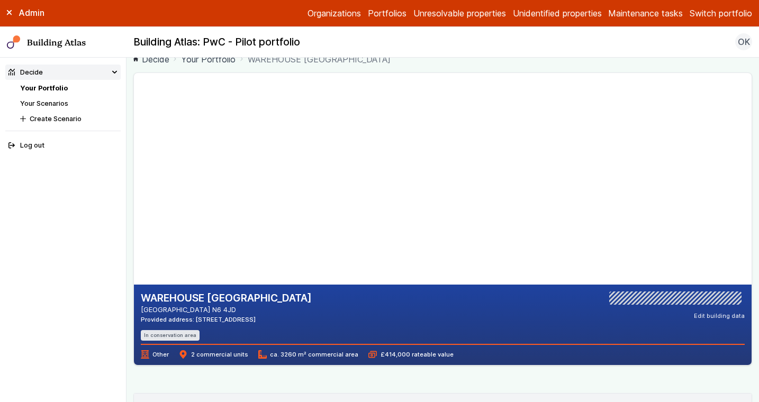
scroll to position [10, 0]
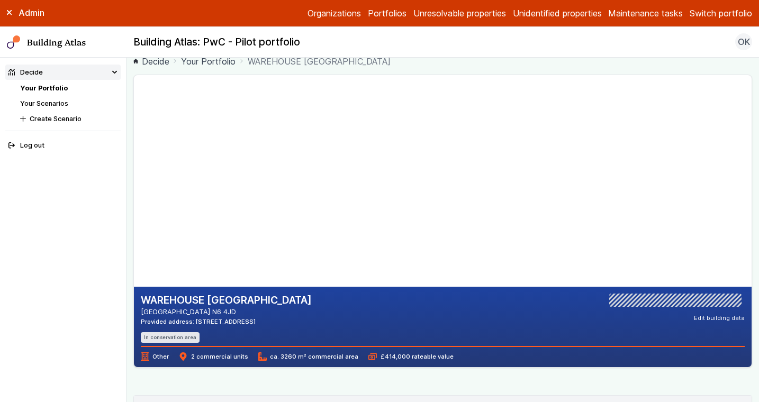
drag, startPoint x: 177, startPoint y: 156, endPoint x: 273, endPoint y: 179, distance: 99.1
click at [134, 179] on gmp-map-3d at bounding box center [134, 181] width 0 height 212
click at [339, 317] on div "WAREHOUSE 460, ARCHWAY ROAD LONDON N6 4JD Provided address: 460 Archway Road, W…" at bounding box center [443, 318] width 604 height 49
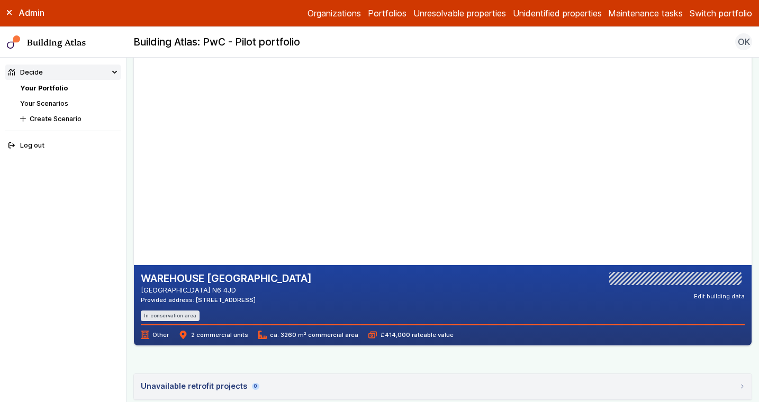
scroll to position [31, 0]
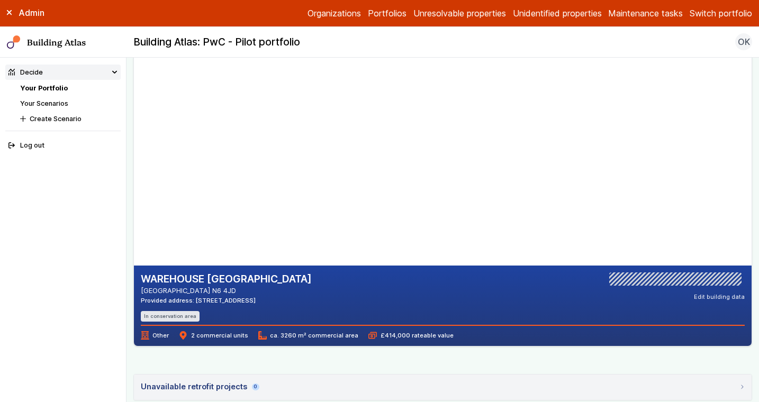
drag, startPoint x: 383, startPoint y: 177, endPoint x: 321, endPoint y: 196, distance: 64.3
click at [134, 196] on gmp-map-3d at bounding box center [134, 160] width 0 height 212
drag, startPoint x: 369, startPoint y: 197, endPoint x: 325, endPoint y: 183, distance: 46.5
click at [134, 185] on gmp-map-3d at bounding box center [134, 160] width 0 height 212
drag, startPoint x: 329, startPoint y: 194, endPoint x: 289, endPoint y: 191, distance: 40.3
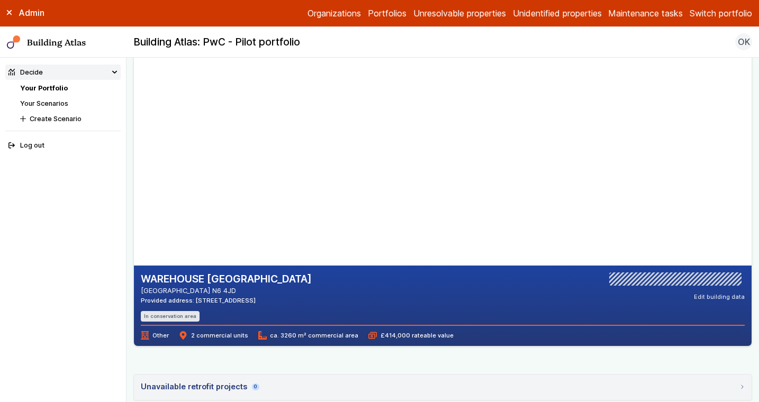
click at [134, 191] on gmp-map-3d at bounding box center [134, 160] width 0 height 212
drag, startPoint x: 289, startPoint y: 191, endPoint x: 399, endPoint y: 93, distance: 147.0
click at [134, 93] on gmp-map-3d at bounding box center [134, 160] width 0 height 212
drag, startPoint x: 326, startPoint y: 248, endPoint x: 314, endPoint y: 203, distance: 46.1
click at [134, 204] on gmp-map-3d at bounding box center [134, 160] width 0 height 212
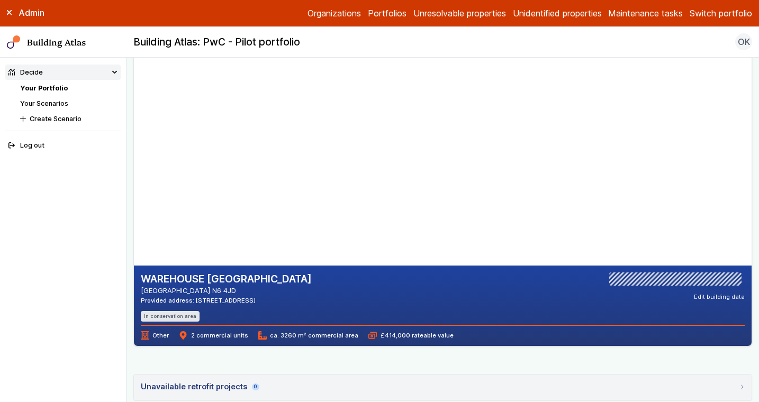
drag, startPoint x: 297, startPoint y: 233, endPoint x: 297, endPoint y: 165, distance: 67.7
click at [134, 165] on gmp-map-3d at bounding box center [134, 160] width 0 height 212
drag, startPoint x: 300, startPoint y: 215, endPoint x: 284, endPoint y: 179, distance: 39.6
click at [134, 179] on gmp-map-3d at bounding box center [134, 160] width 0 height 212
drag, startPoint x: 257, startPoint y: 180, endPoint x: 293, endPoint y: 175, distance: 36.9
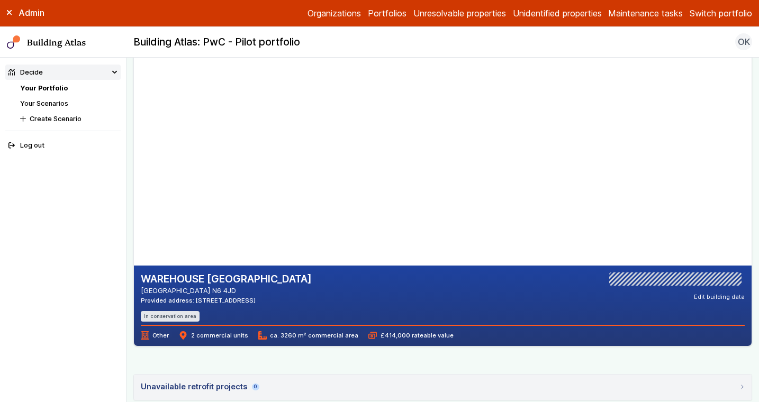
click at [134, 176] on gmp-map-3d at bounding box center [134, 160] width 0 height 212
drag, startPoint x: 277, startPoint y: 191, endPoint x: 280, endPoint y: 224, distance: 33.5
click at [134, 224] on gmp-map-3d at bounding box center [134, 160] width 0 height 212
drag, startPoint x: 265, startPoint y: 184, endPoint x: 239, endPoint y: 194, distance: 27.8
click at [134, 194] on gmp-map-3d at bounding box center [134, 160] width 0 height 212
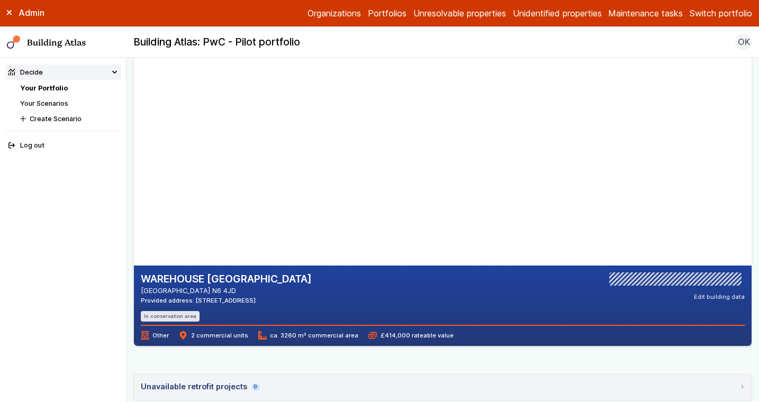
drag, startPoint x: 308, startPoint y: 173, endPoint x: 264, endPoint y: 184, distance: 45.3
click at [134, 184] on gmp-map-3d at bounding box center [134, 160] width 0 height 212
drag, startPoint x: 275, startPoint y: 186, endPoint x: 182, endPoint y: 151, distance: 100.0
click at [134, 151] on gmp-map-3d at bounding box center [134, 160] width 0 height 212
drag, startPoint x: 349, startPoint y: 199, endPoint x: 265, endPoint y: 179, distance: 86.9
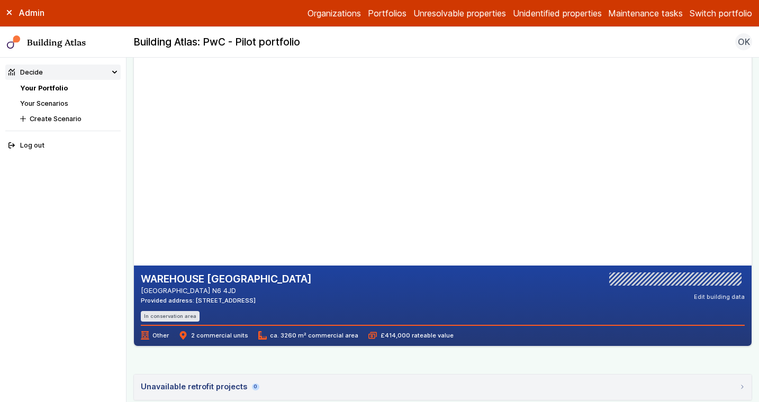
click at [134, 178] on gmp-map-3d at bounding box center [134, 160] width 0 height 212
drag, startPoint x: 409, startPoint y: 232, endPoint x: 320, endPoint y: 122, distance: 142.2
click at [134, 122] on gmp-map-3d at bounding box center [134, 160] width 0 height 212
drag, startPoint x: 320, startPoint y: 225, endPoint x: 324, endPoint y: 210, distance: 16.4
click at [134, 209] on gmp-map-3d at bounding box center [134, 160] width 0 height 212
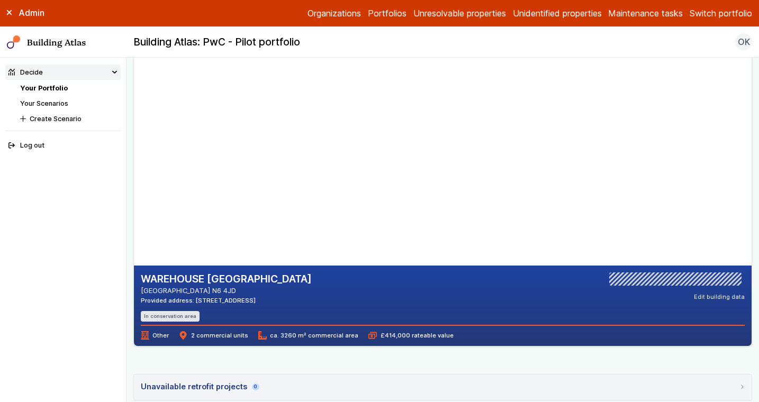
drag, startPoint x: 595, startPoint y: 193, endPoint x: 658, endPoint y: 240, distance: 78.5
click at [134, 240] on gmp-map at bounding box center [134, 160] width 0 height 212
drag, startPoint x: 142, startPoint y: 280, endPoint x: 336, endPoint y: 306, distance: 195.0
click at [336, 306] on div "WAREHOUSE 460, ARCHWAY ROAD LONDON N6 4JD Provided address: 460 Archway Road, W…" at bounding box center [443, 297] width 604 height 49
click at [267, 283] on h2 "WAREHOUSE [GEOGRAPHIC_DATA]" at bounding box center [226, 280] width 171 height 14
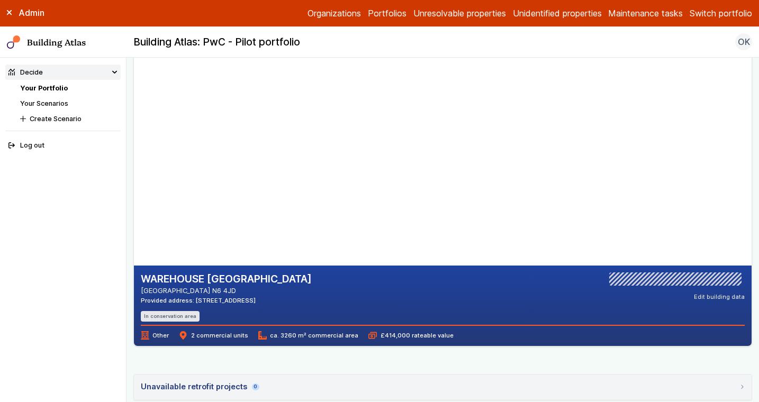
click at [267, 283] on h2 "WAREHOUSE [GEOGRAPHIC_DATA]" at bounding box center [226, 280] width 171 height 14
drag, startPoint x: 202, startPoint y: 290, endPoint x: 142, endPoint y: 279, distance: 60.2
click at [142, 279] on div "WAREHOUSE 460, ARCHWAY ROAD LONDON N6 4JD Provided address: 460 Archway Road, W…" at bounding box center [226, 289] width 171 height 32
copy div "WAREHOUSE 460, ARCHWAY ROAD LONDON N6 4JD"
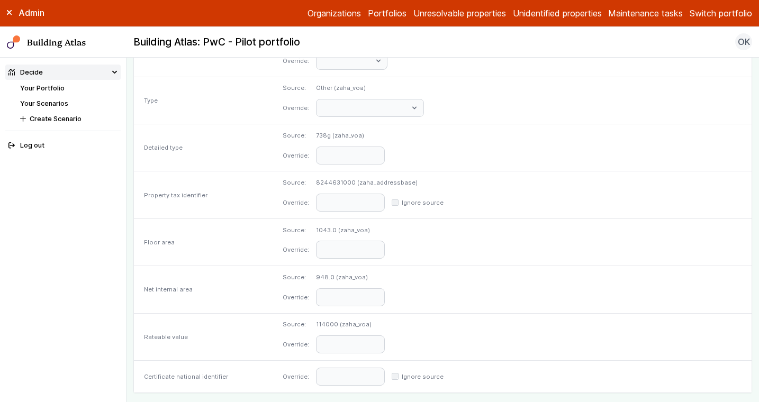
scroll to position [520, 0]
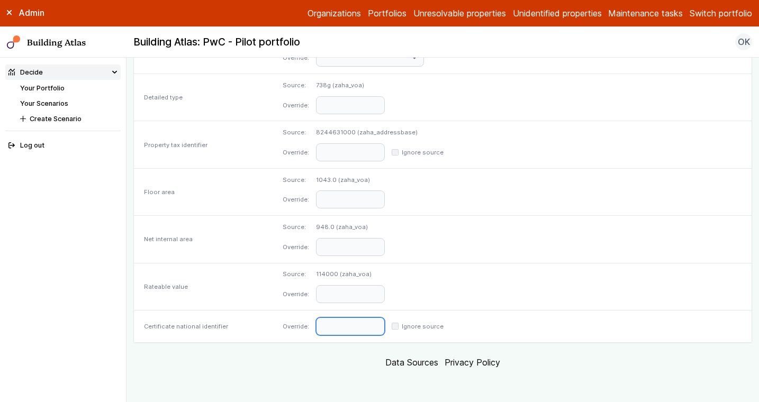
click at [385, 318] on input "text" at bounding box center [350, 327] width 69 height 18
paste input "**********"
type input "**********"
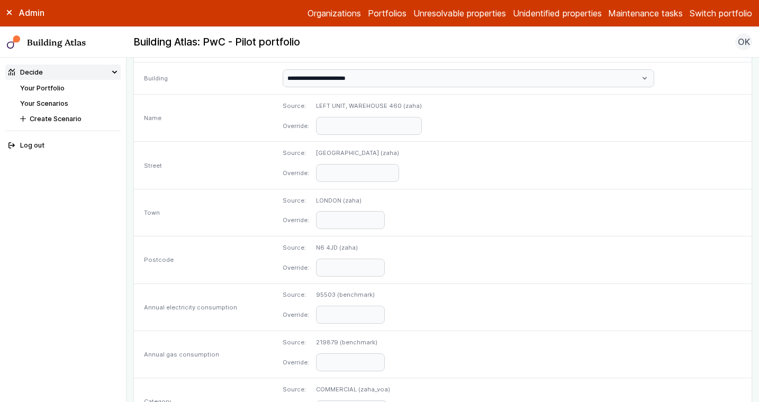
scroll to position [520, 0]
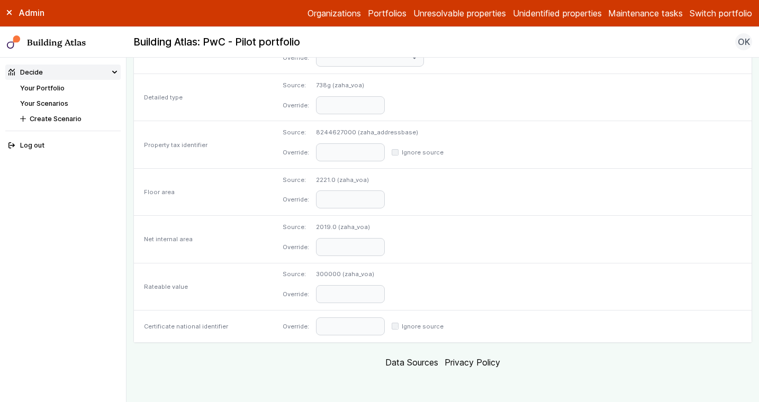
click at [432, 316] on div "Override: Ignore source" at bounding box center [512, 327] width 479 height 32
click at [385, 324] on input "text" at bounding box center [350, 327] width 69 height 18
paste input "**********"
type input "**********"
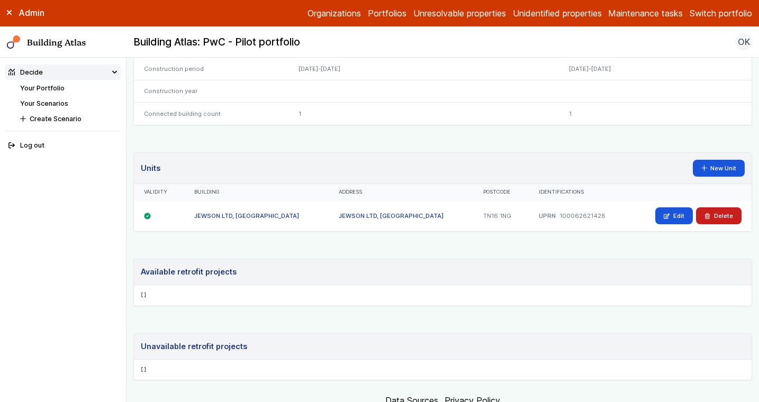
scroll to position [587, 0]
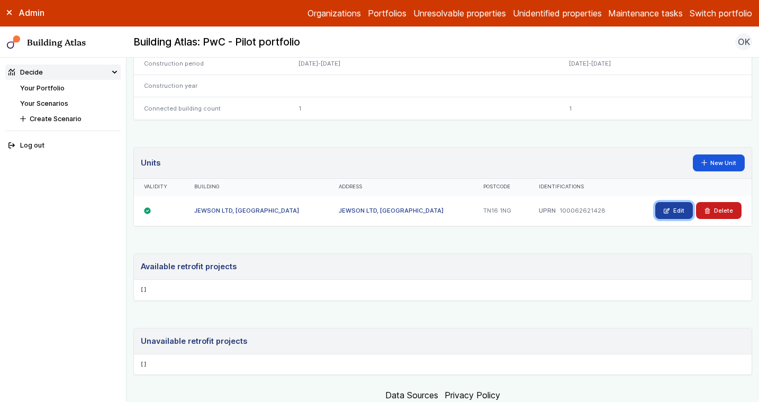
click at [672, 206] on link "Edit" at bounding box center [674, 210] width 38 height 17
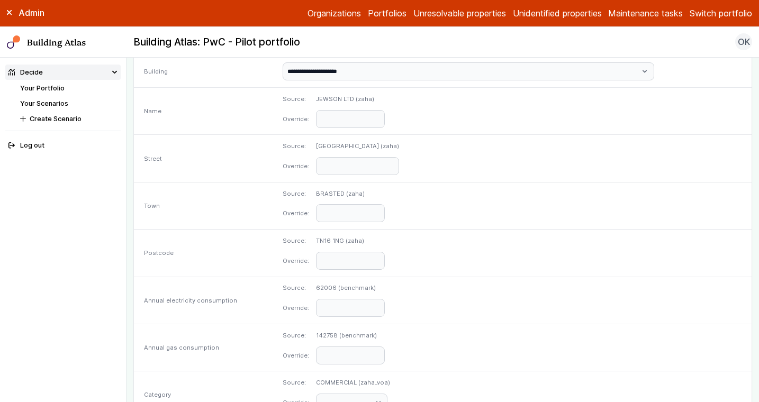
scroll to position [520, 0]
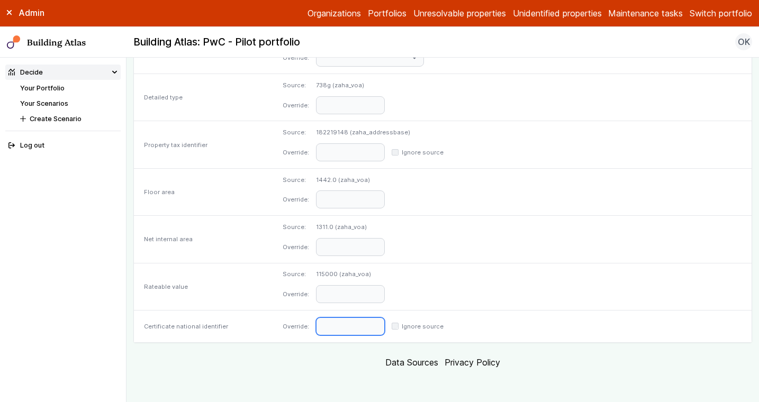
click at [385, 327] on input "text" at bounding box center [350, 327] width 69 height 18
paste input "**********"
type input "**********"
